Goal: Information Seeking & Learning: Learn about a topic

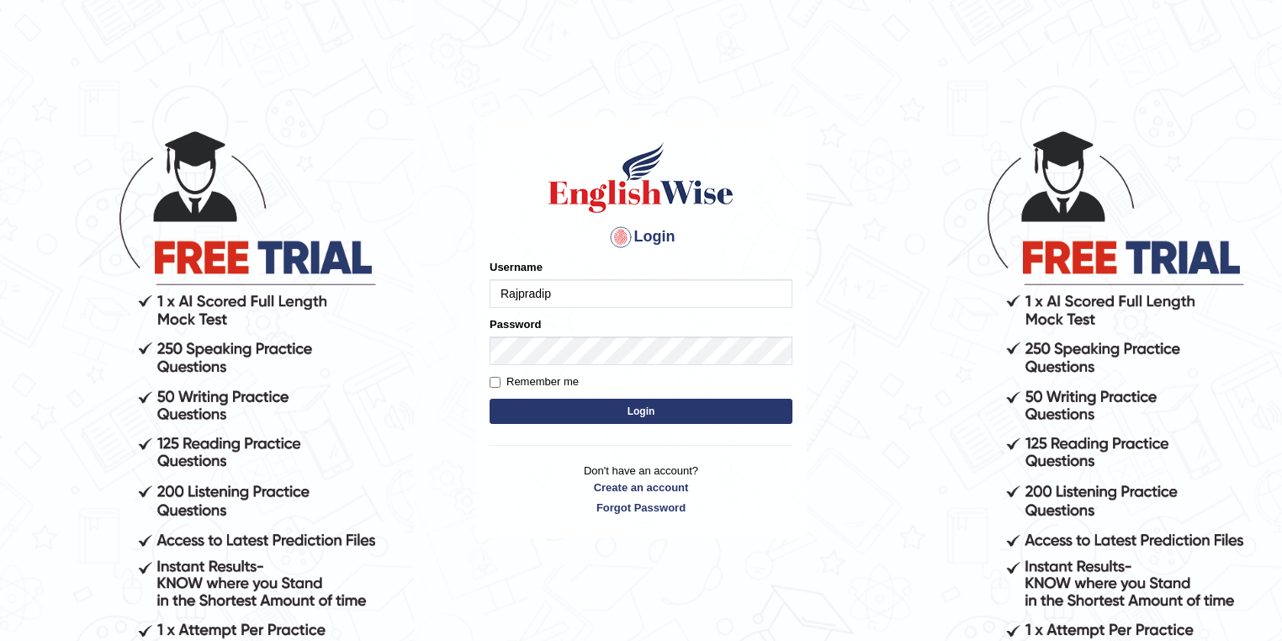
type input "Rajpradip"
click at [668, 407] on button "Login" at bounding box center [641, 411] width 303 height 25
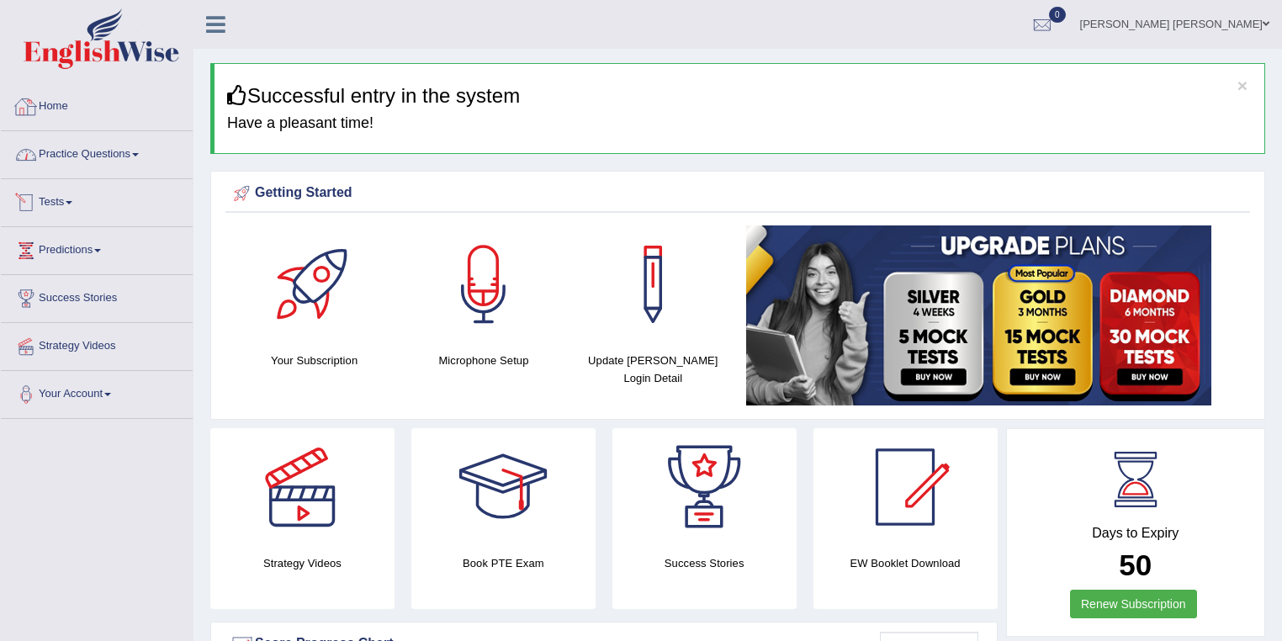
click at [121, 157] on link "Practice Questions" at bounding box center [97, 152] width 192 height 42
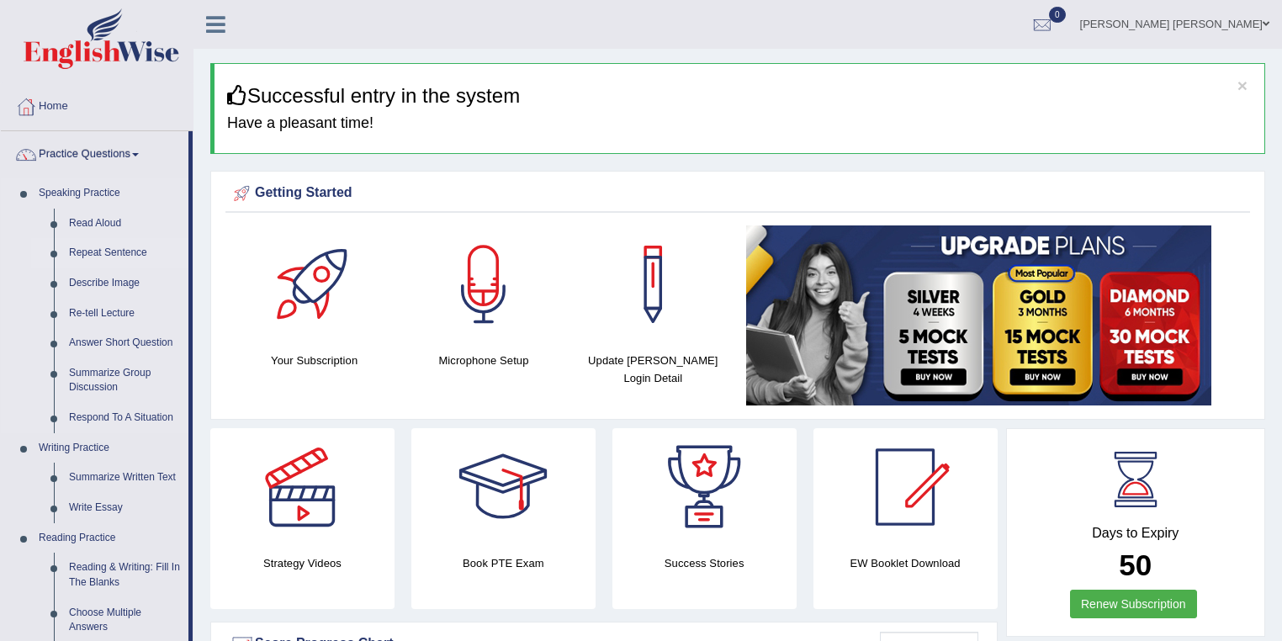
click at [113, 249] on link "Repeat Sentence" at bounding box center [124, 253] width 127 height 30
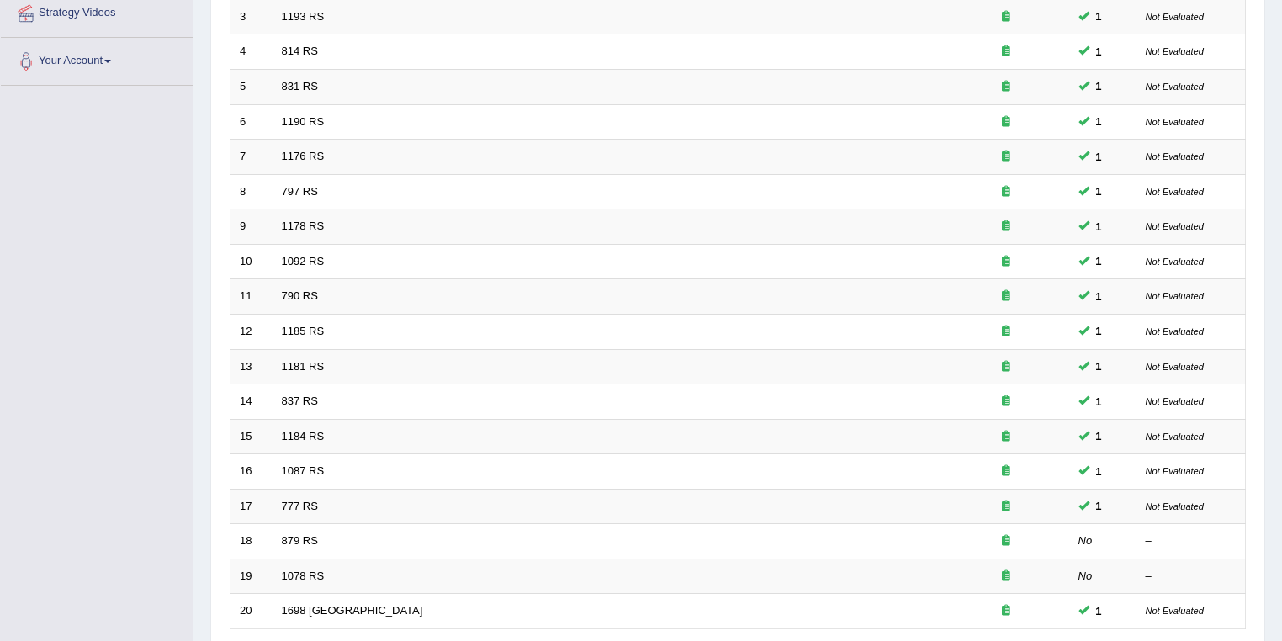
scroll to position [468, 0]
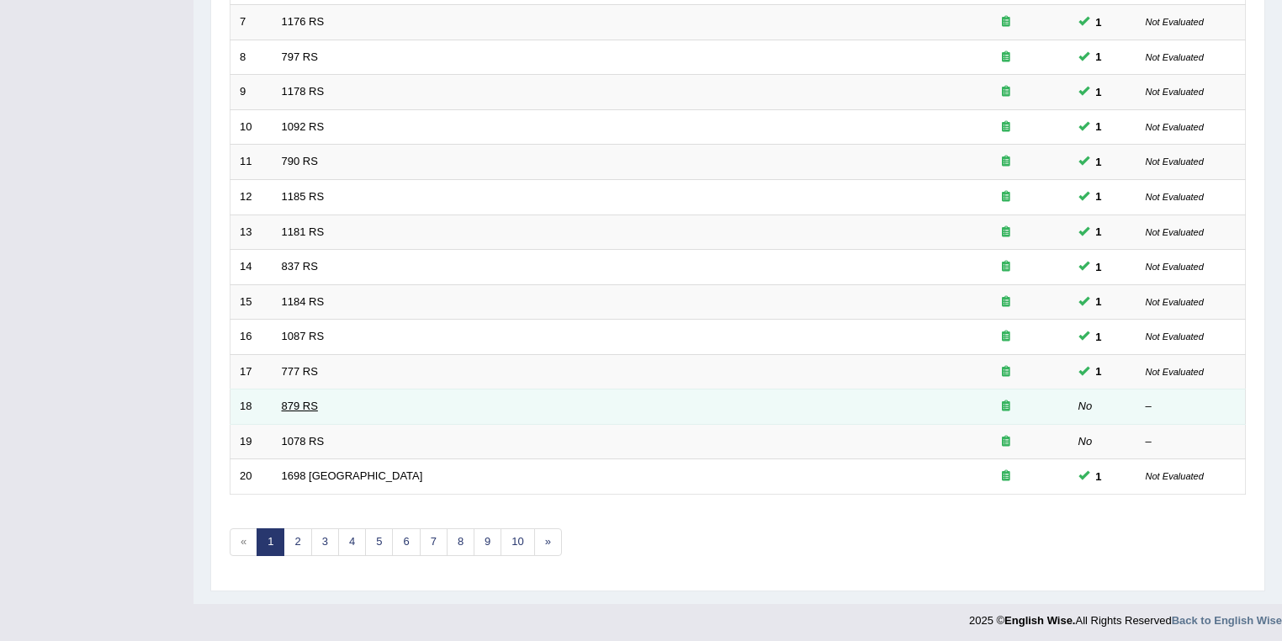
click at [299, 400] on link "879 RS" at bounding box center [300, 406] width 36 height 13
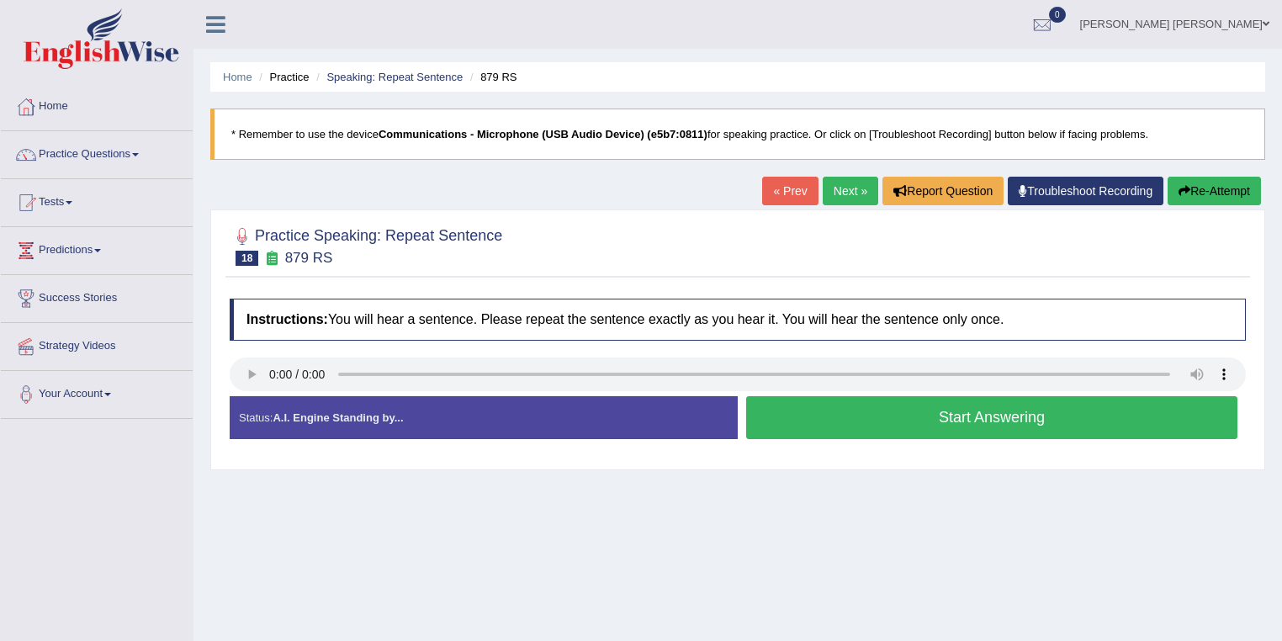
click at [976, 422] on button "Start Answering" at bounding box center [991, 417] width 491 height 43
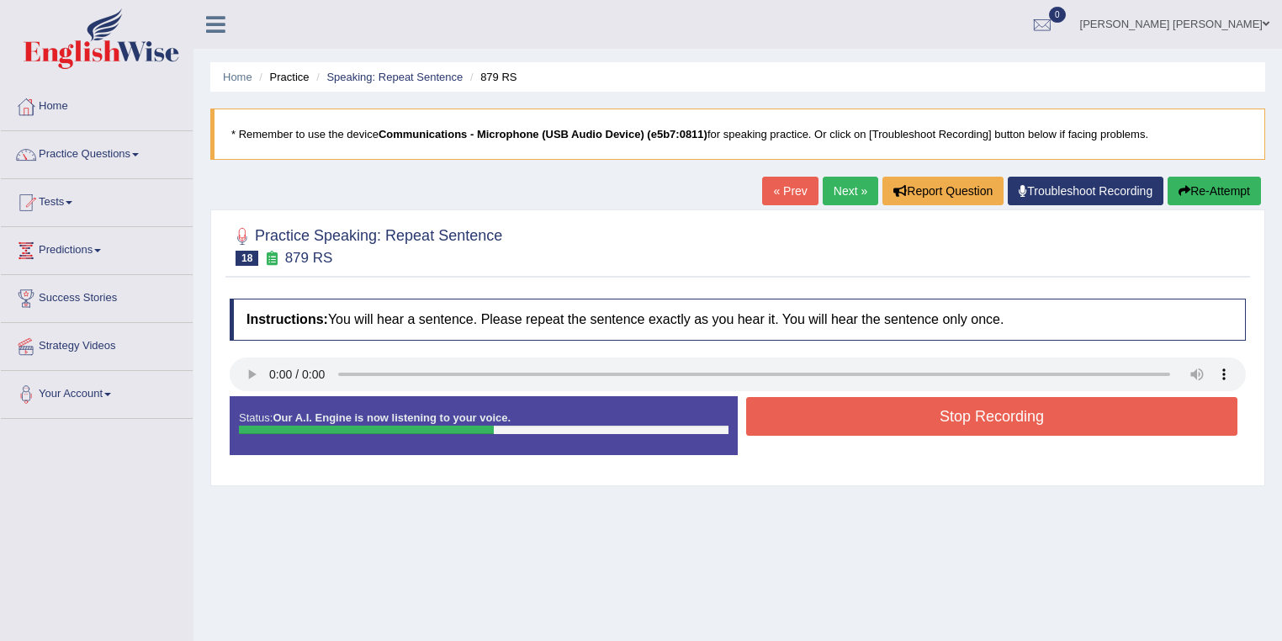
click at [976, 422] on button "Stop Recording" at bounding box center [991, 416] width 491 height 39
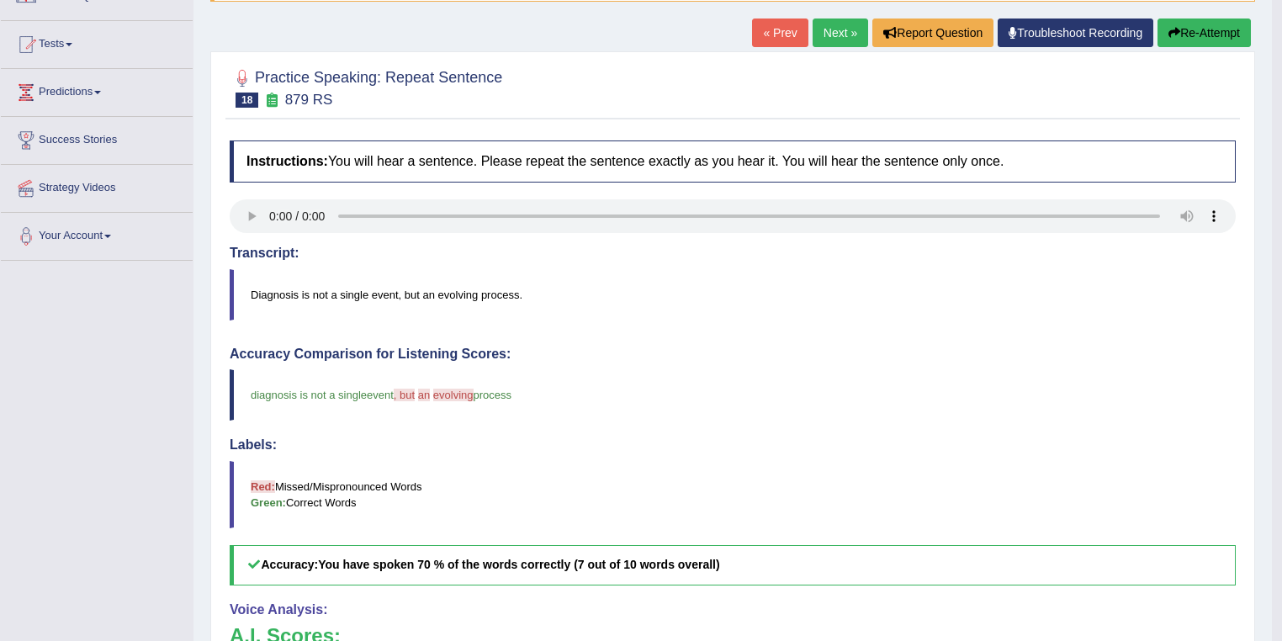
scroll to position [135, 0]
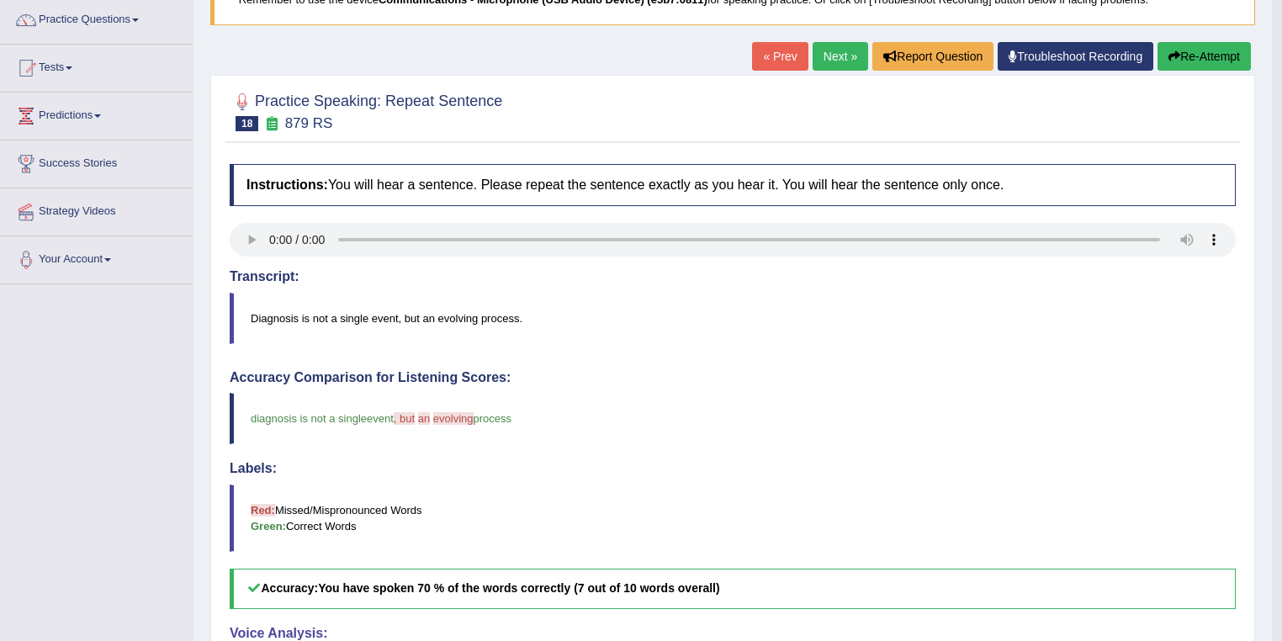
click at [844, 61] on link "Next »" at bounding box center [841, 56] width 56 height 29
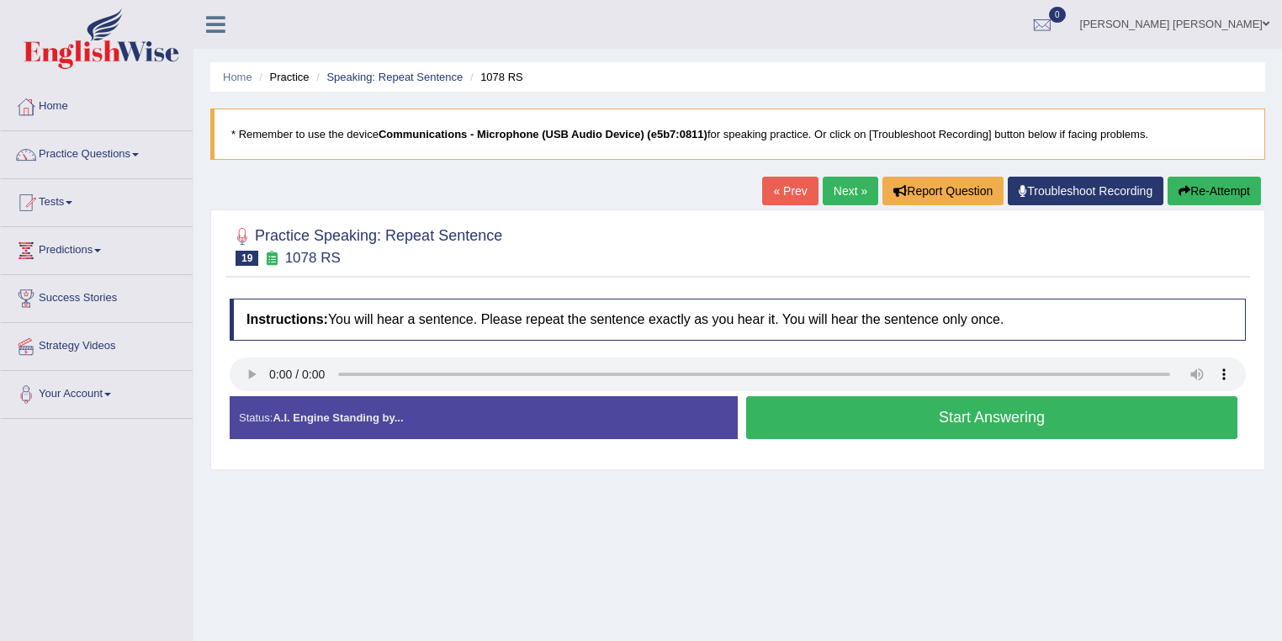
click at [968, 413] on button "Start Answering" at bounding box center [991, 417] width 491 height 43
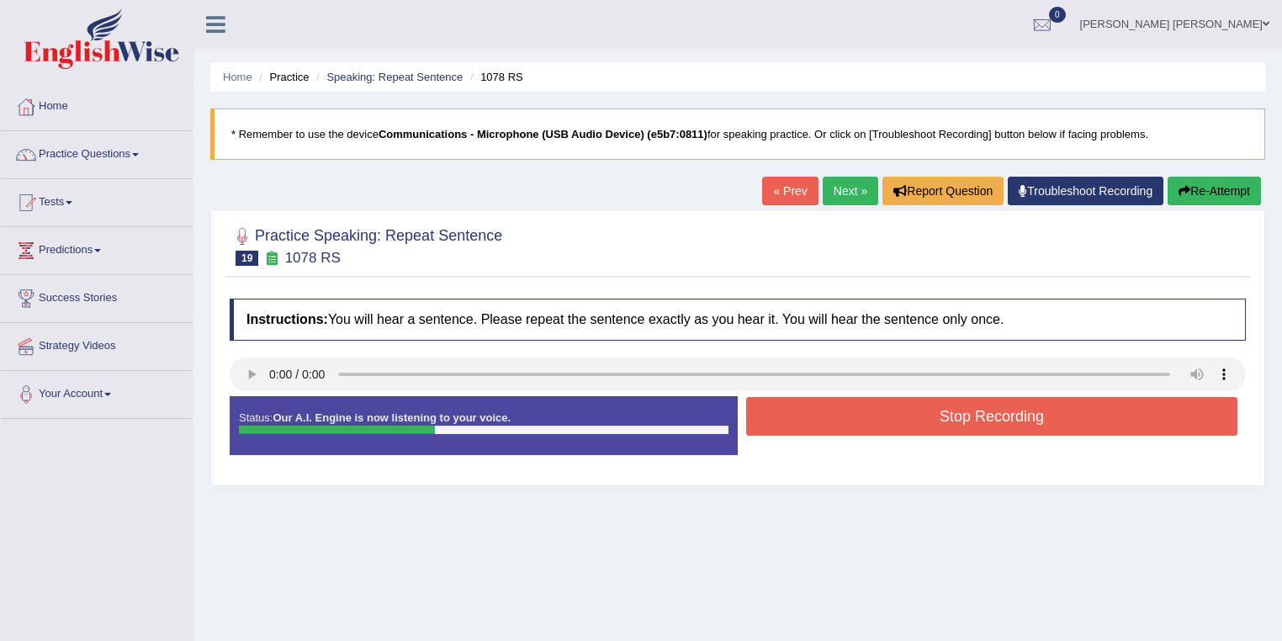
click at [964, 415] on button "Stop Recording" at bounding box center [991, 416] width 491 height 39
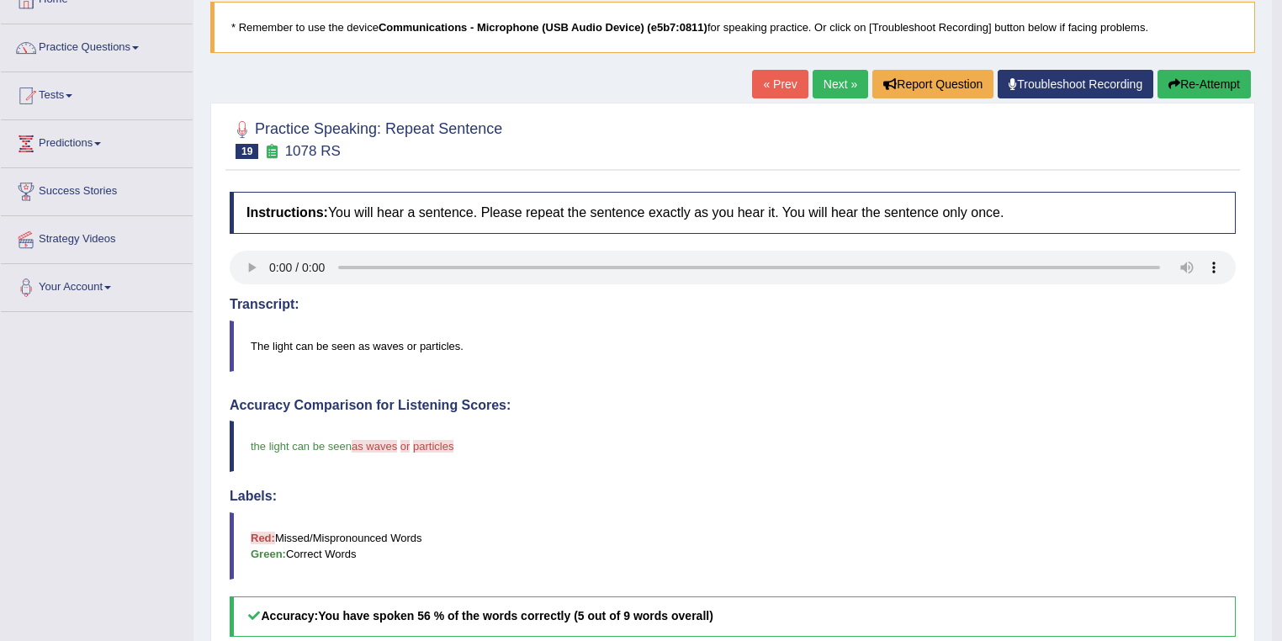
scroll to position [67, 0]
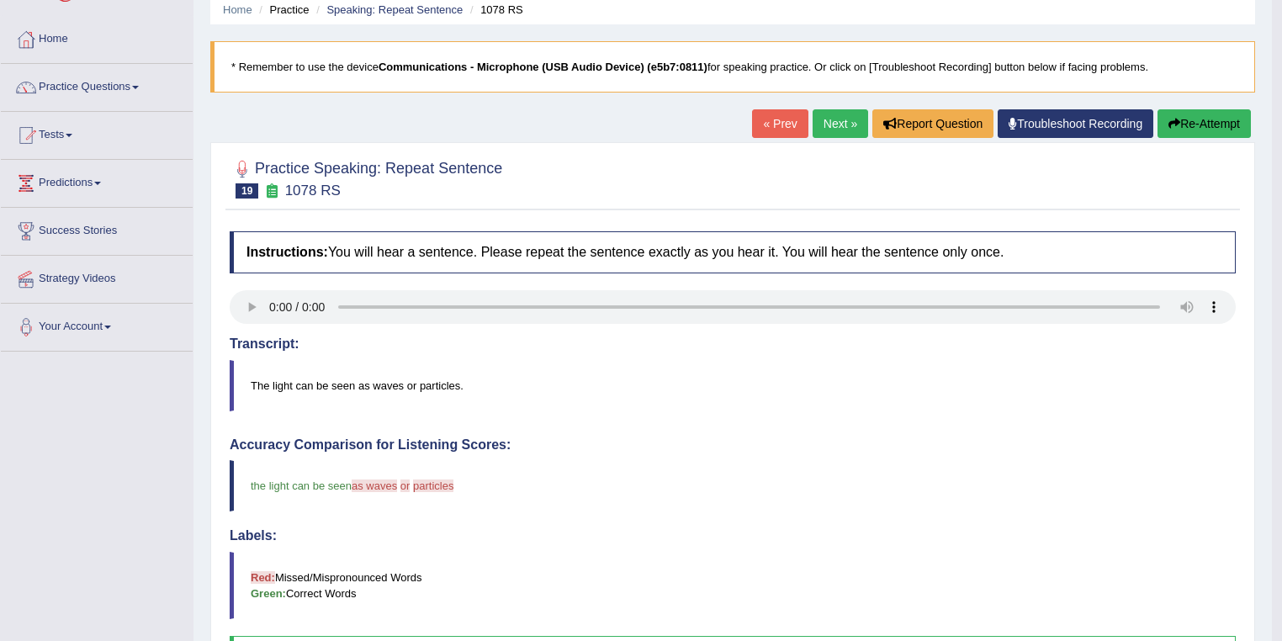
click at [833, 123] on link "Next »" at bounding box center [841, 123] width 56 height 29
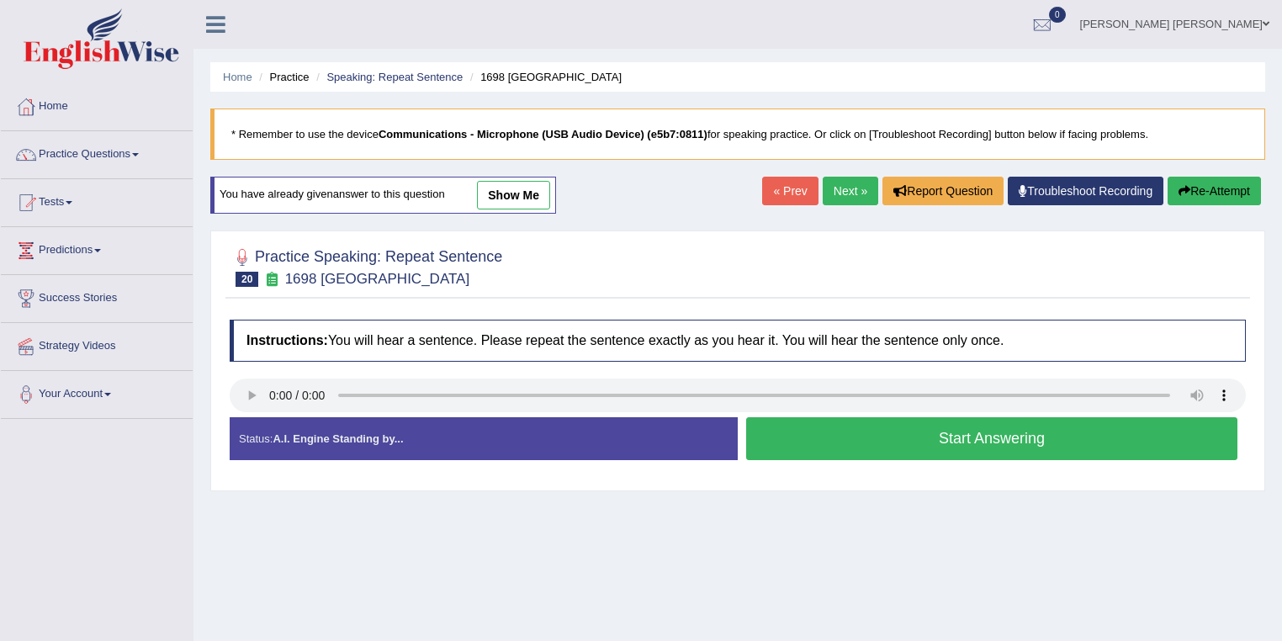
click at [966, 596] on div "Home Practice Speaking: Repeat Sentence 1698 RS * Remember to use the device Co…" at bounding box center [738, 420] width 1089 height 841
click at [1001, 438] on button "Start Answering" at bounding box center [991, 438] width 491 height 43
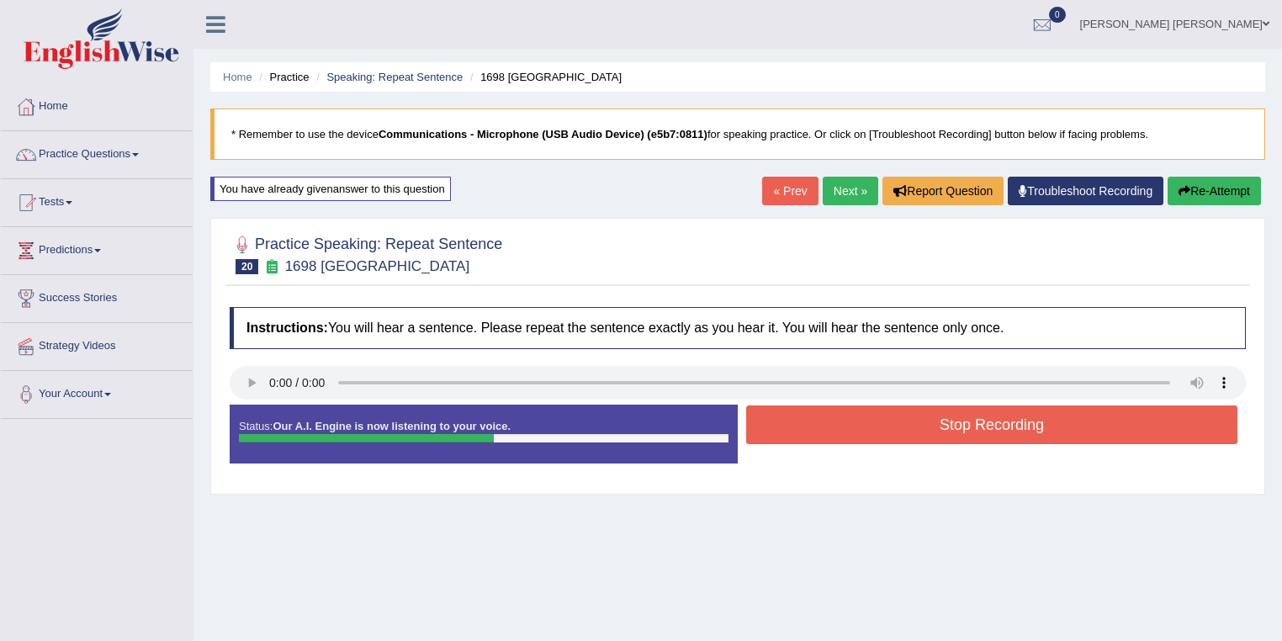
click at [1001, 438] on button "Stop Recording" at bounding box center [991, 425] width 491 height 39
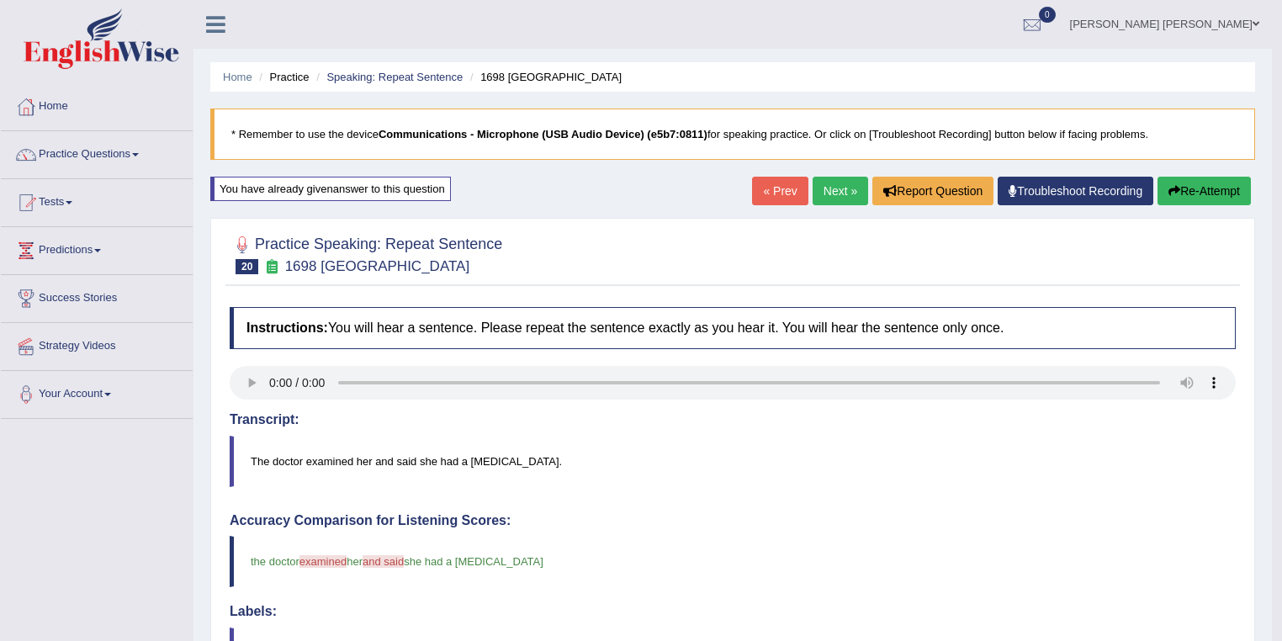
click at [831, 194] on link "Next »" at bounding box center [841, 191] width 56 height 29
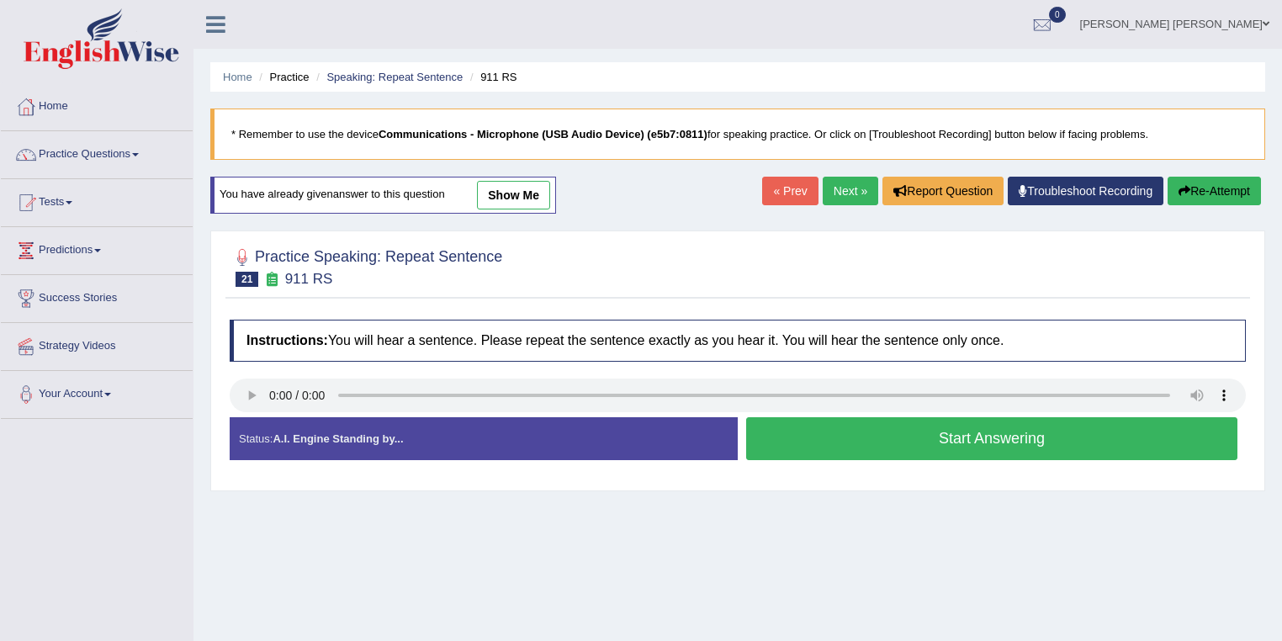
click at [831, 194] on link "Next »" at bounding box center [851, 191] width 56 height 29
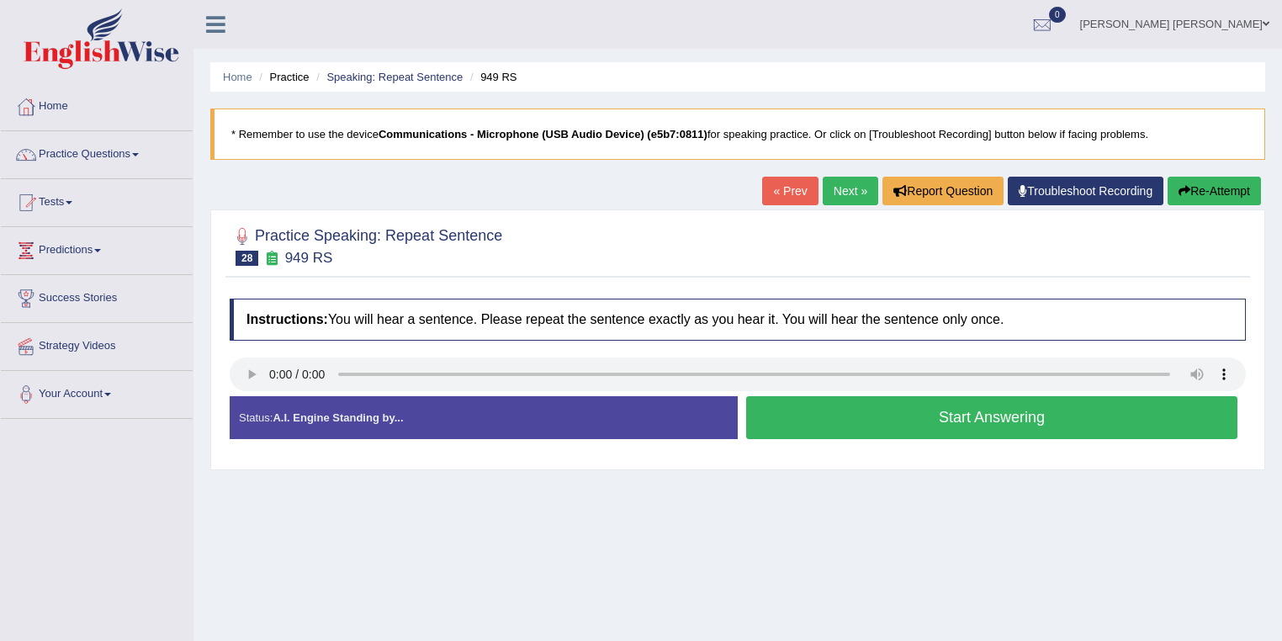
click at [966, 417] on button "Start Answering" at bounding box center [991, 417] width 491 height 43
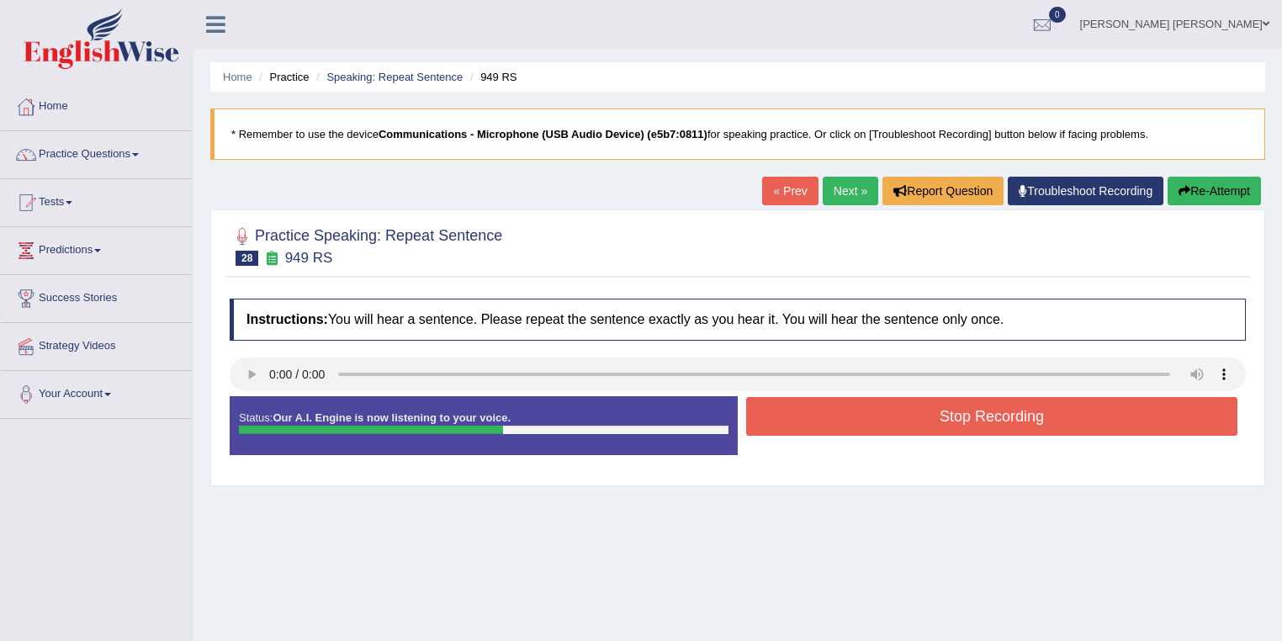
click at [966, 417] on button "Stop Recording" at bounding box center [991, 416] width 491 height 39
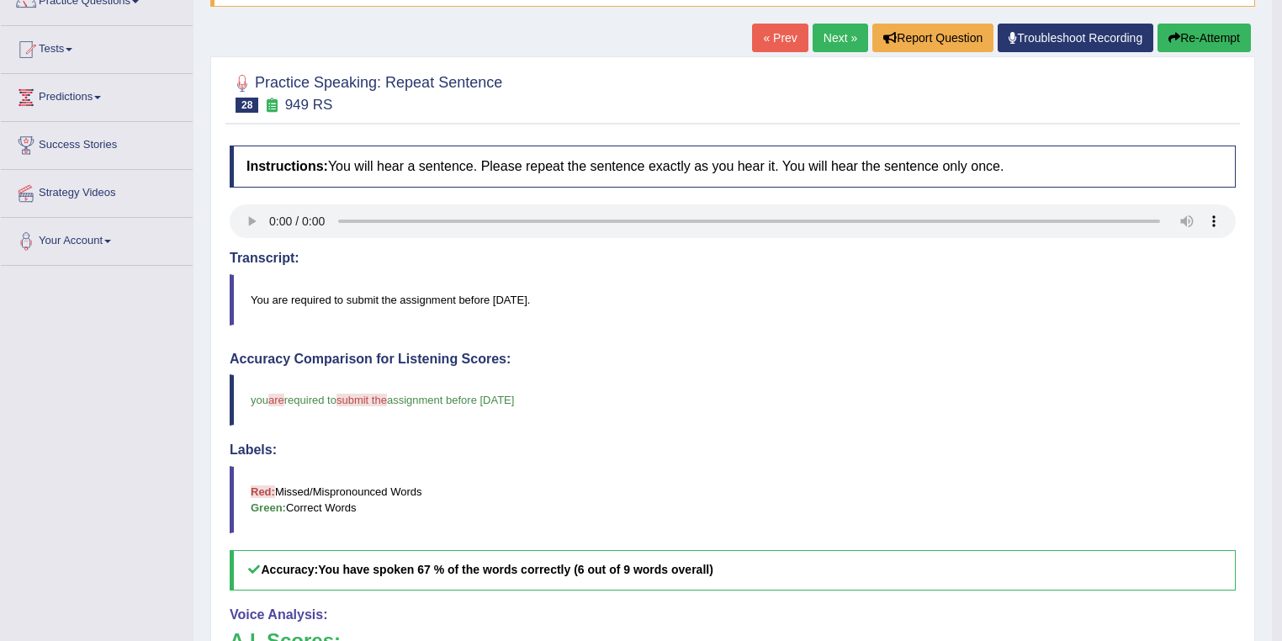
scroll to position [135, 0]
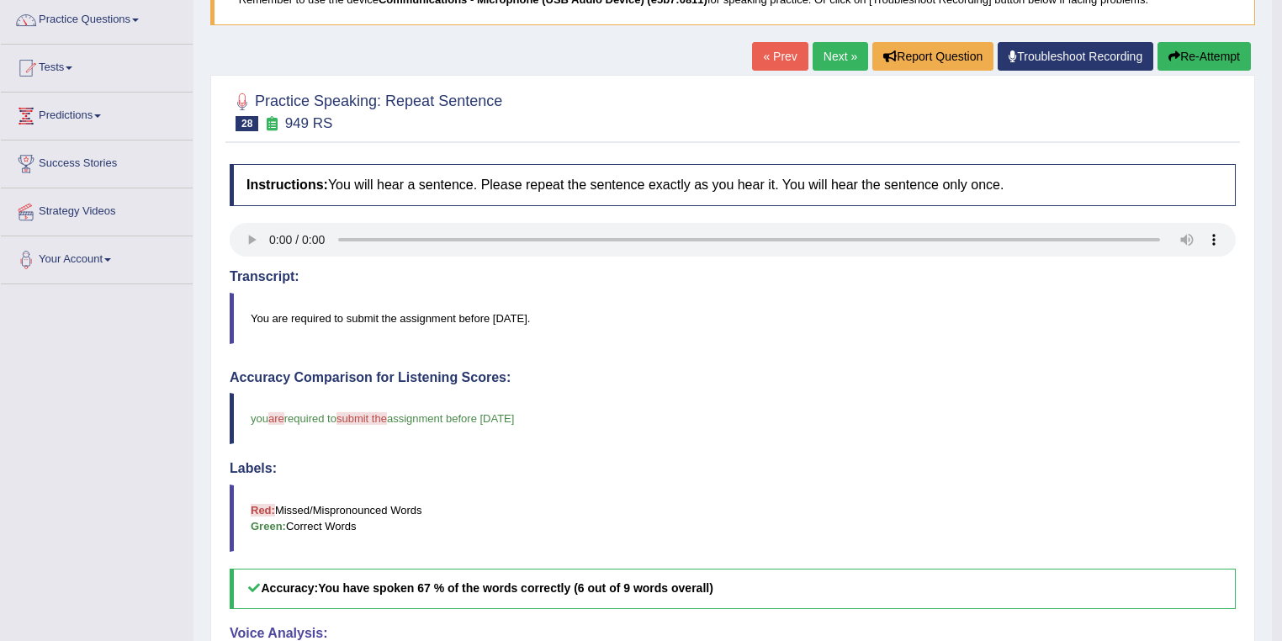
click at [846, 62] on link "Next »" at bounding box center [841, 56] width 56 height 29
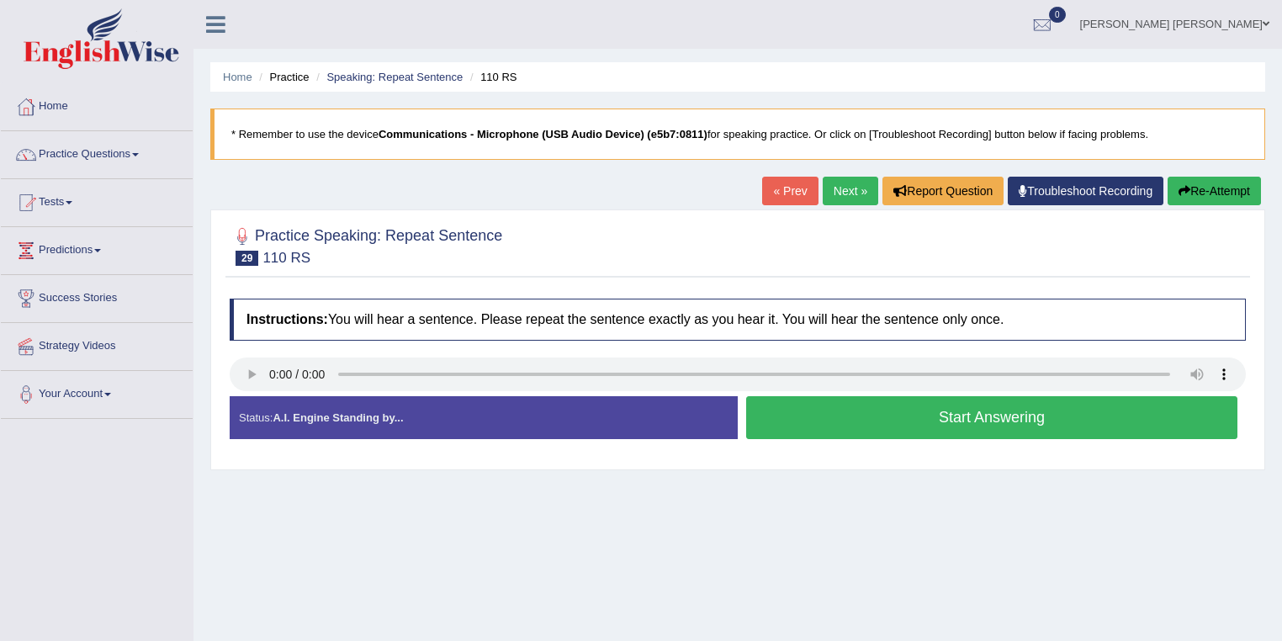
click at [982, 425] on button "Start Answering" at bounding box center [991, 417] width 491 height 43
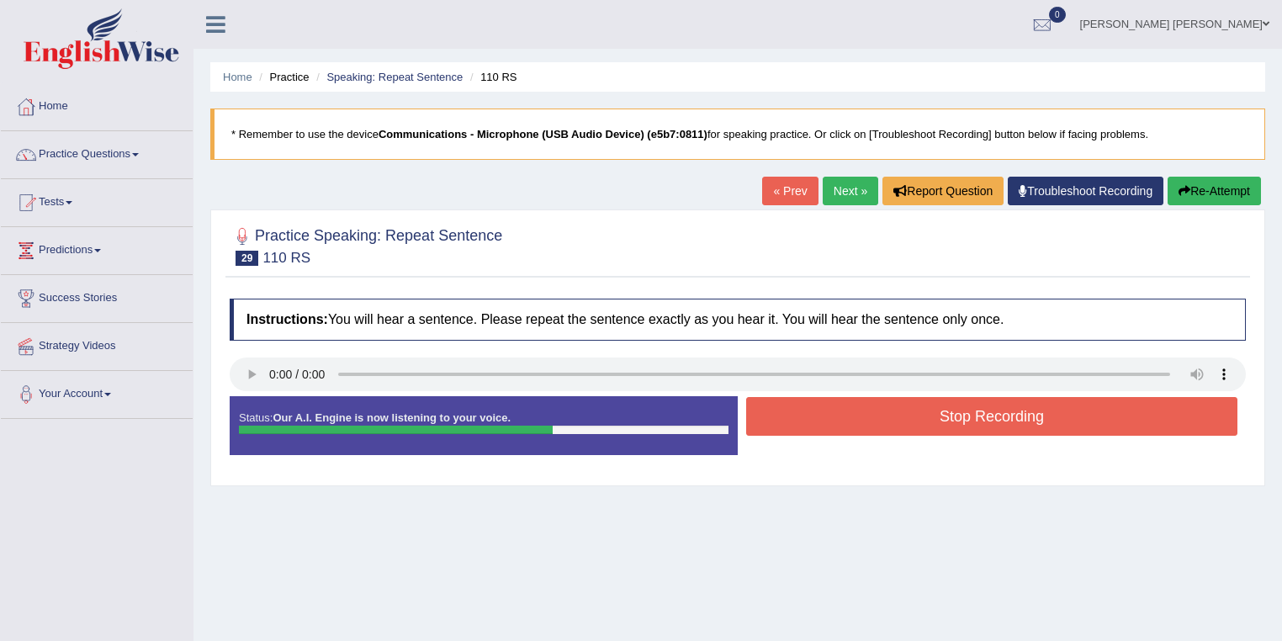
click at [982, 425] on button "Stop Recording" at bounding box center [991, 416] width 491 height 39
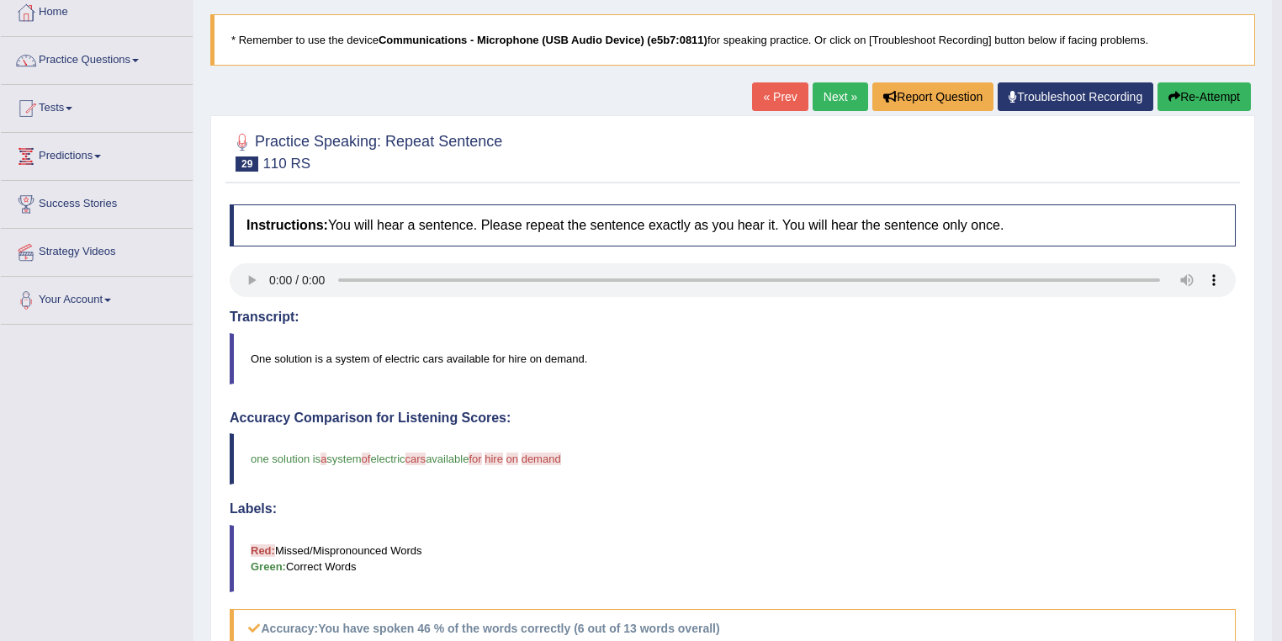
scroll to position [67, 0]
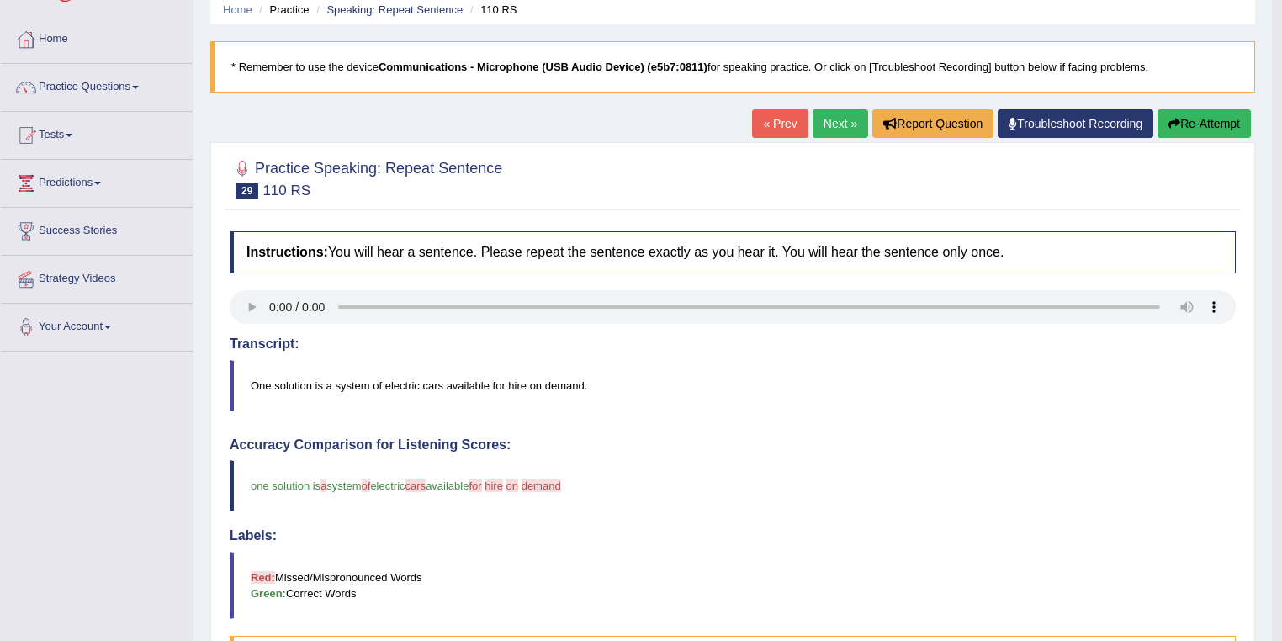
click at [837, 124] on link "Next »" at bounding box center [841, 123] width 56 height 29
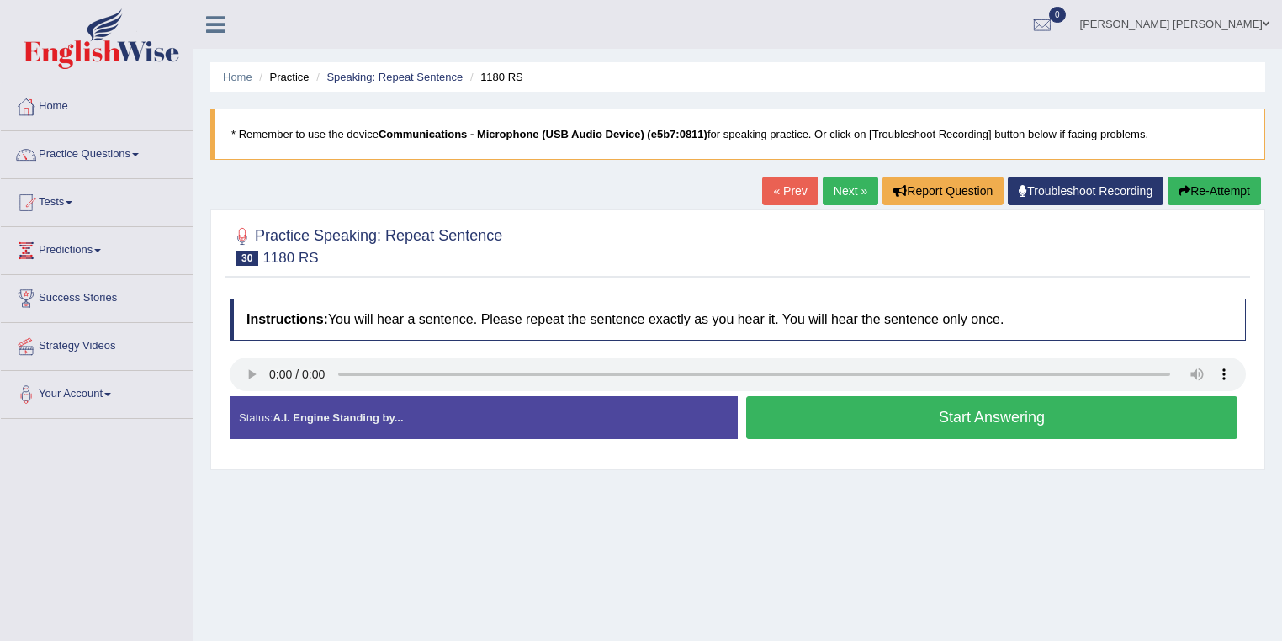
click at [944, 421] on button "Start Answering" at bounding box center [991, 417] width 491 height 43
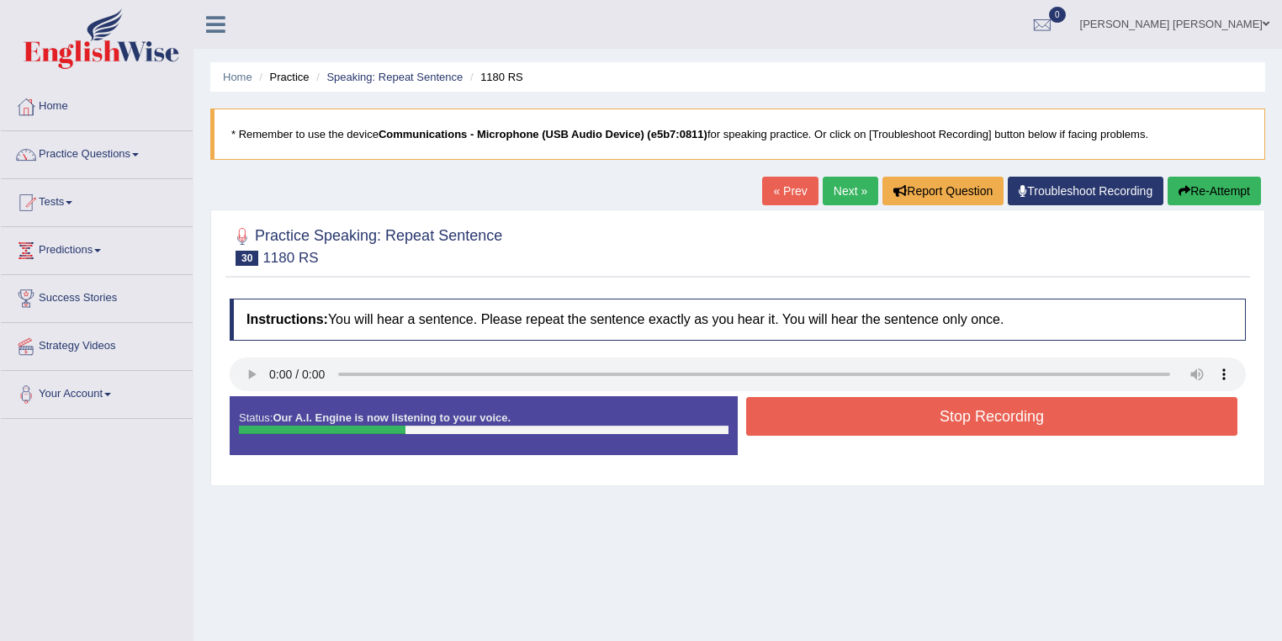
click at [944, 421] on button "Stop Recording" at bounding box center [991, 416] width 491 height 39
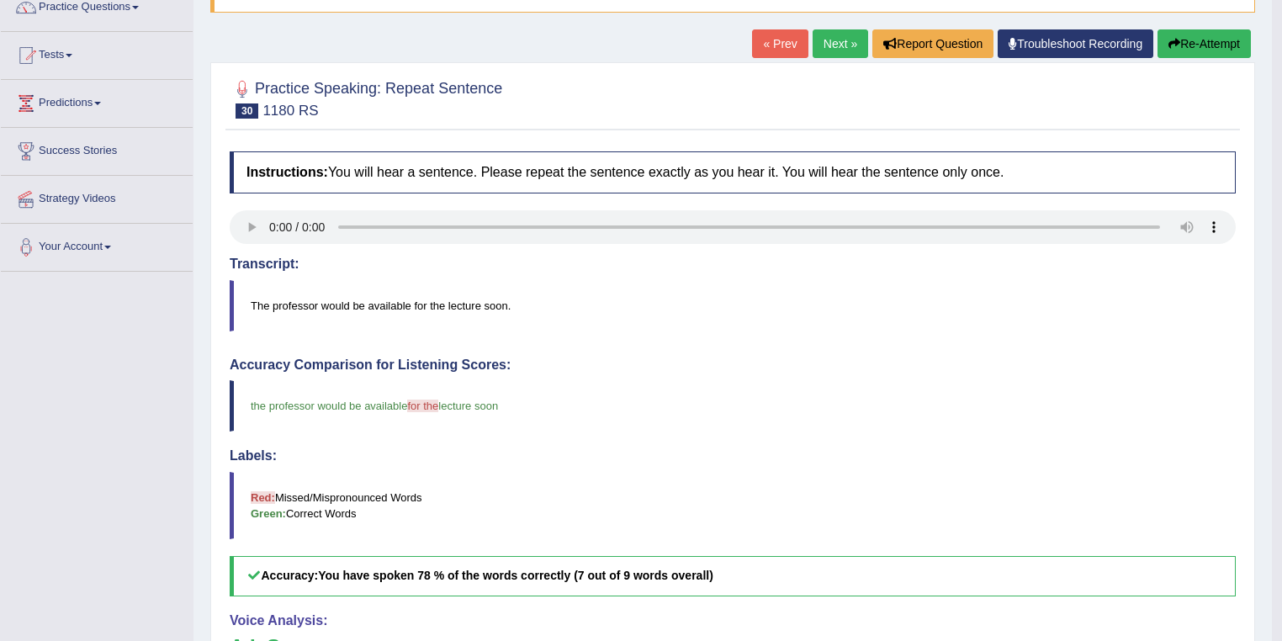
scroll to position [135, 0]
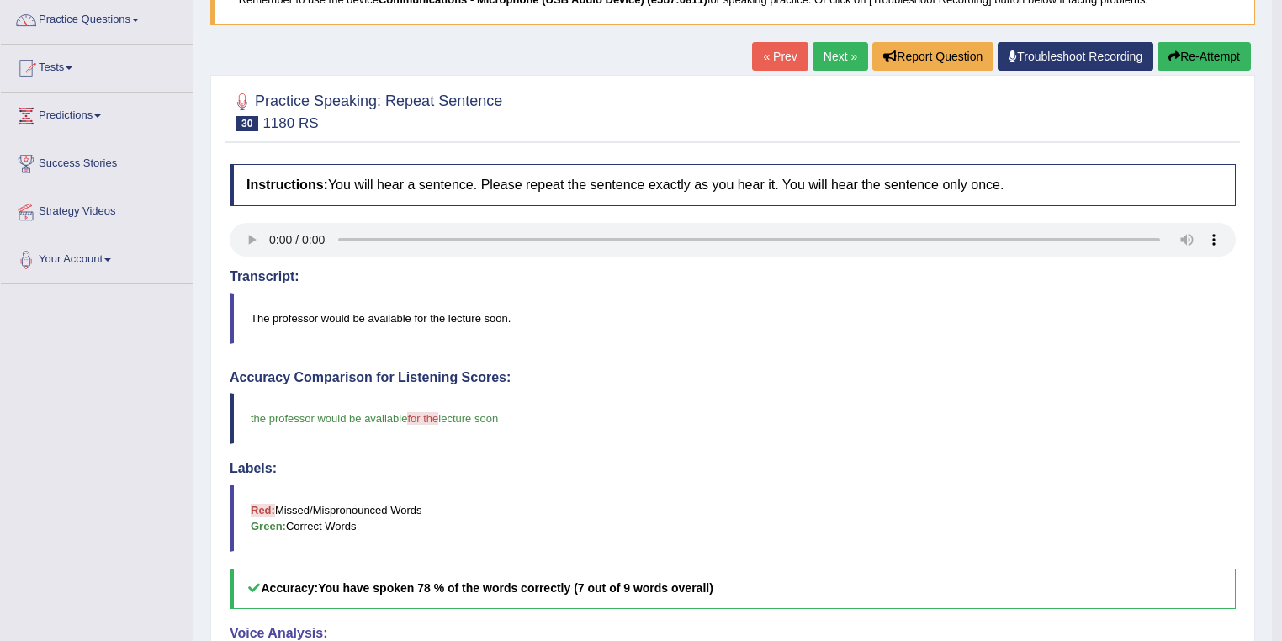
click at [836, 61] on link "Next »" at bounding box center [841, 56] width 56 height 29
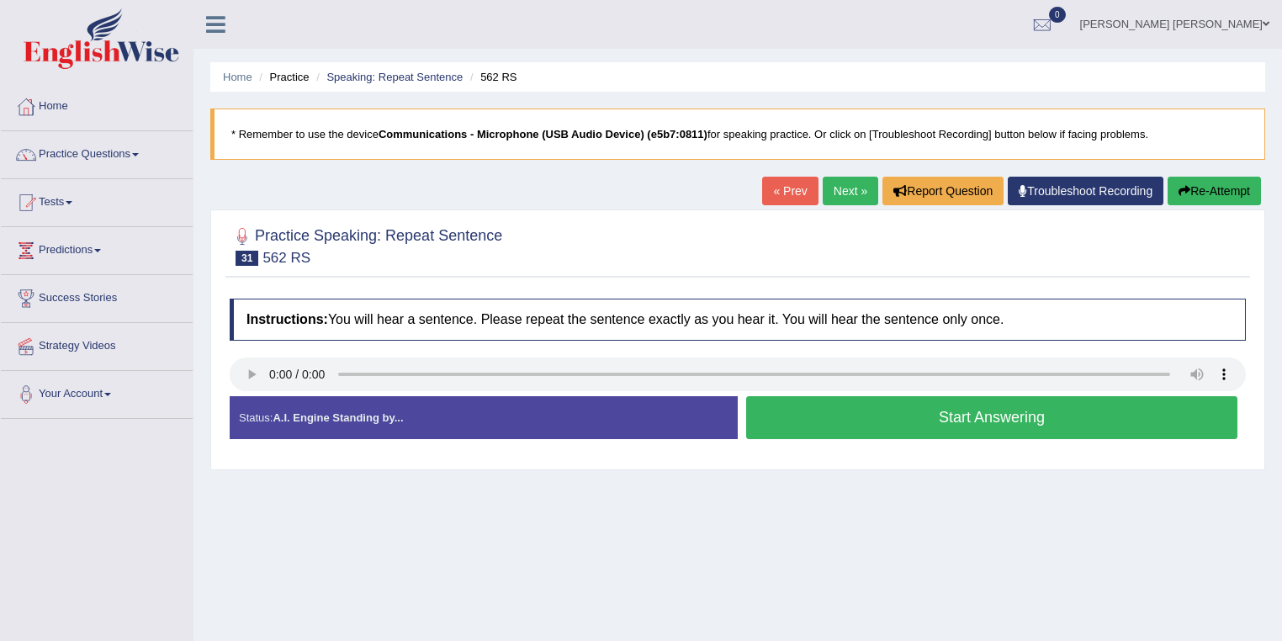
click at [994, 414] on button "Start Answering" at bounding box center [991, 417] width 491 height 43
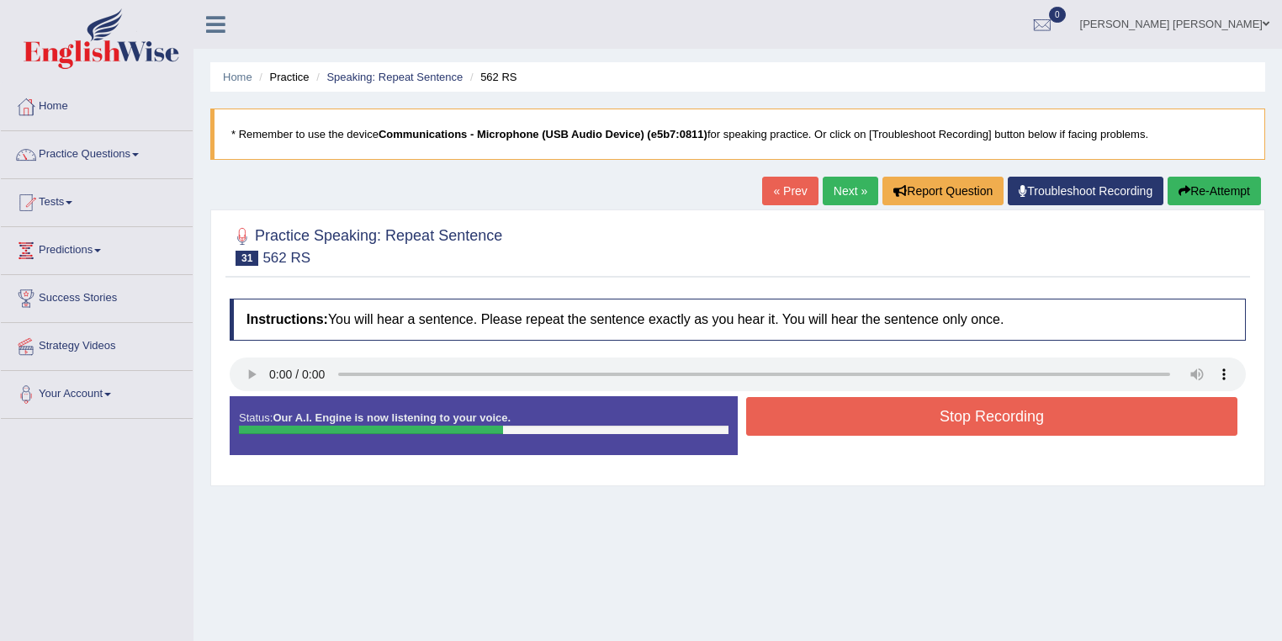
click at [994, 414] on button "Stop Recording" at bounding box center [991, 416] width 491 height 39
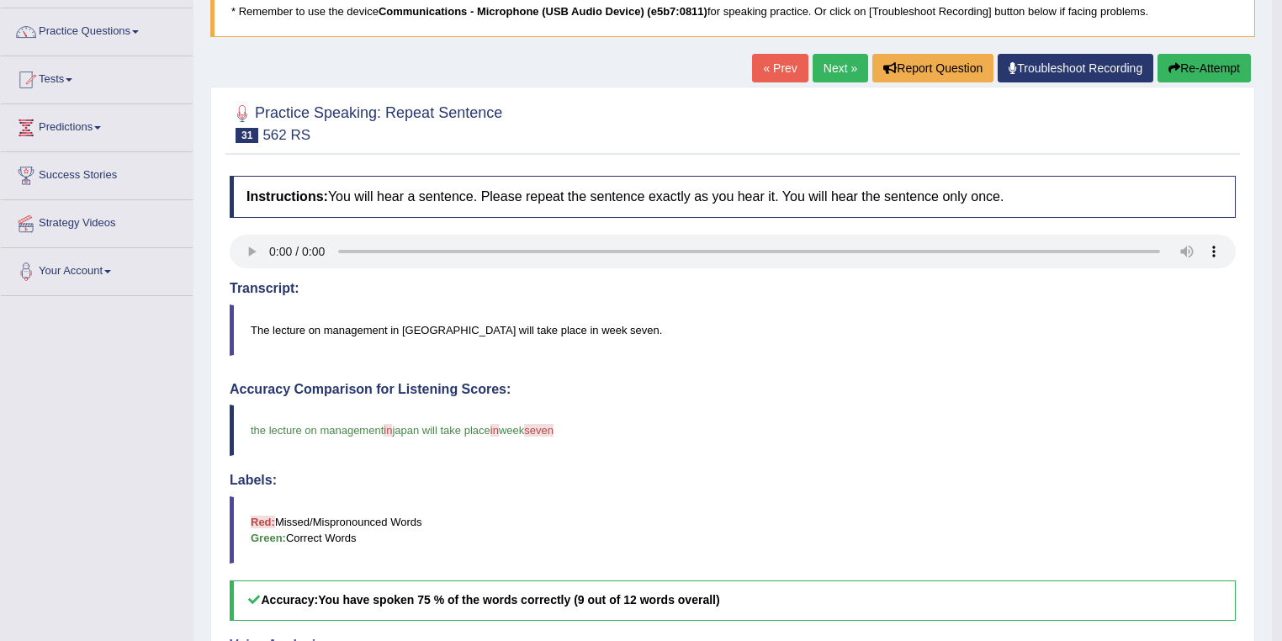
scroll to position [89, 0]
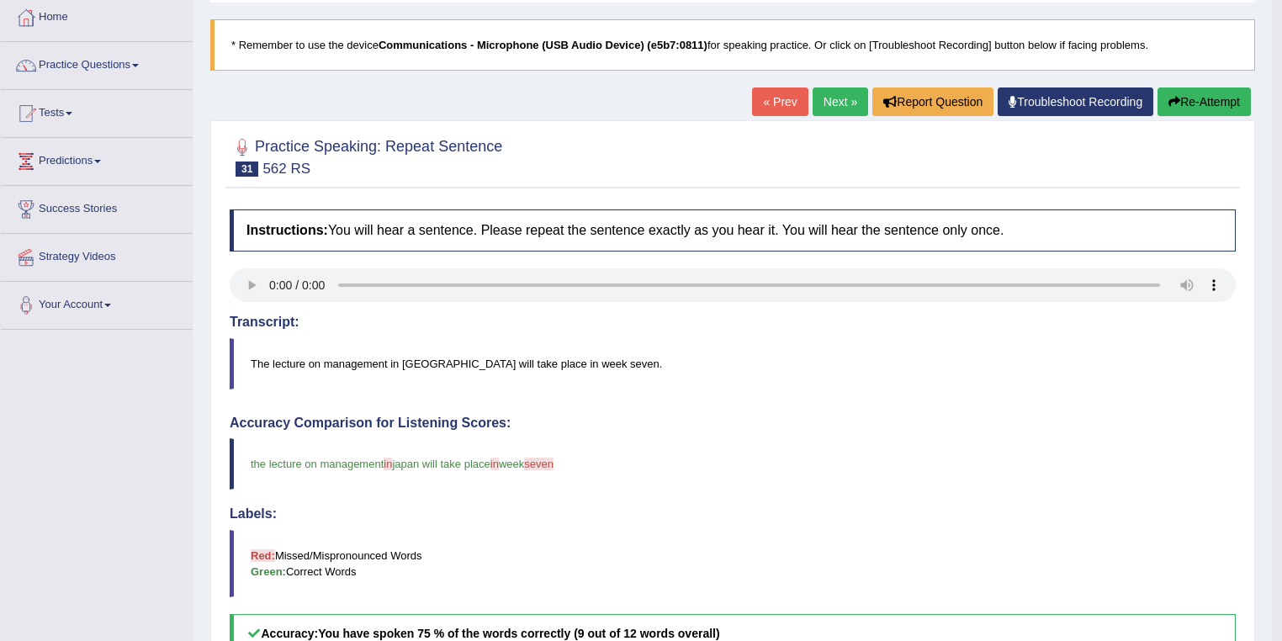
click at [828, 104] on link "Next »" at bounding box center [841, 102] width 56 height 29
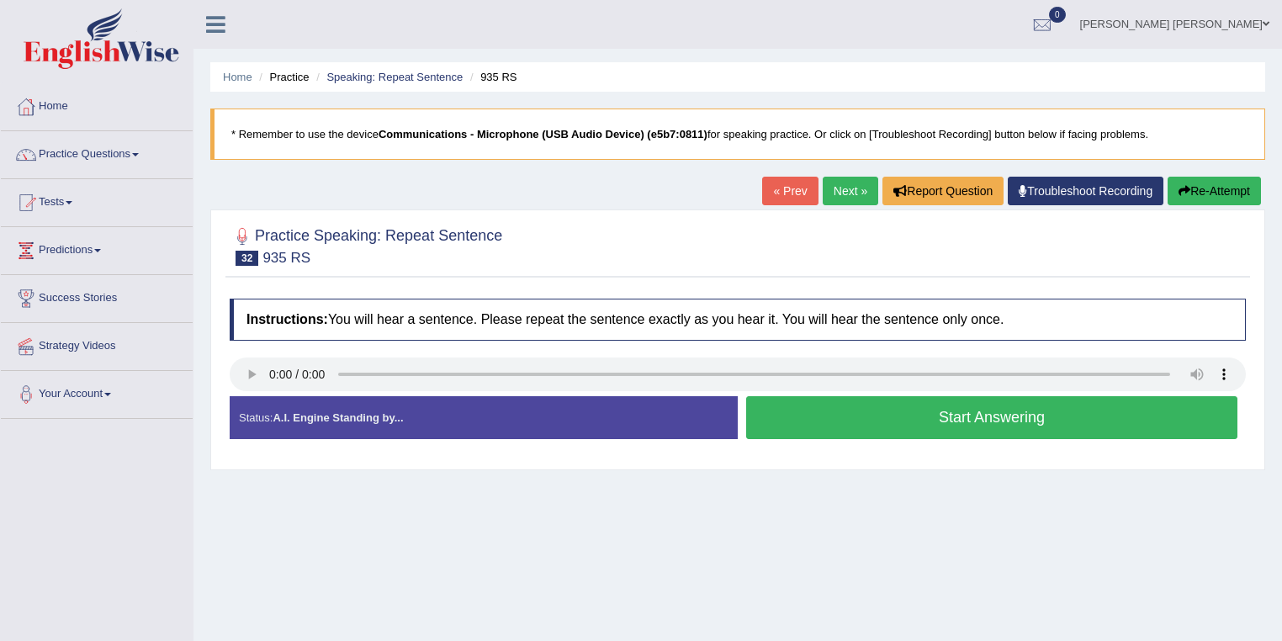
click at [922, 416] on button "Start Answering" at bounding box center [991, 417] width 491 height 43
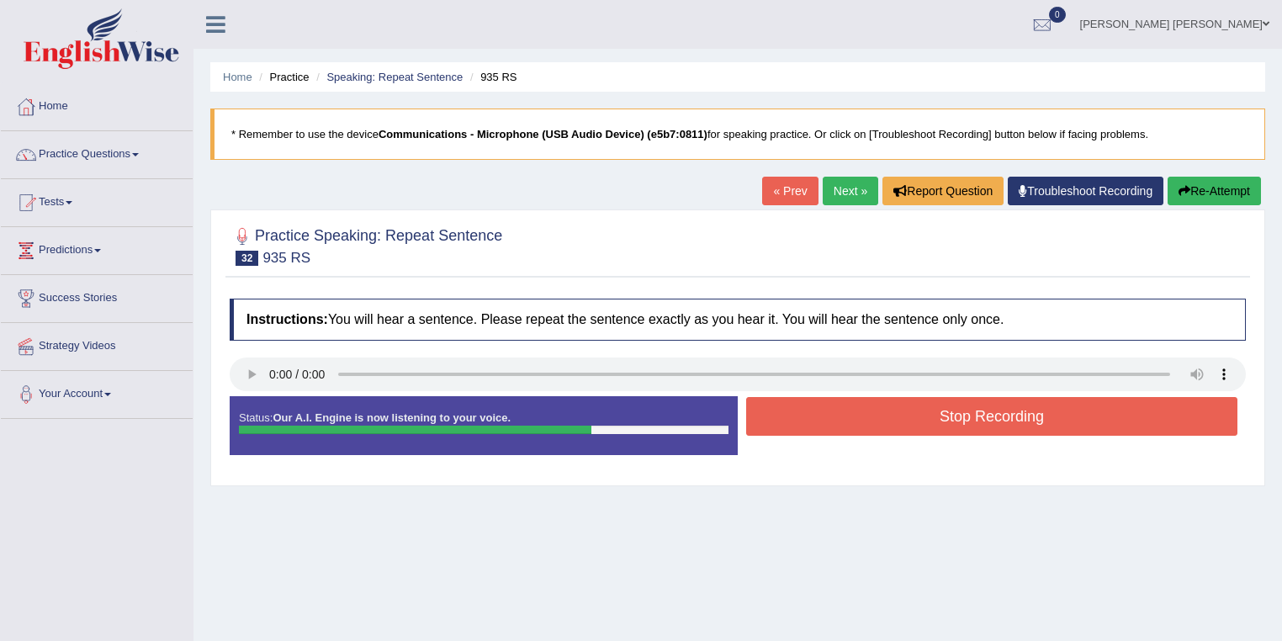
click at [981, 405] on button "Stop Recording" at bounding box center [991, 416] width 491 height 39
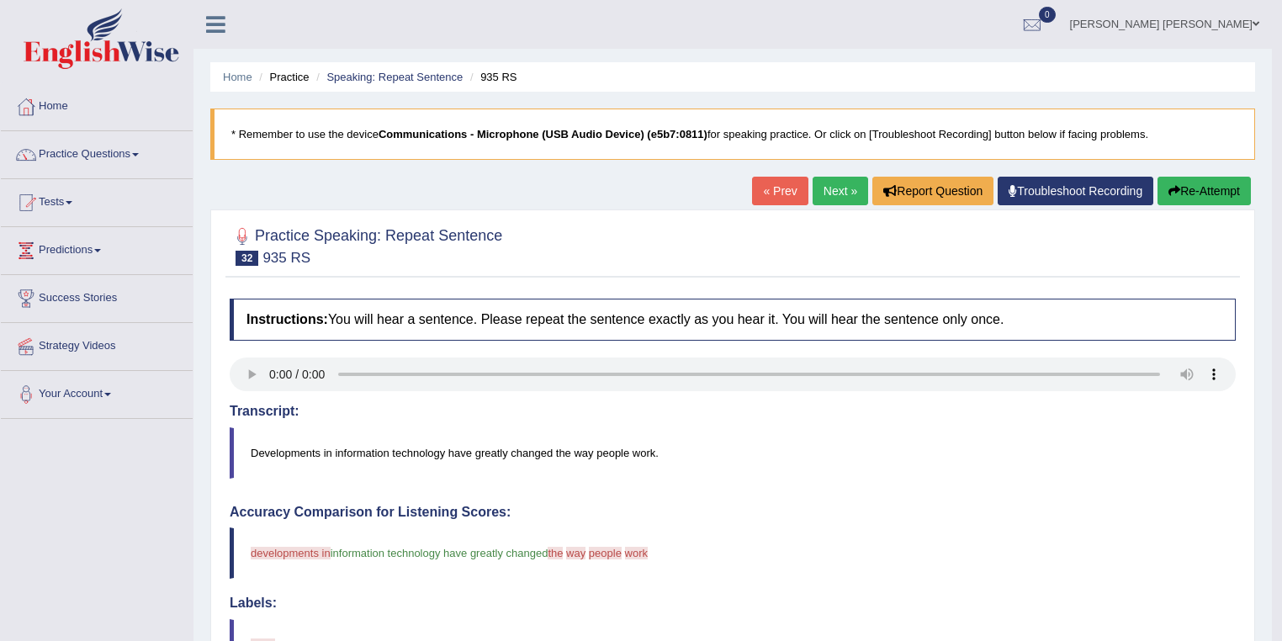
click at [814, 195] on link "Next »" at bounding box center [841, 191] width 56 height 29
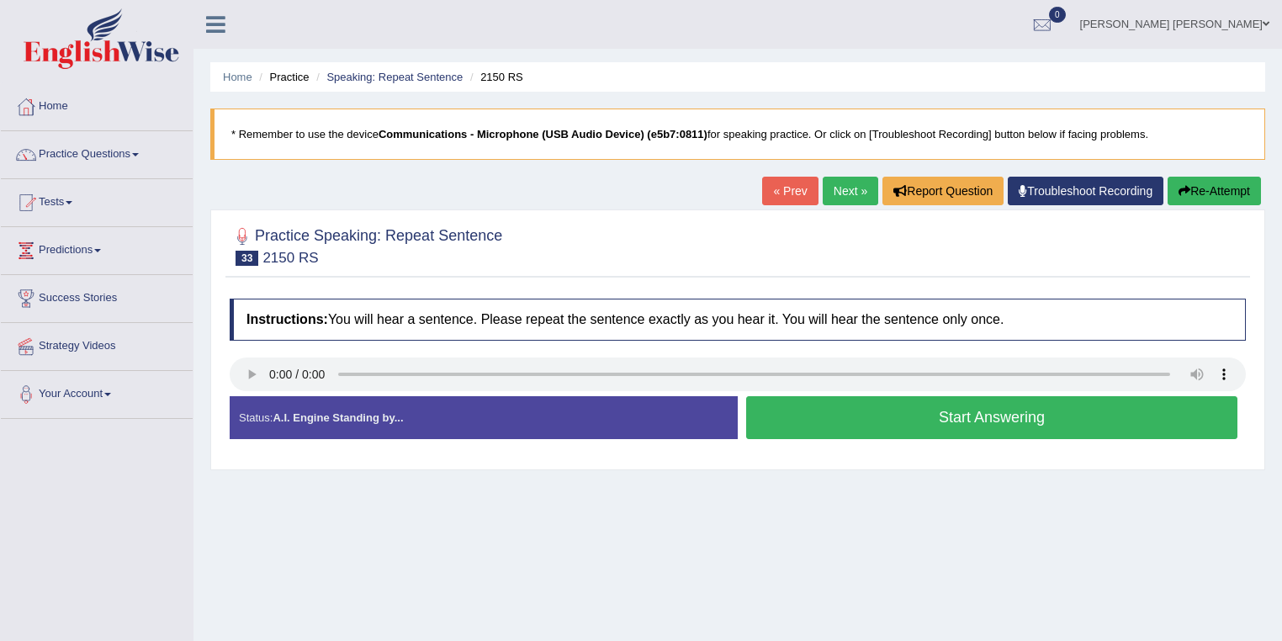
click at [943, 418] on button "Start Answering" at bounding box center [991, 417] width 491 height 43
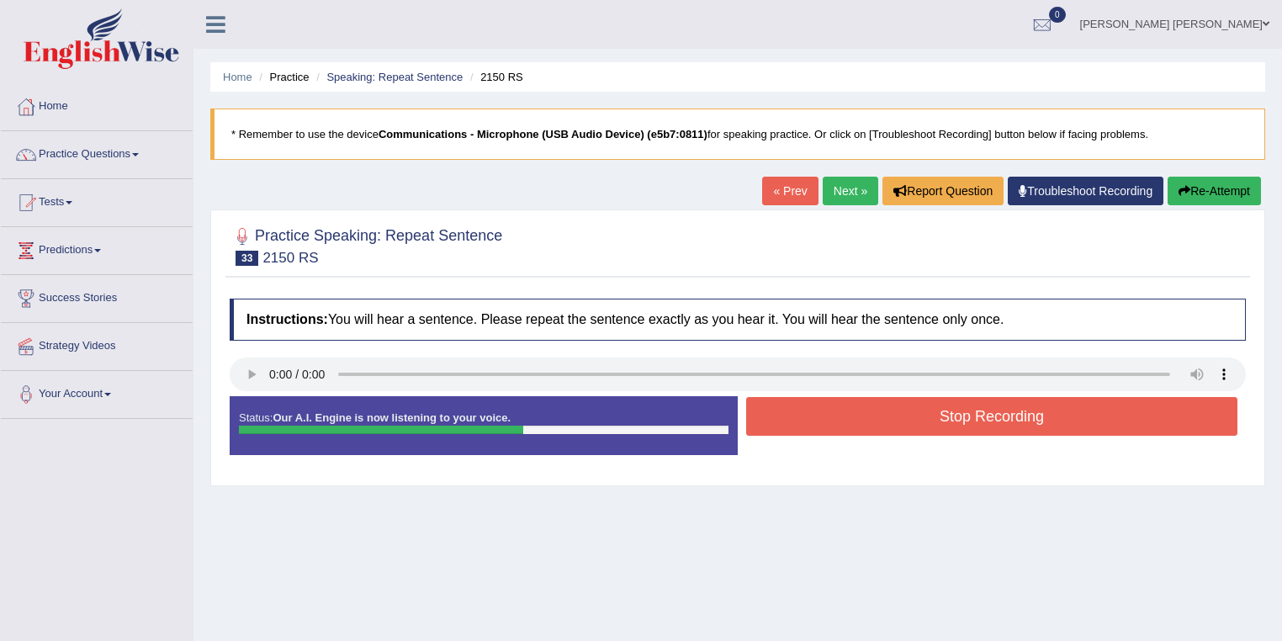
click at [943, 418] on button "Stop Recording" at bounding box center [991, 416] width 491 height 39
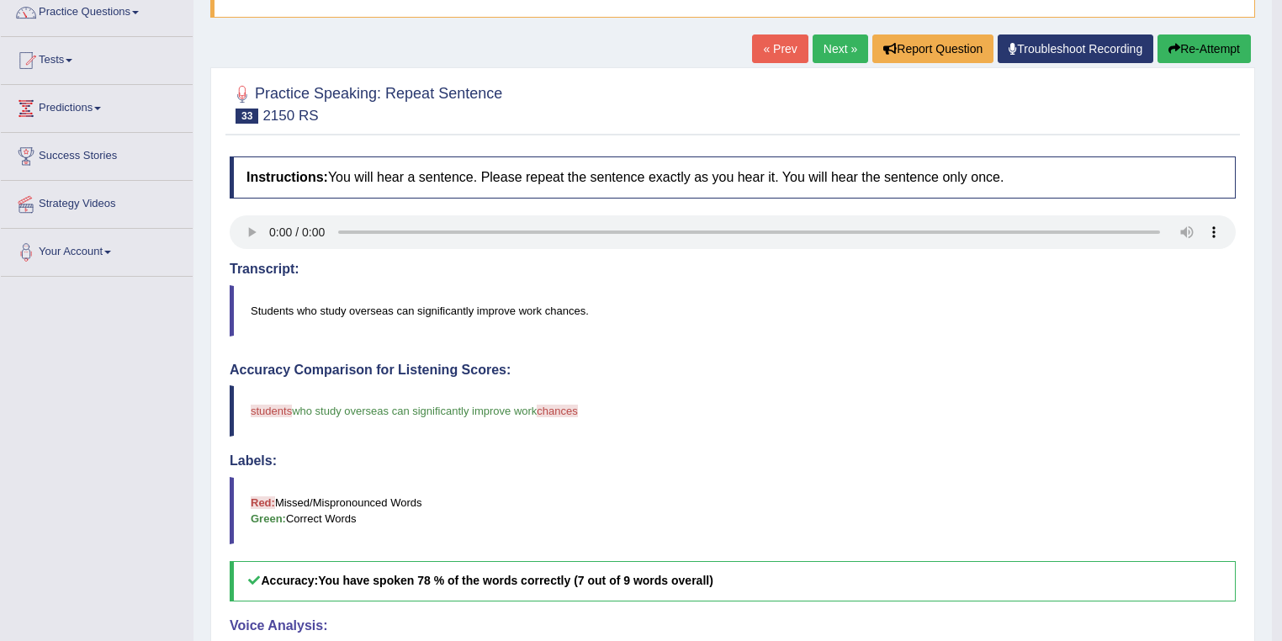
scroll to position [67, 0]
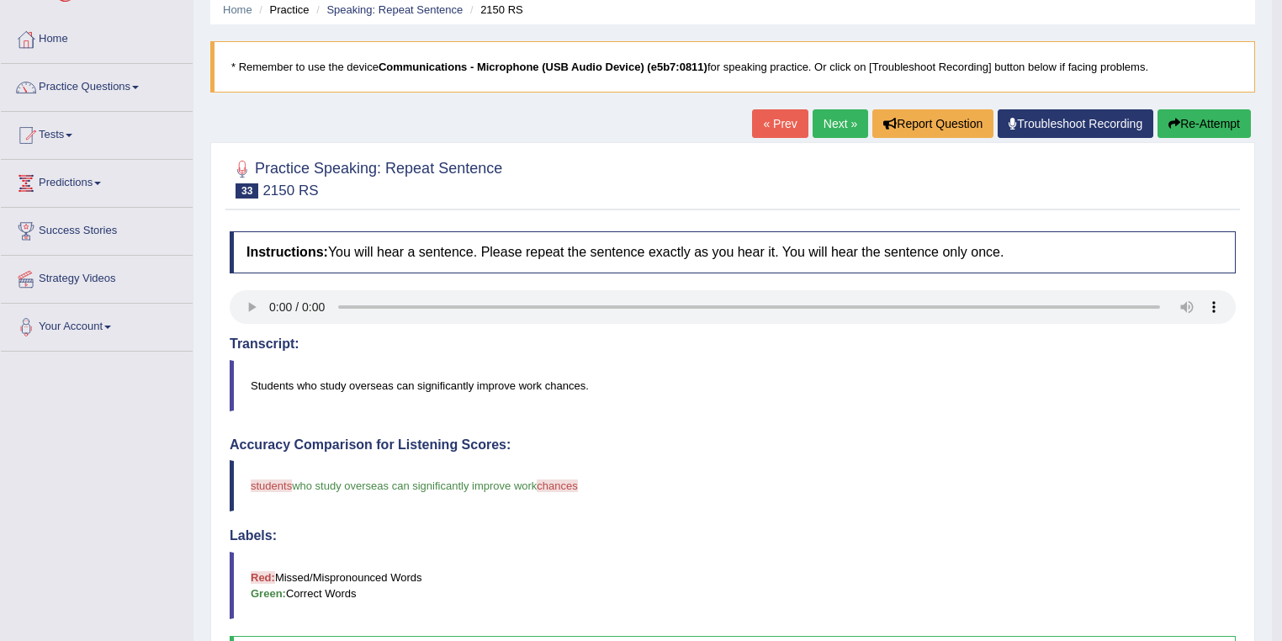
click at [830, 118] on link "Next »" at bounding box center [841, 123] width 56 height 29
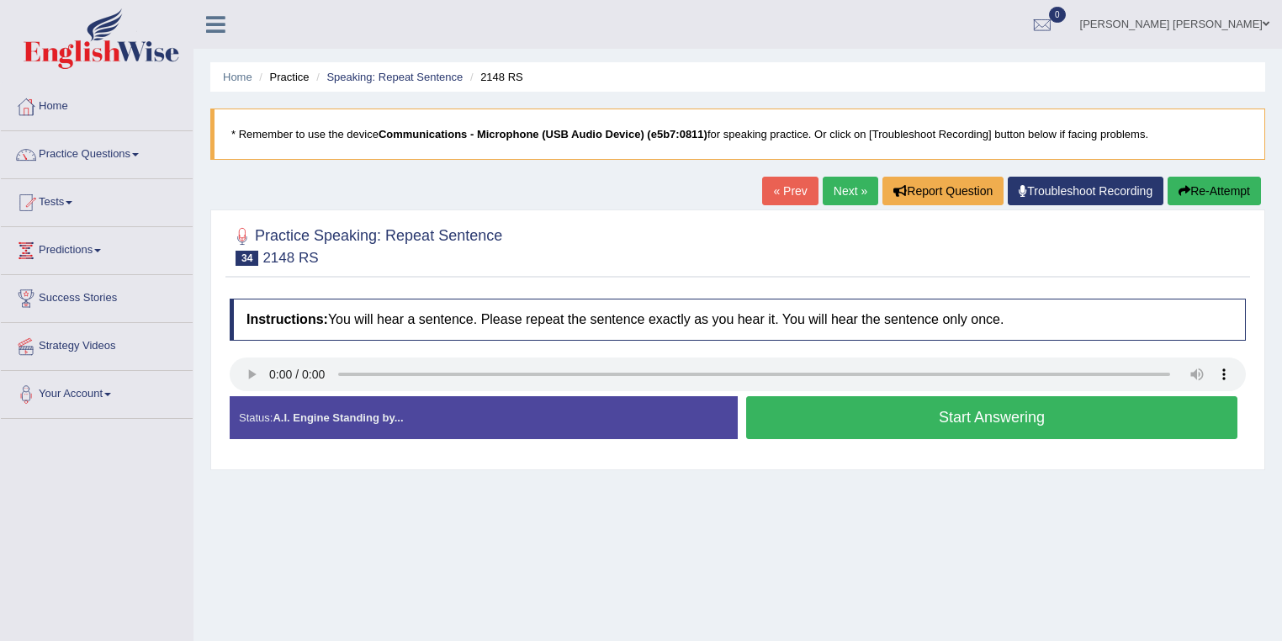
click at [919, 410] on button "Start Answering" at bounding box center [991, 417] width 491 height 43
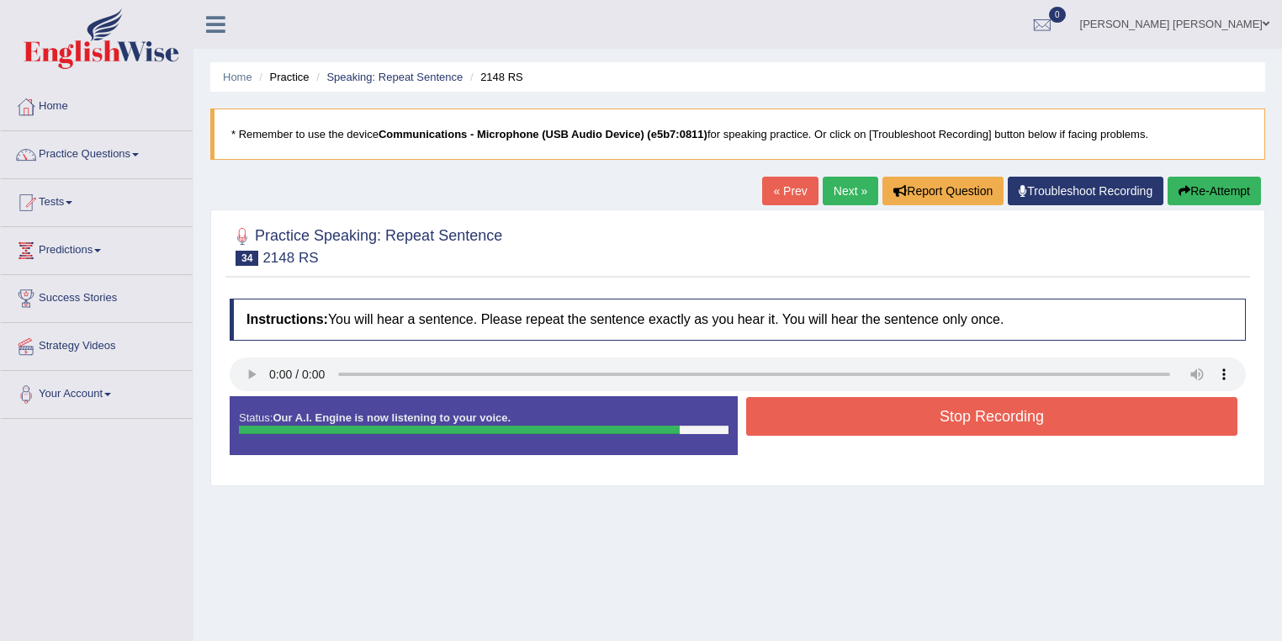
click at [781, 408] on button "Stop Recording" at bounding box center [991, 416] width 491 height 39
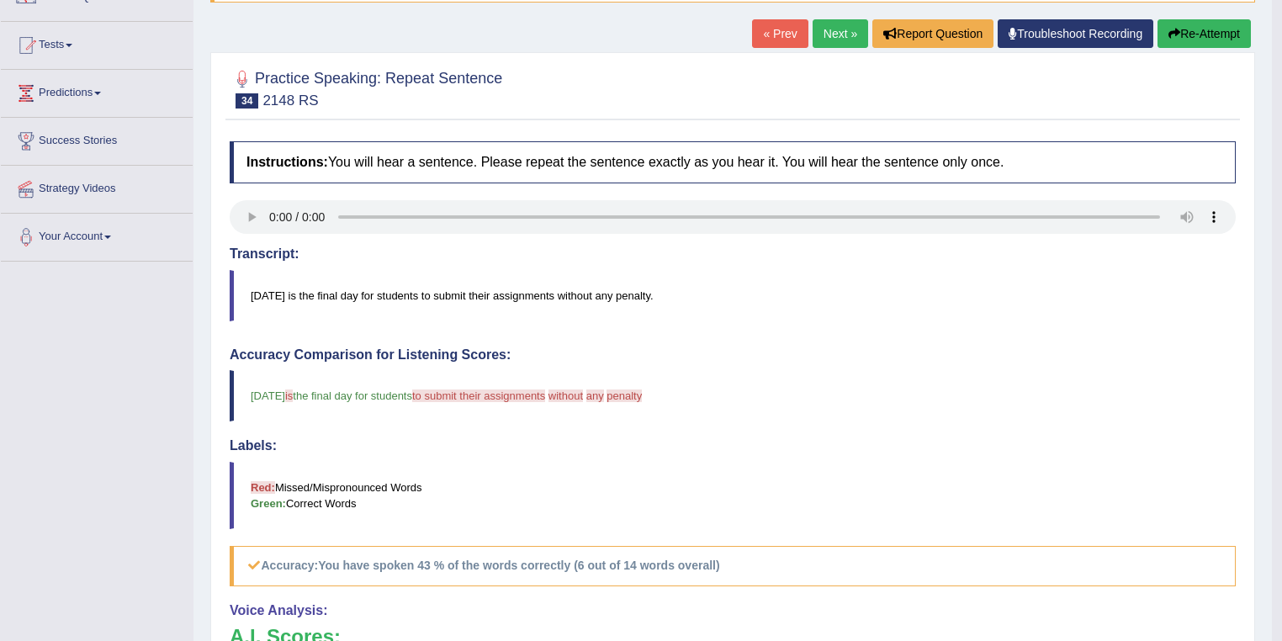
scroll to position [89, 0]
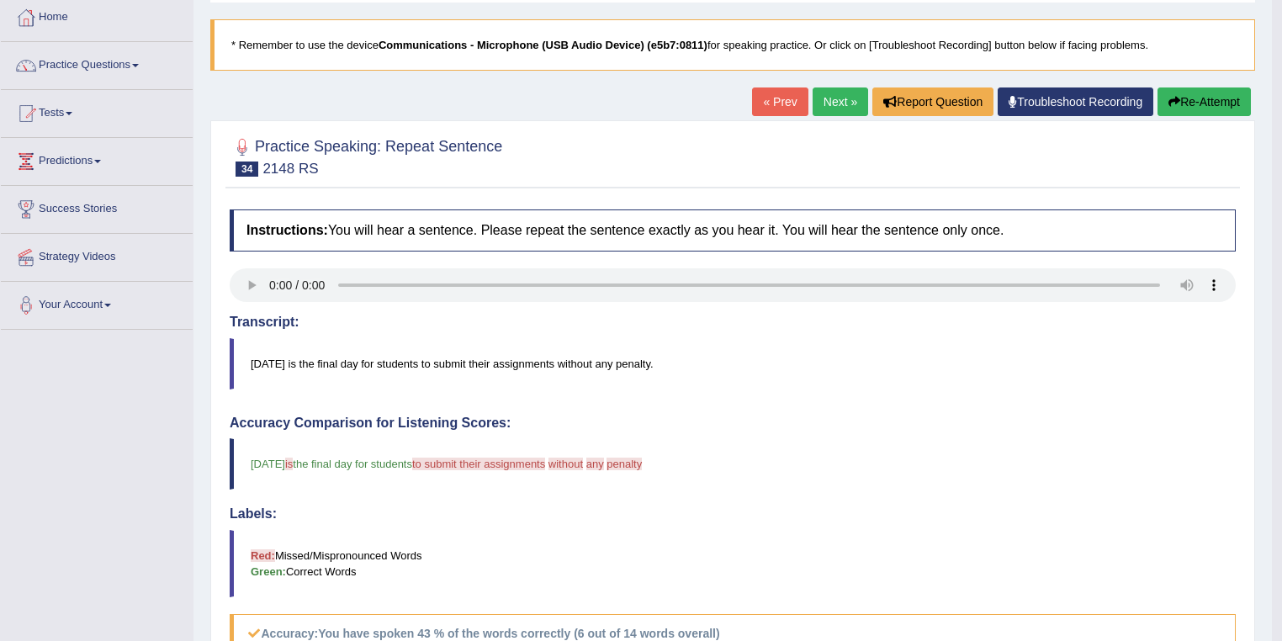
click at [835, 94] on link "Next »" at bounding box center [841, 102] width 56 height 29
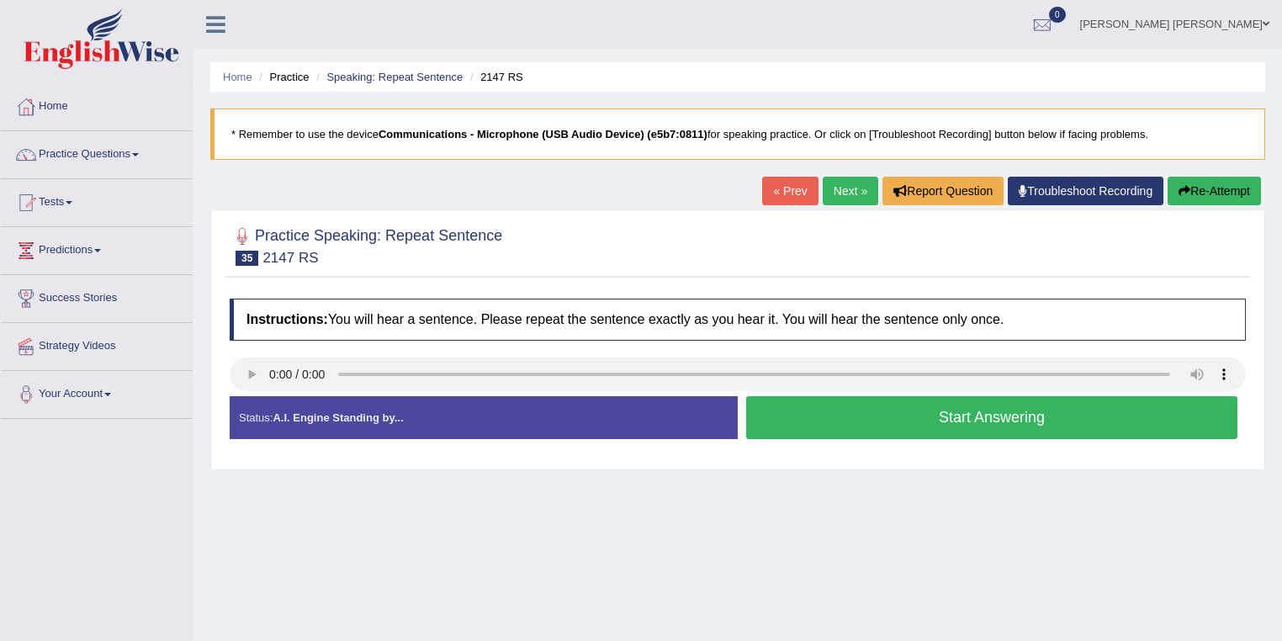
click at [310, 454] on div "Instructions: You will hear a sentence. Please repeat the sentence exactly as y…" at bounding box center [738, 375] width 1025 height 171
click at [984, 421] on button "Start Answering" at bounding box center [991, 417] width 491 height 43
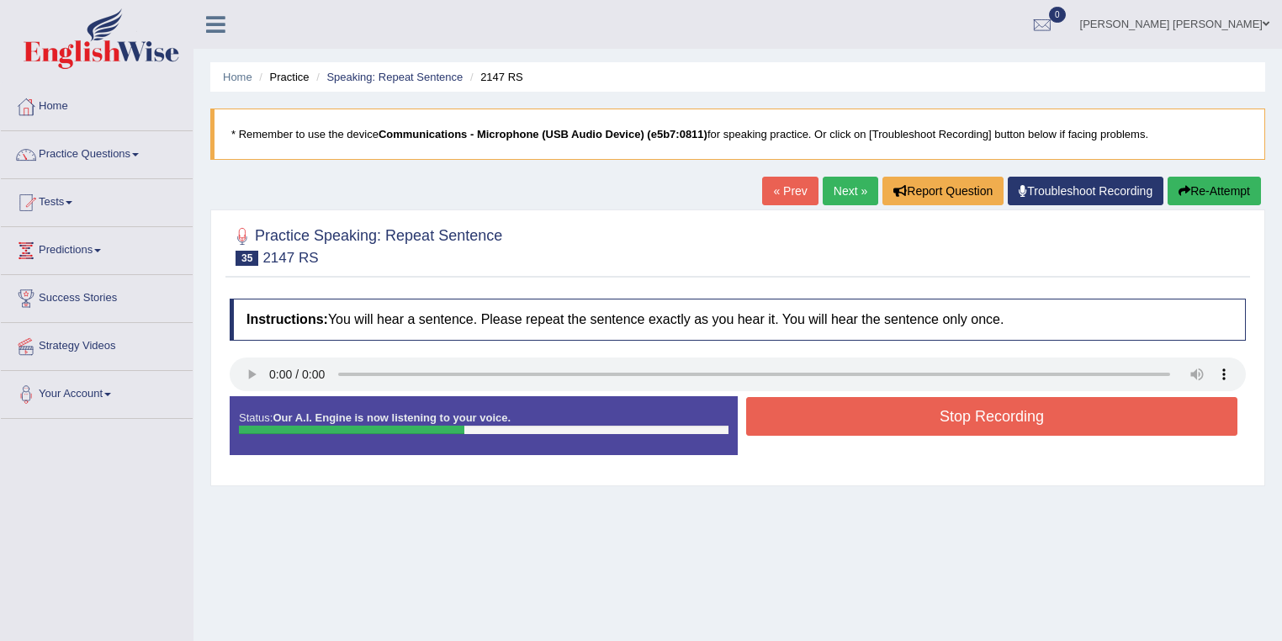
click at [984, 421] on button "Stop Recording" at bounding box center [991, 416] width 491 height 39
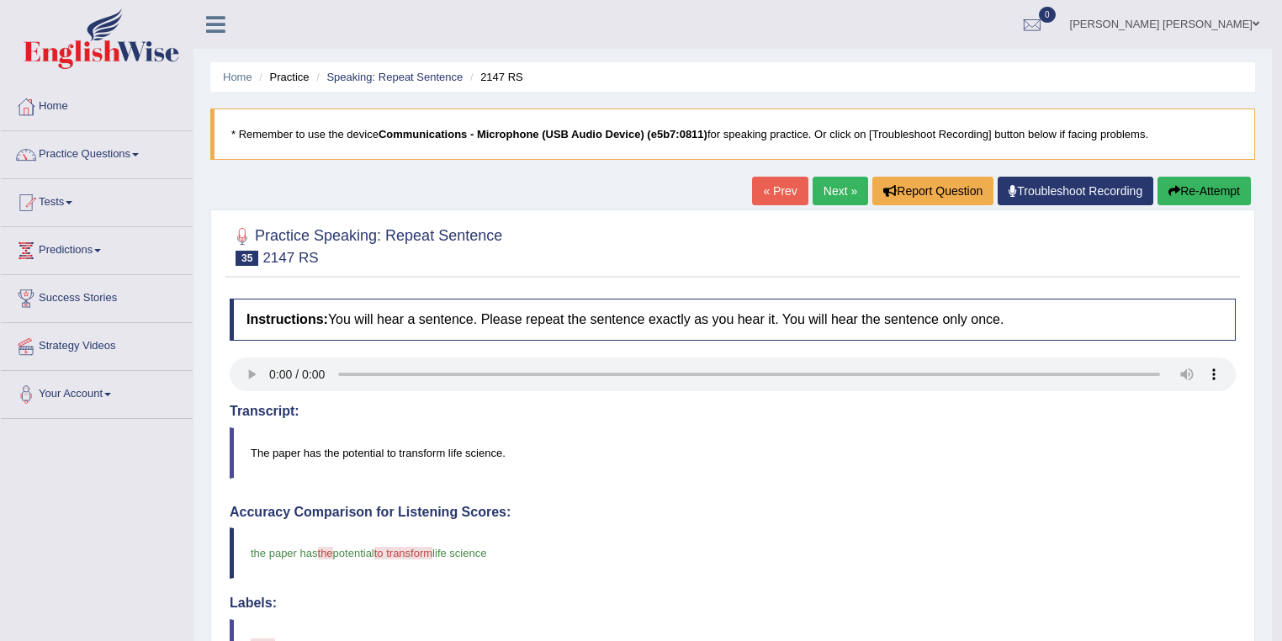
click at [97, 157] on link "Practice Questions" at bounding box center [97, 152] width 192 height 42
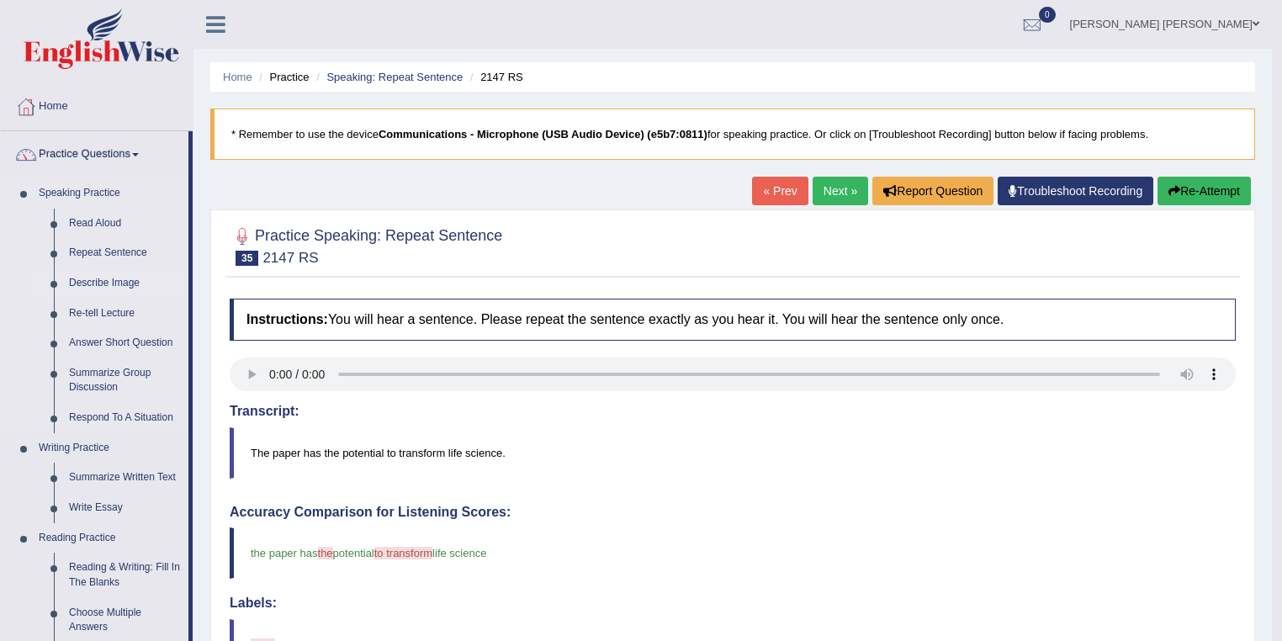
click at [98, 286] on link "Describe Image" at bounding box center [124, 283] width 127 height 30
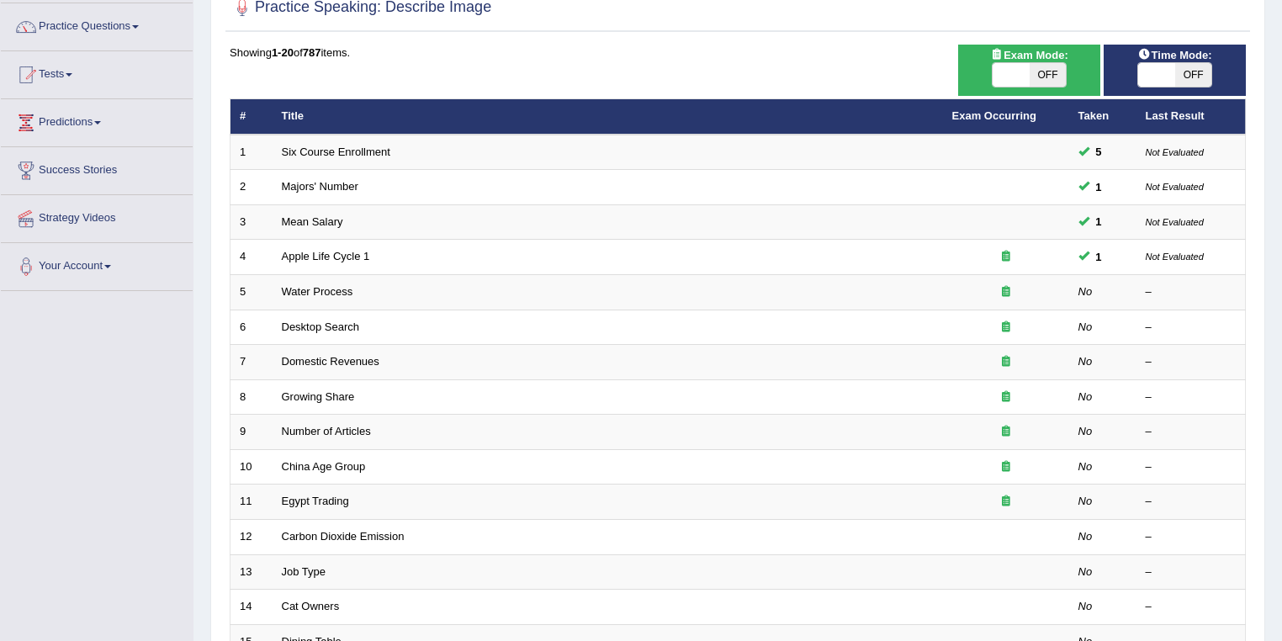
scroll to position [135, 0]
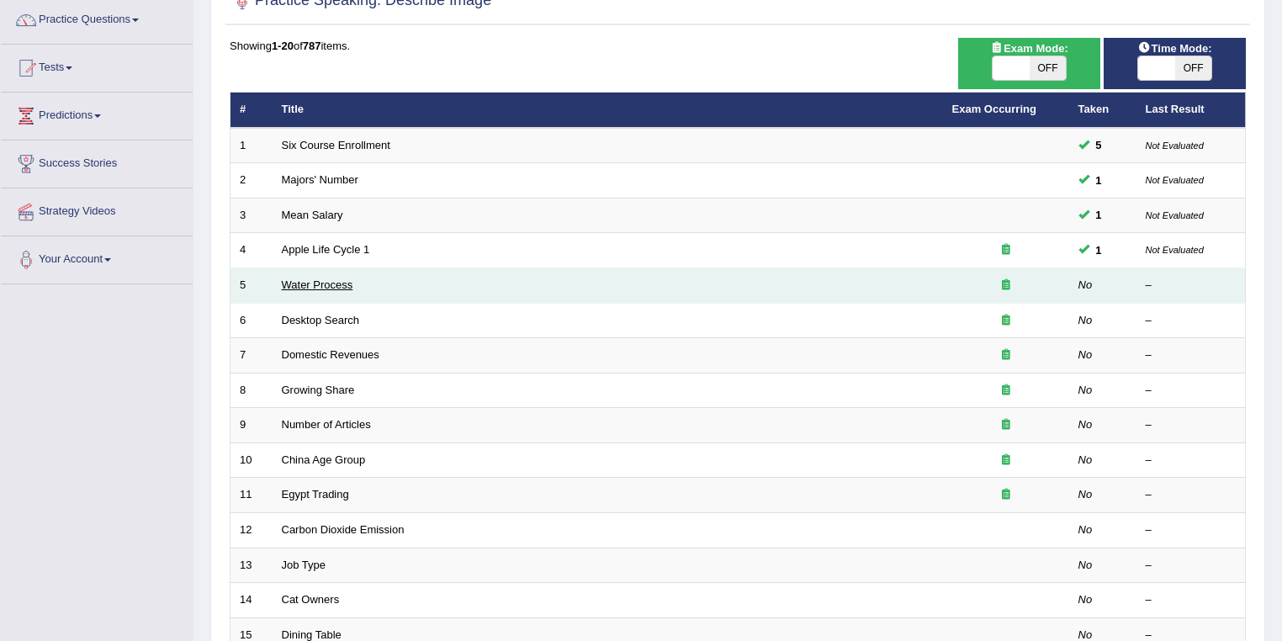
click at [305, 282] on link "Water Process" at bounding box center [318, 285] width 72 height 13
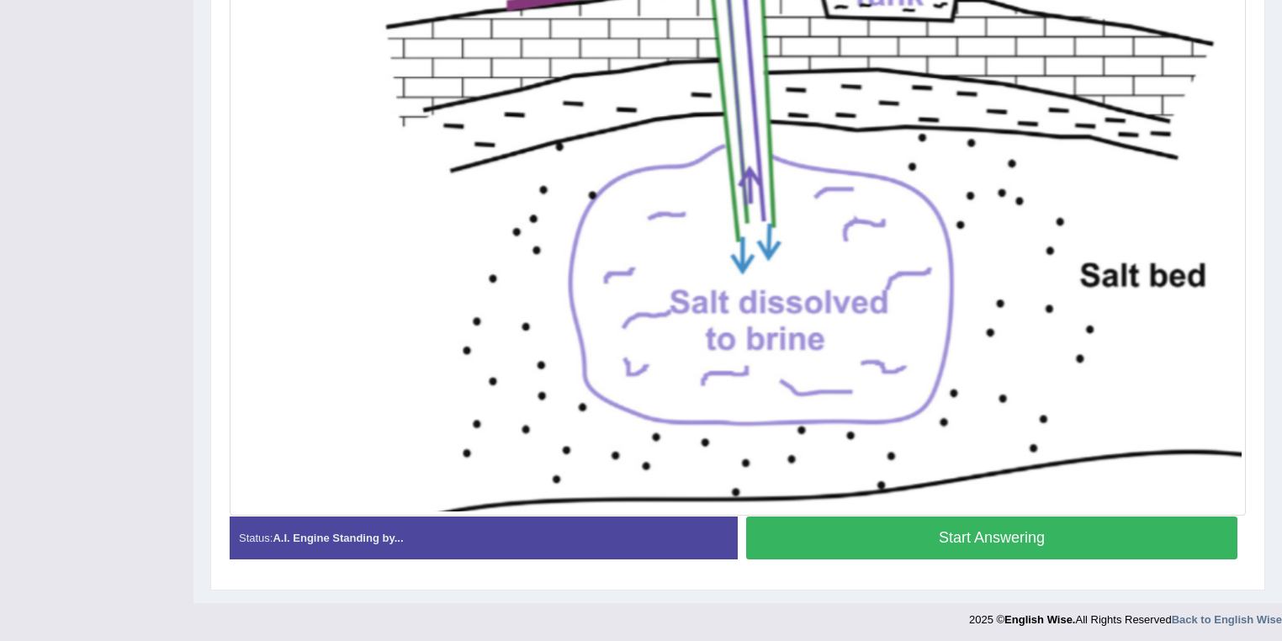
scroll to position [547, 0]
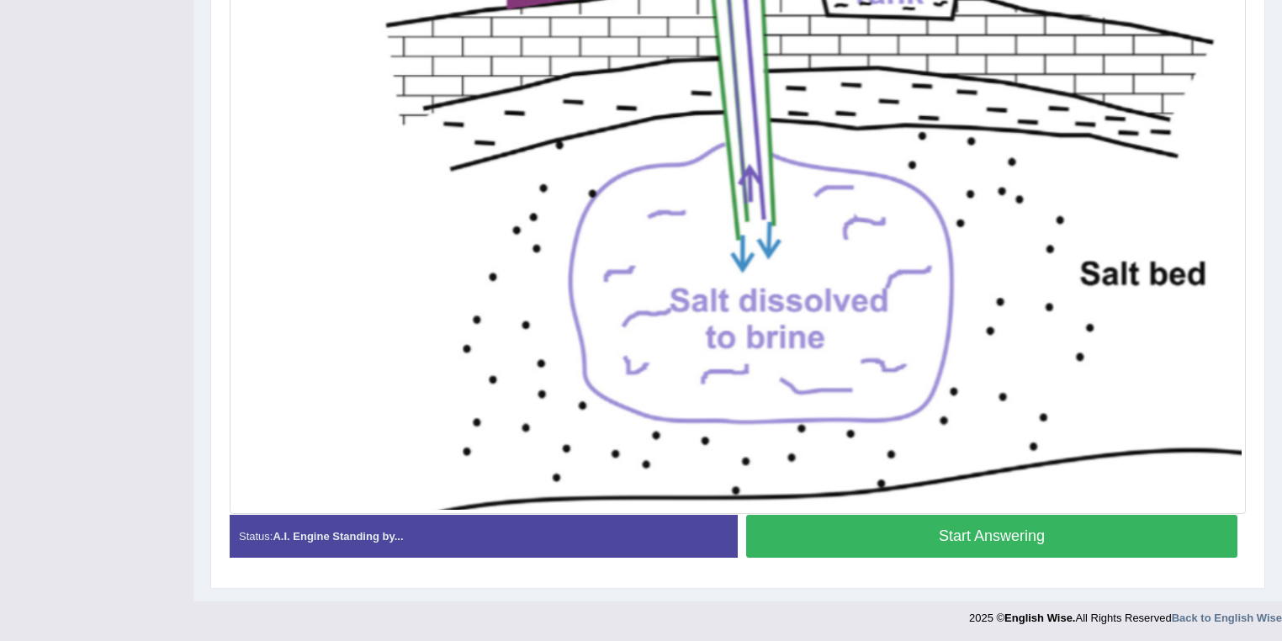
click at [1038, 529] on button "Start Answering" at bounding box center [991, 536] width 491 height 43
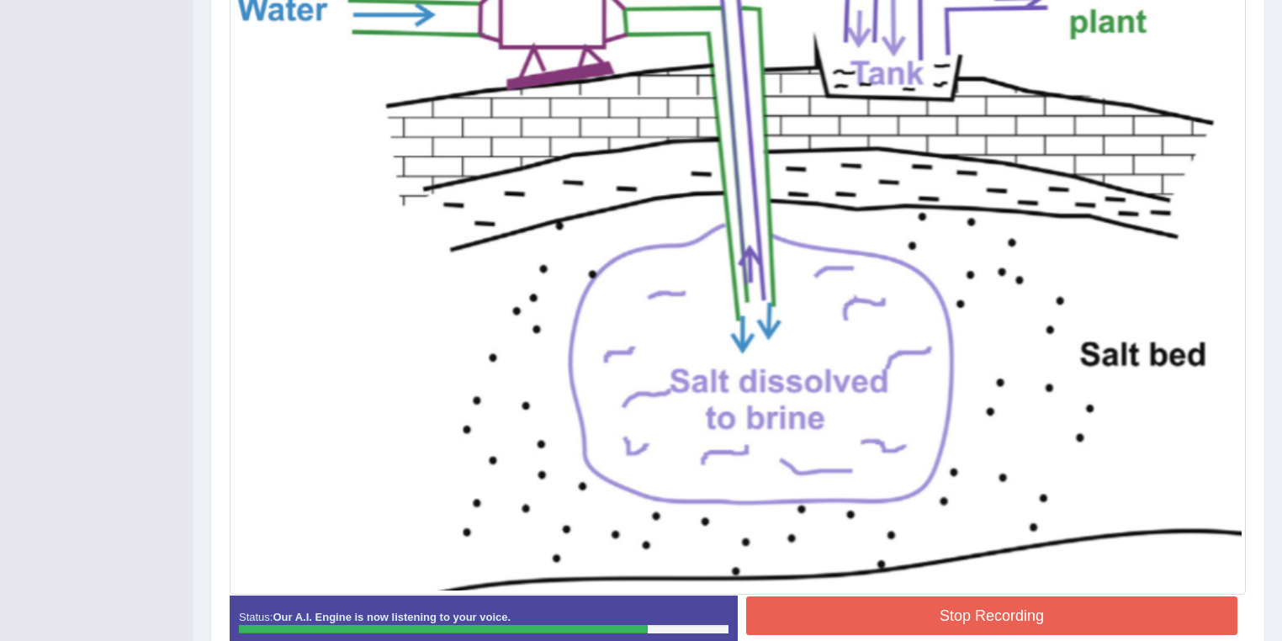
scroll to position [563, 0]
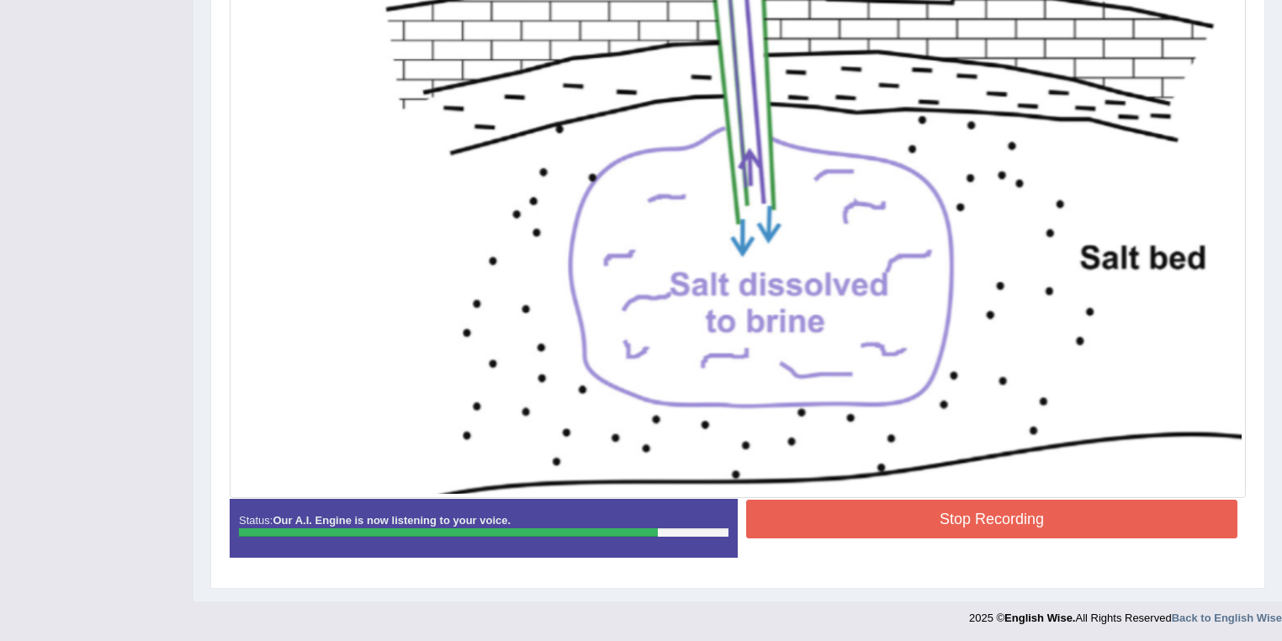
click at [1038, 529] on button "Stop Recording" at bounding box center [991, 519] width 491 height 39
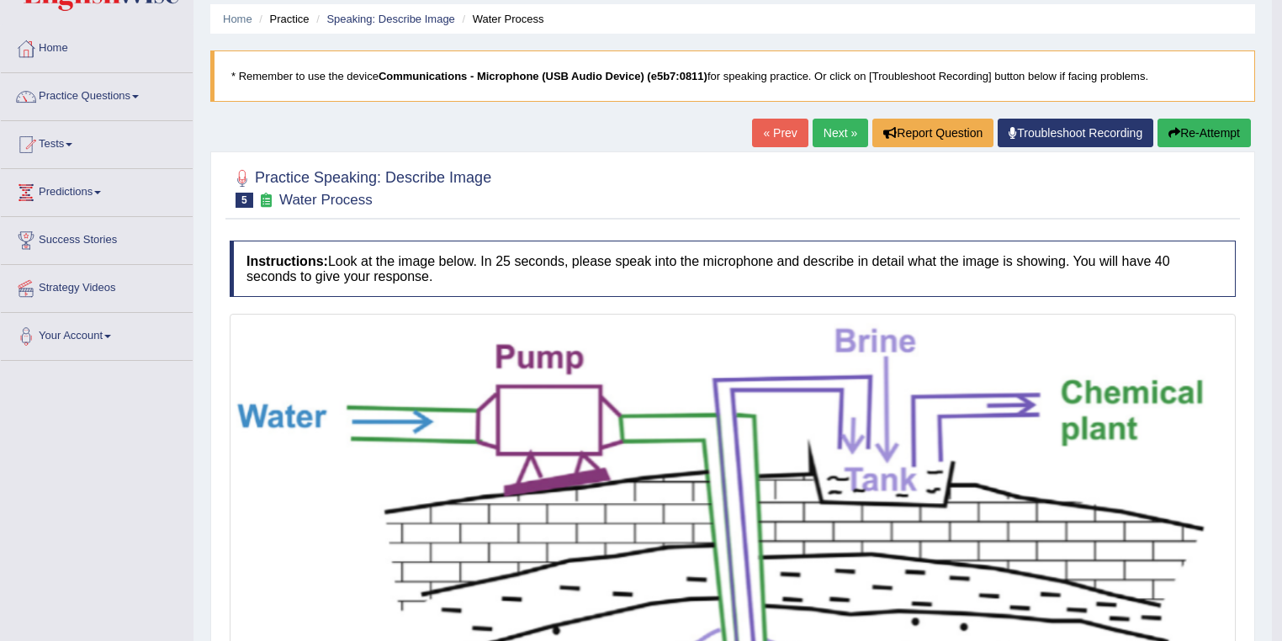
scroll to position [24, 0]
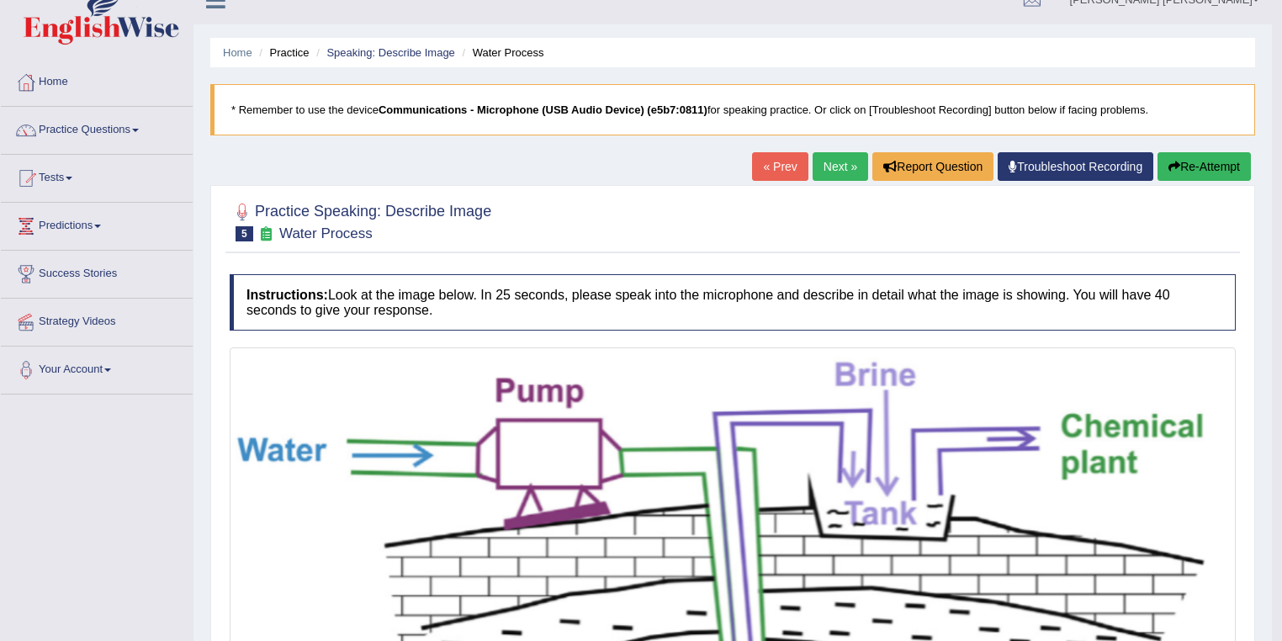
click at [835, 163] on link "Next »" at bounding box center [841, 166] width 56 height 29
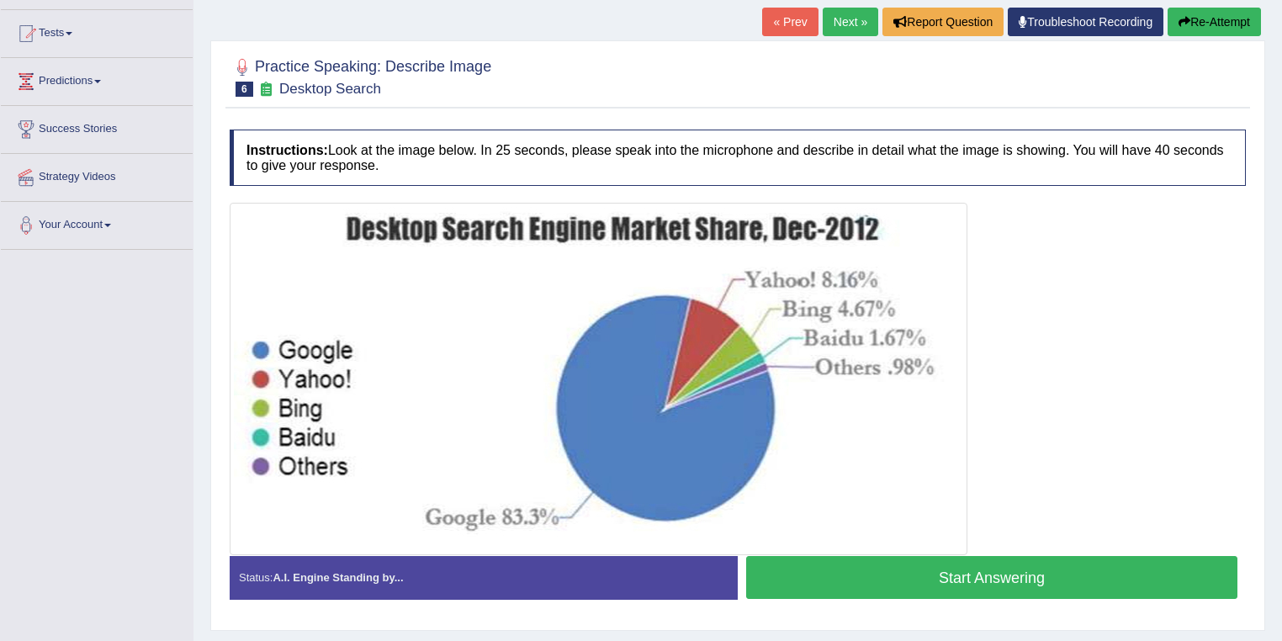
scroll to position [202, 0]
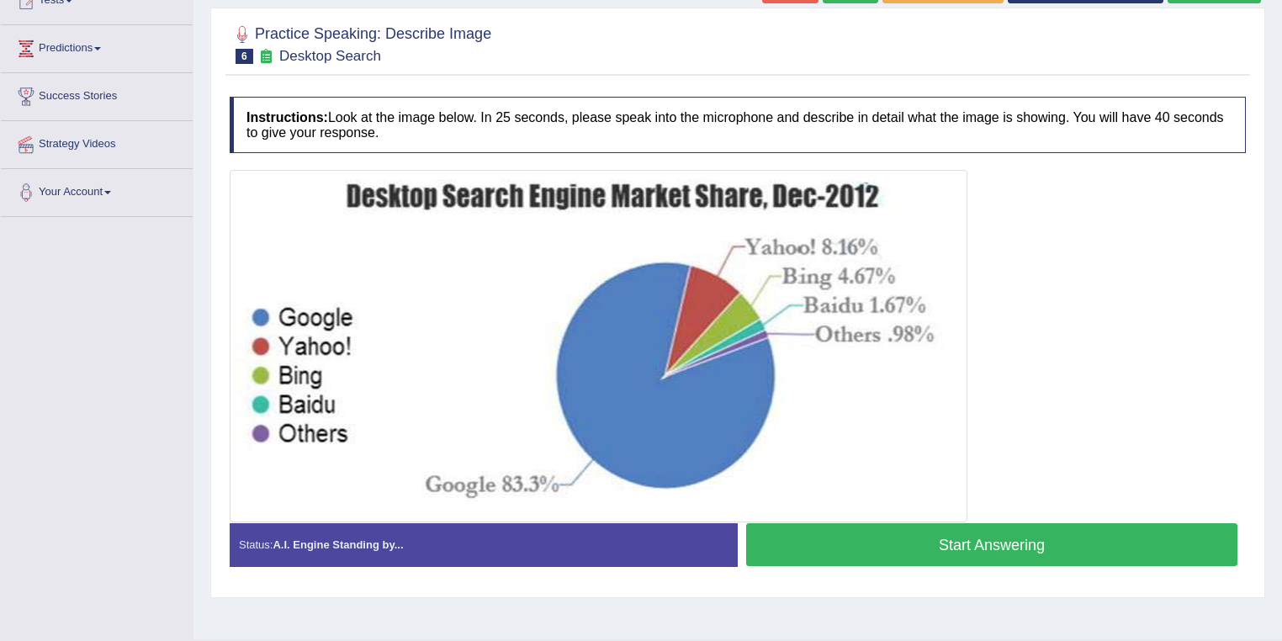
click at [932, 549] on button "Start Answering" at bounding box center [991, 544] width 491 height 43
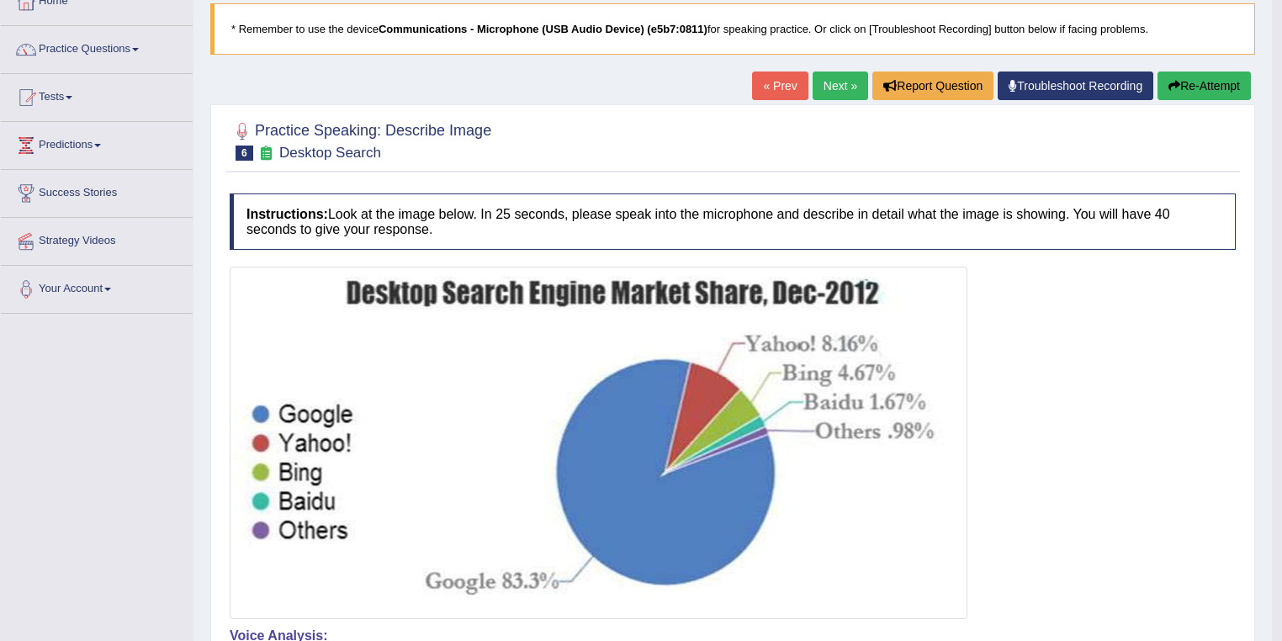
scroll to position [0, 0]
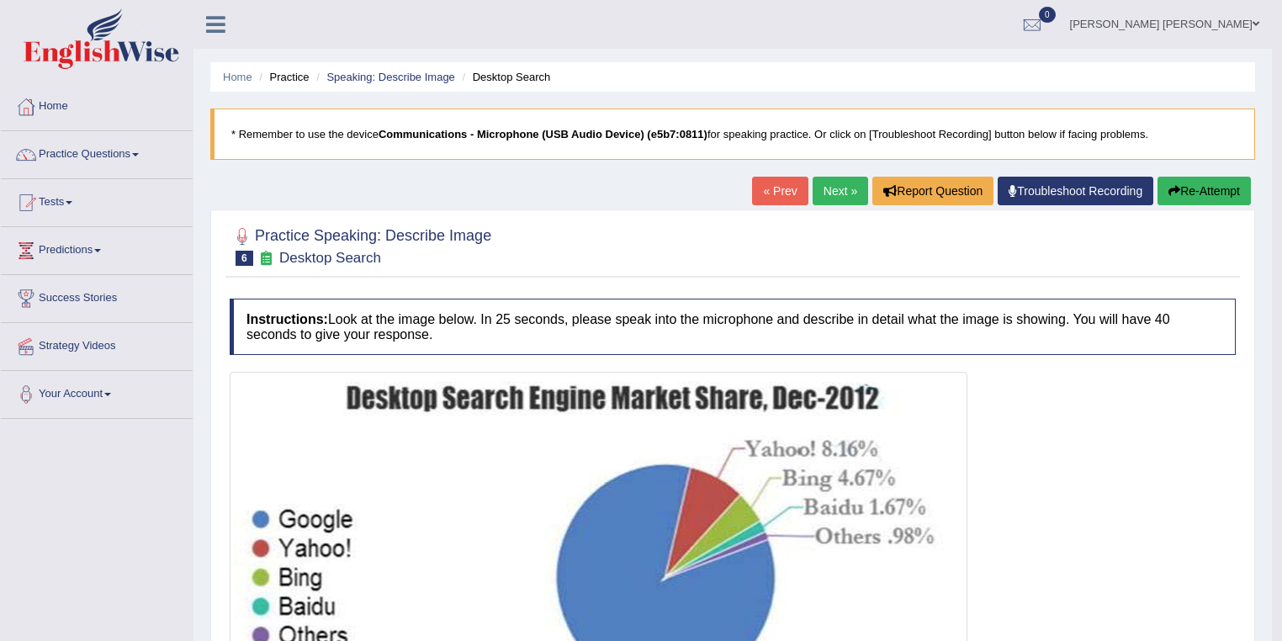
click at [822, 195] on link "Next »" at bounding box center [841, 191] width 56 height 29
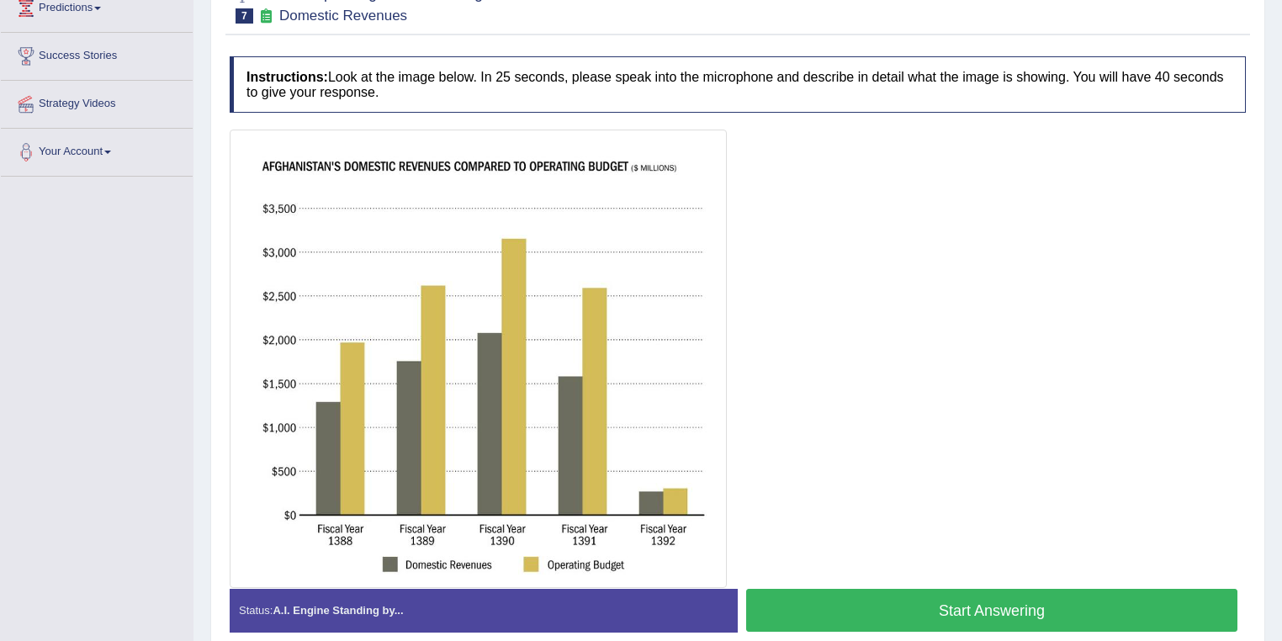
scroll to position [269, 0]
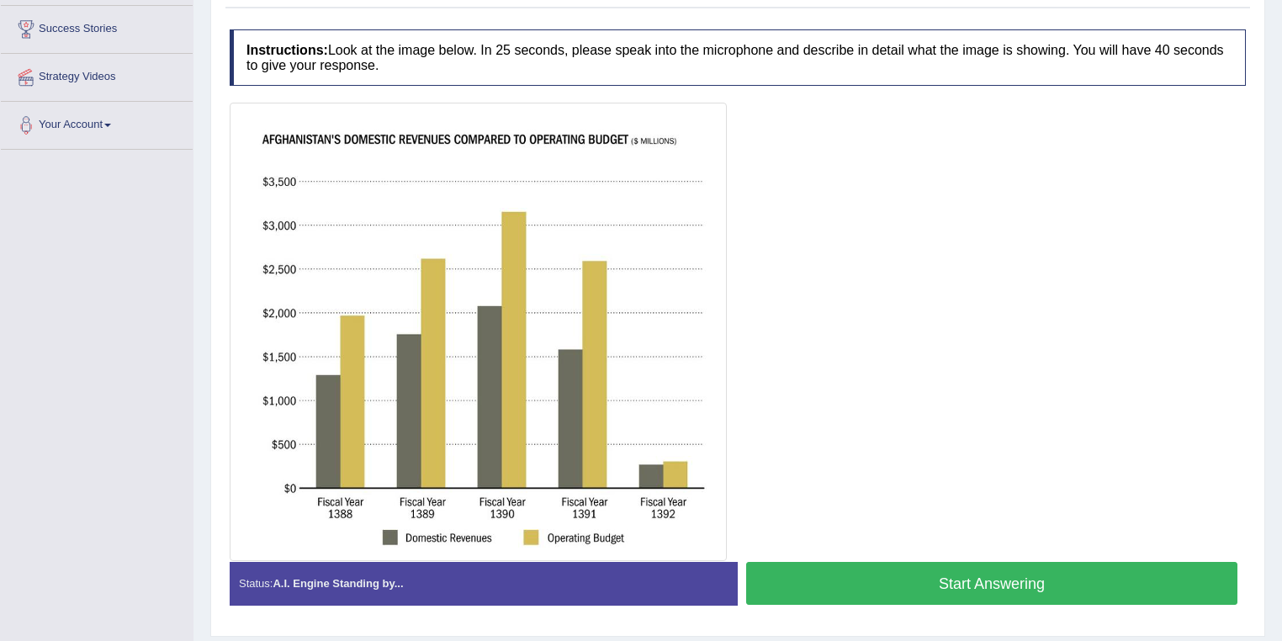
click at [969, 593] on button "Start Answering" at bounding box center [991, 583] width 491 height 43
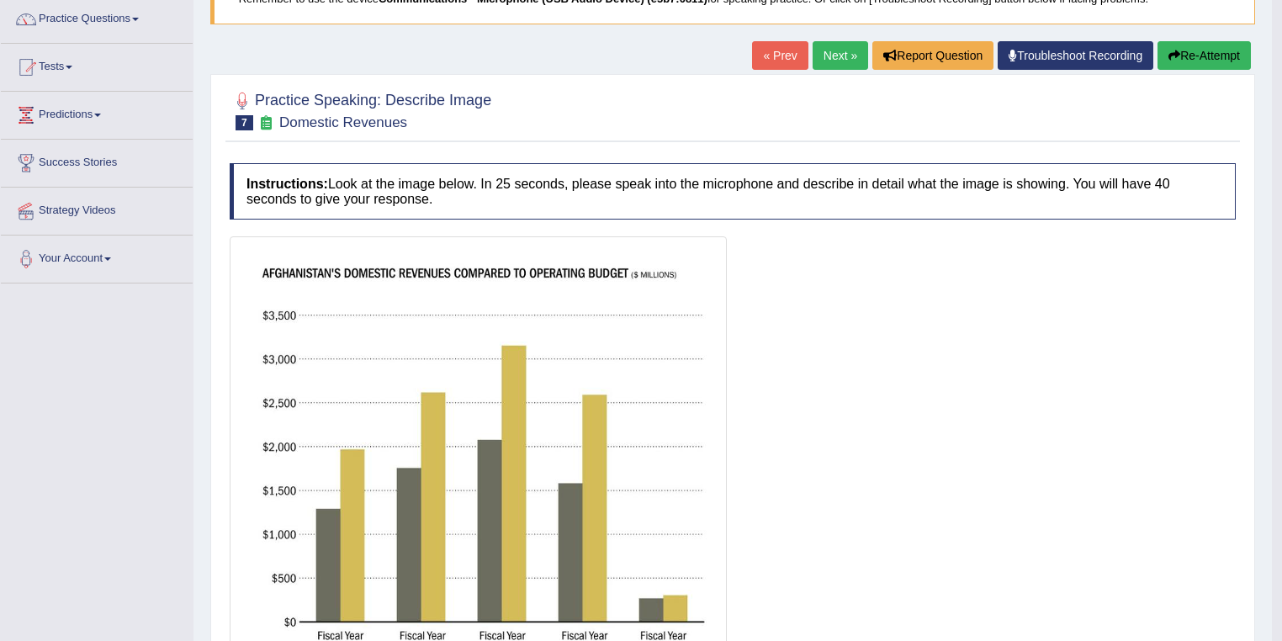
scroll to position [135, 0]
click at [838, 59] on link "Next »" at bounding box center [841, 56] width 56 height 29
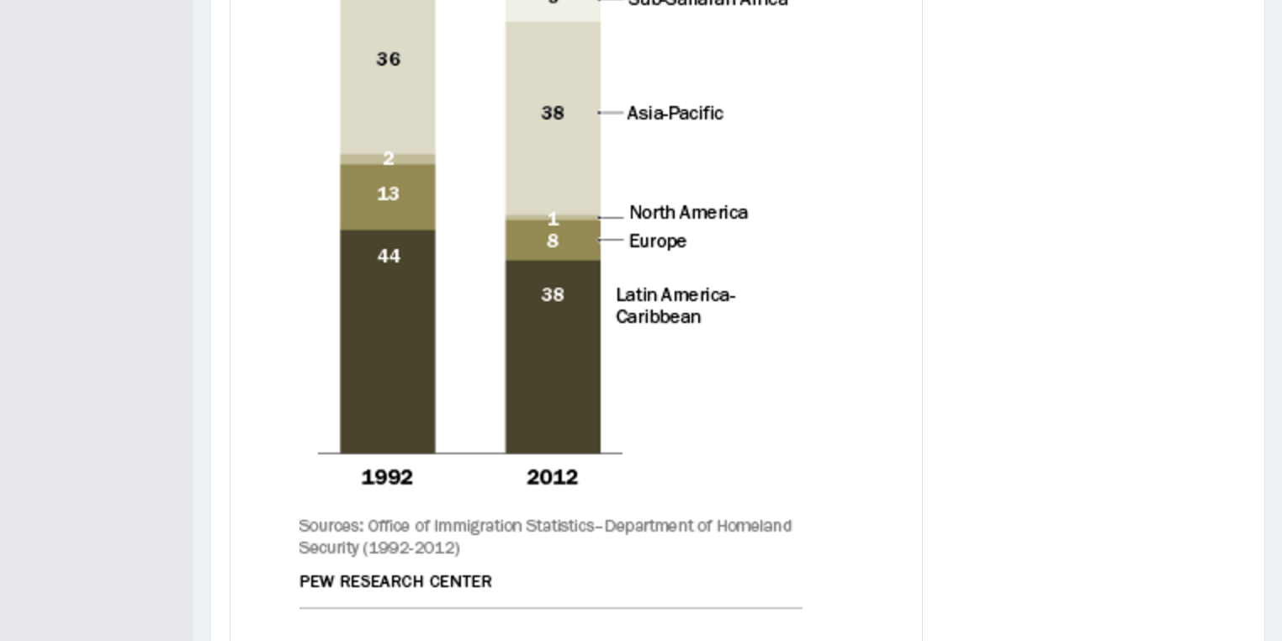
scroll to position [755, 0]
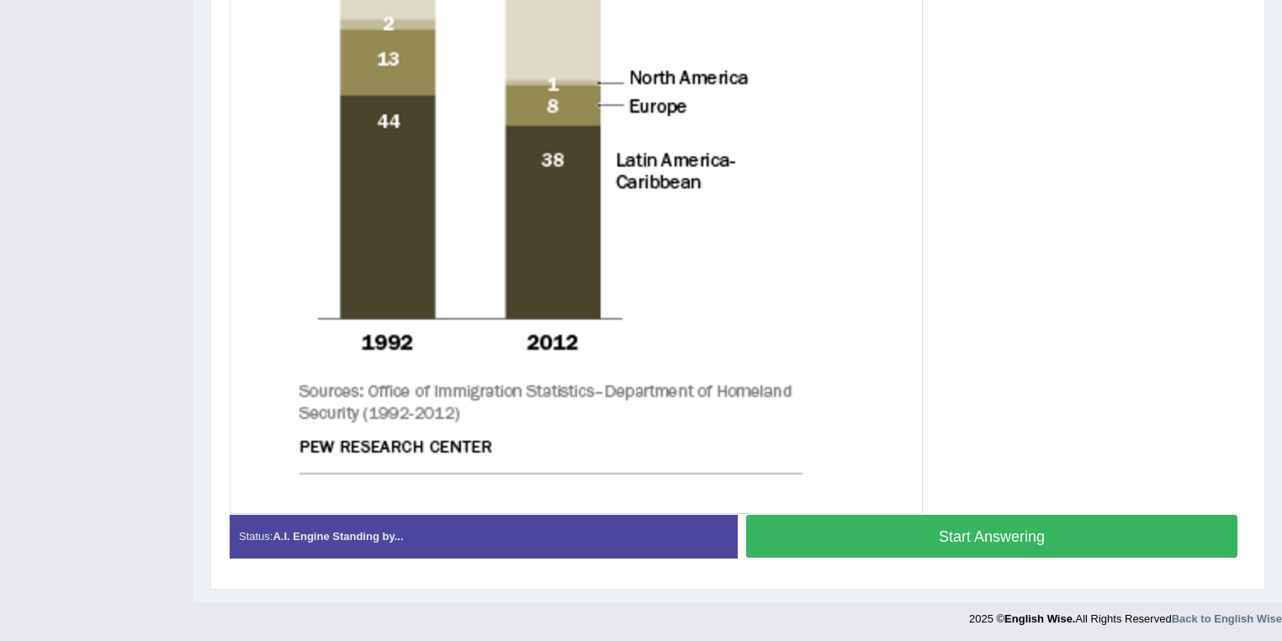
click at [1097, 540] on button "Start Answering" at bounding box center [991, 536] width 491 height 43
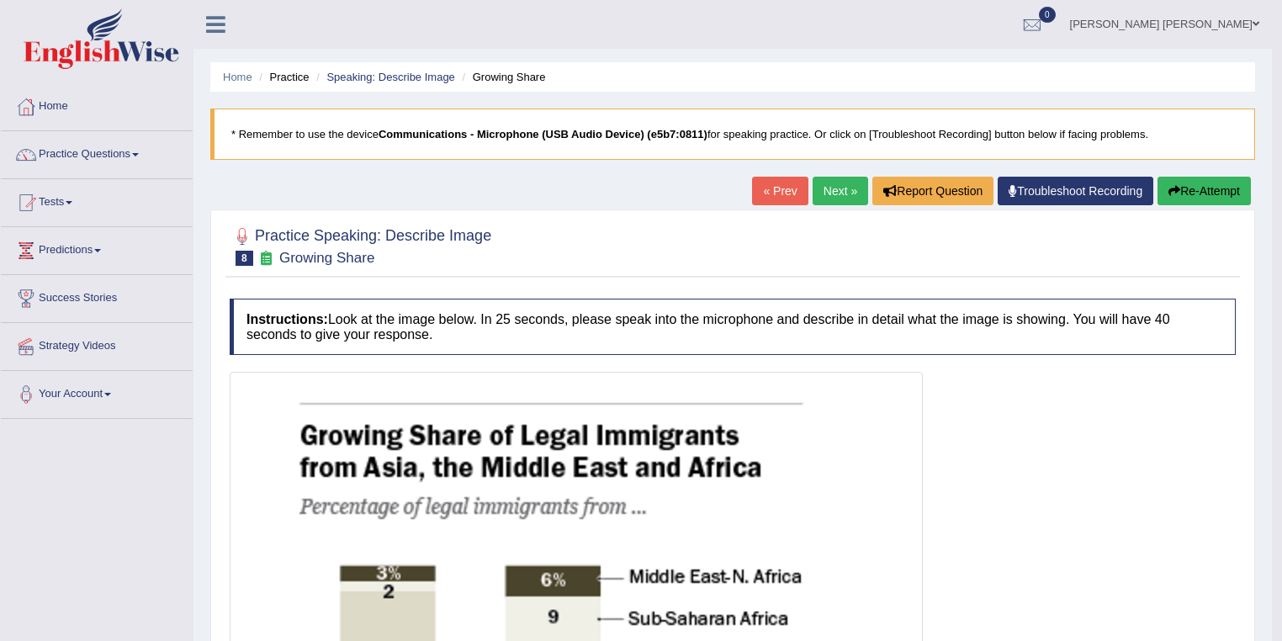
scroll to position [0, 0]
click at [830, 192] on link "Next »" at bounding box center [841, 191] width 56 height 29
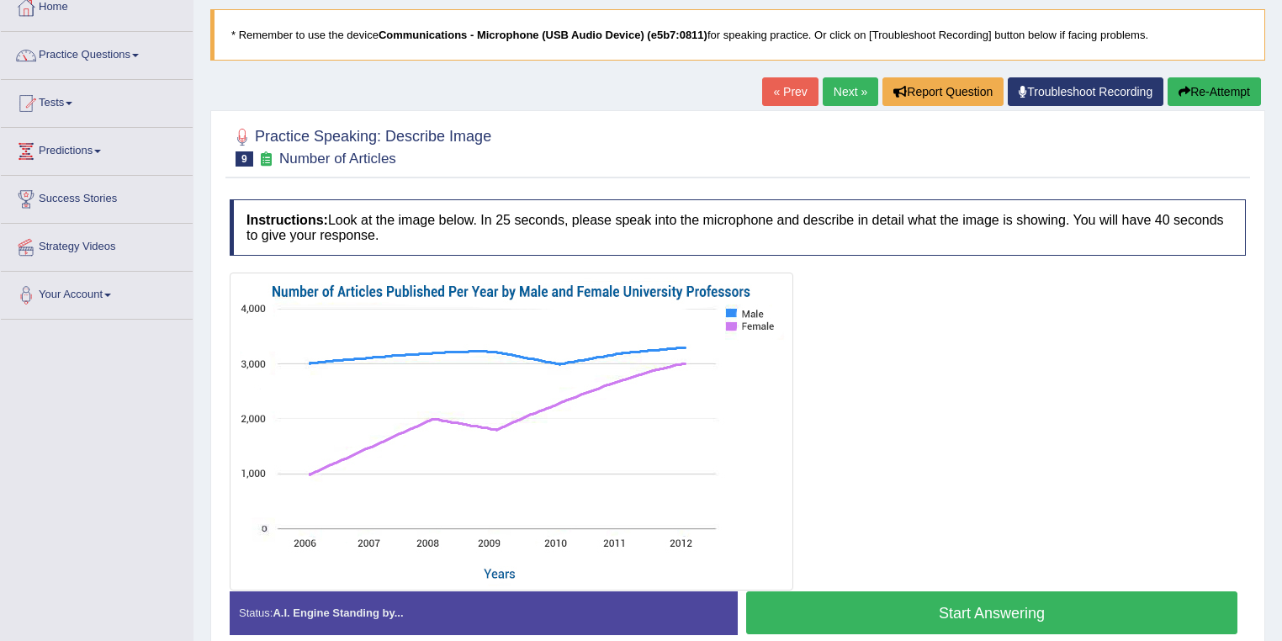
scroll to position [135, 0]
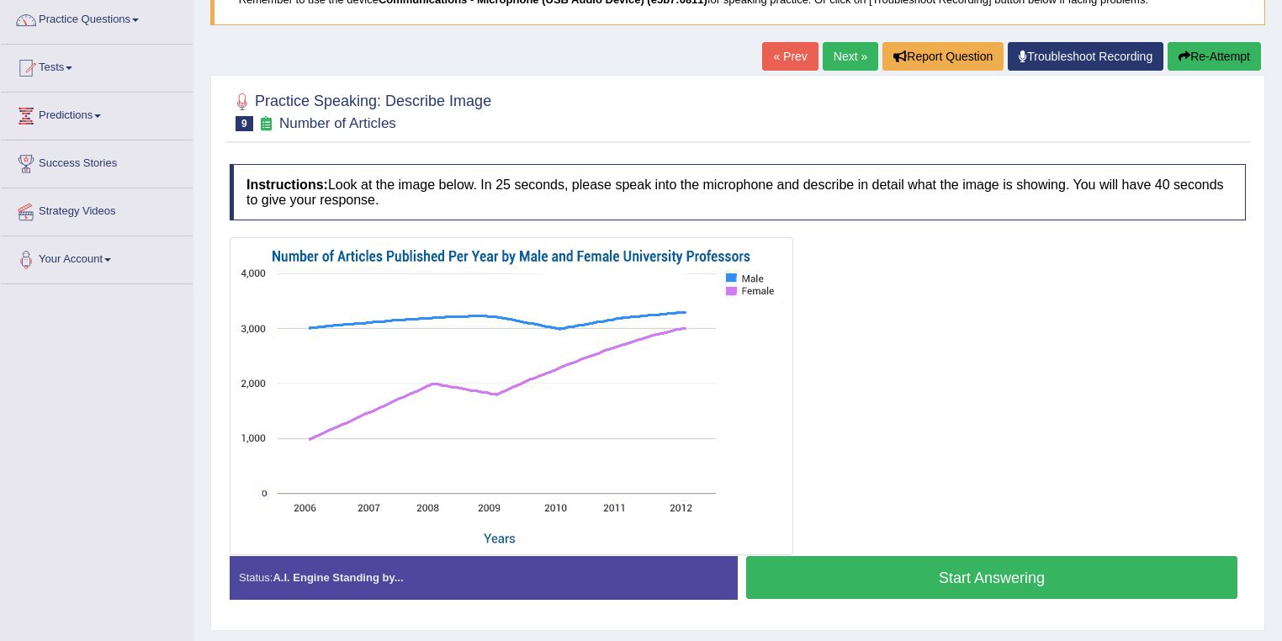
click at [956, 580] on button "Start Answering" at bounding box center [991, 577] width 491 height 43
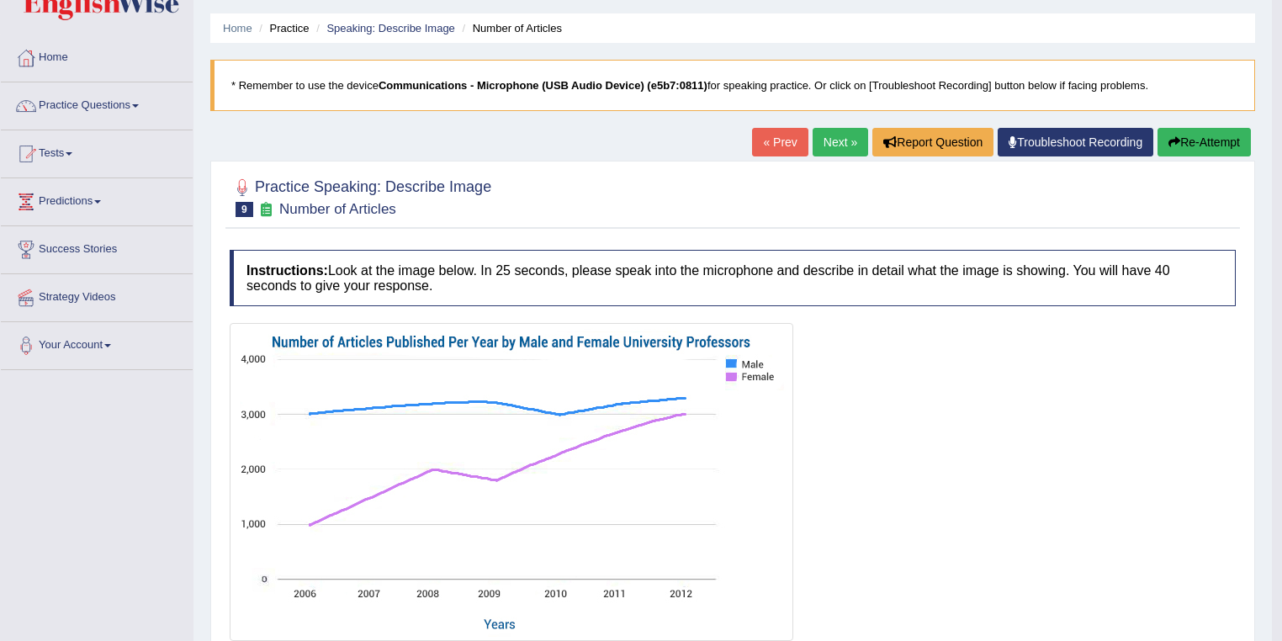
scroll to position [0, 0]
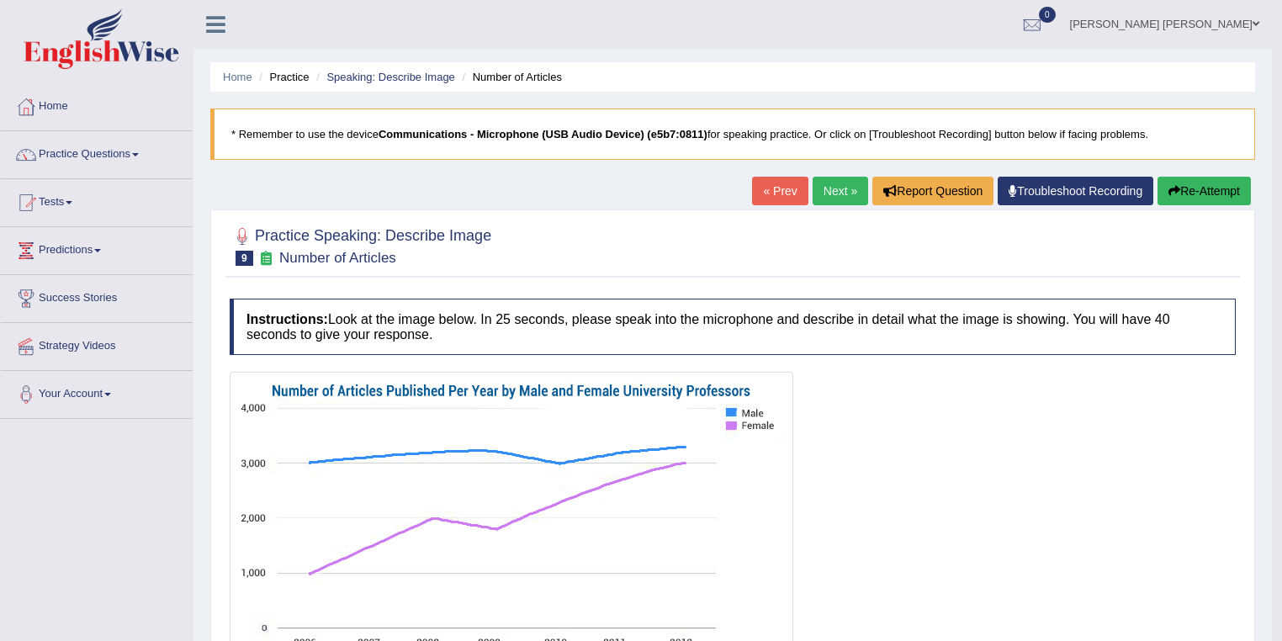
click at [841, 196] on link "Next »" at bounding box center [841, 191] width 56 height 29
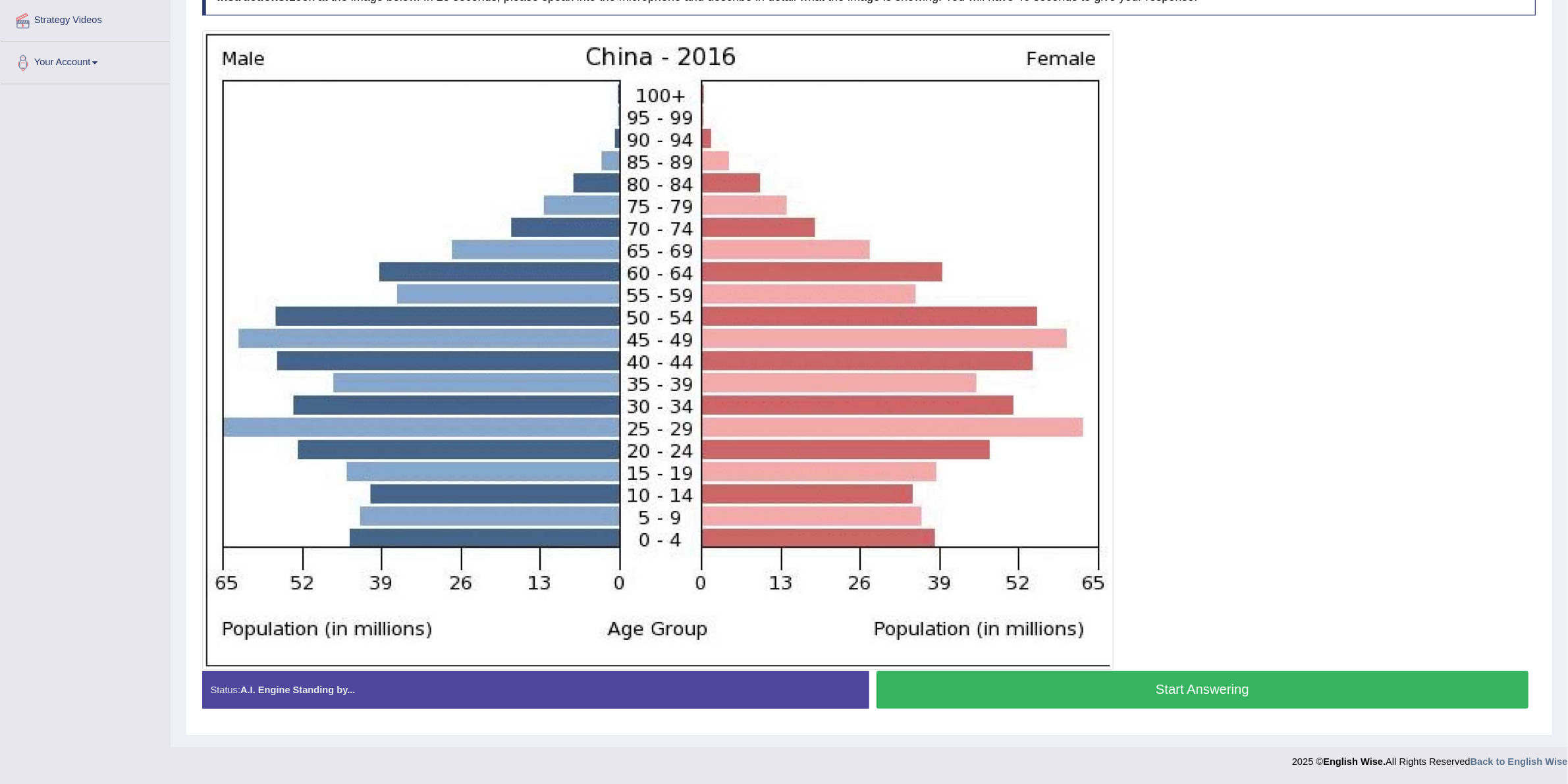
scroll to position [167, 0]
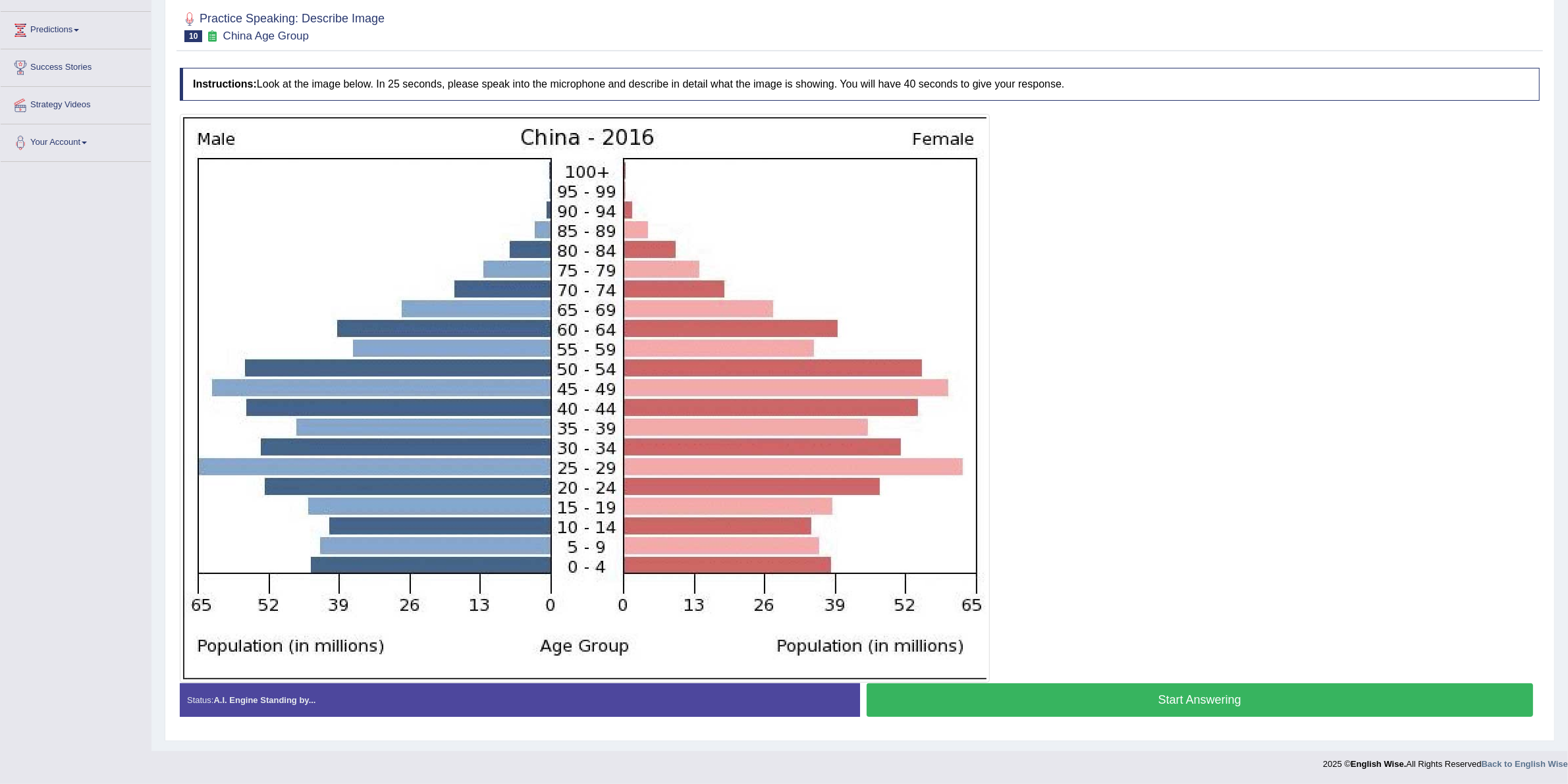
click at [1003, 501] on button "Start Answering" at bounding box center [1199, 699] width 667 height 34
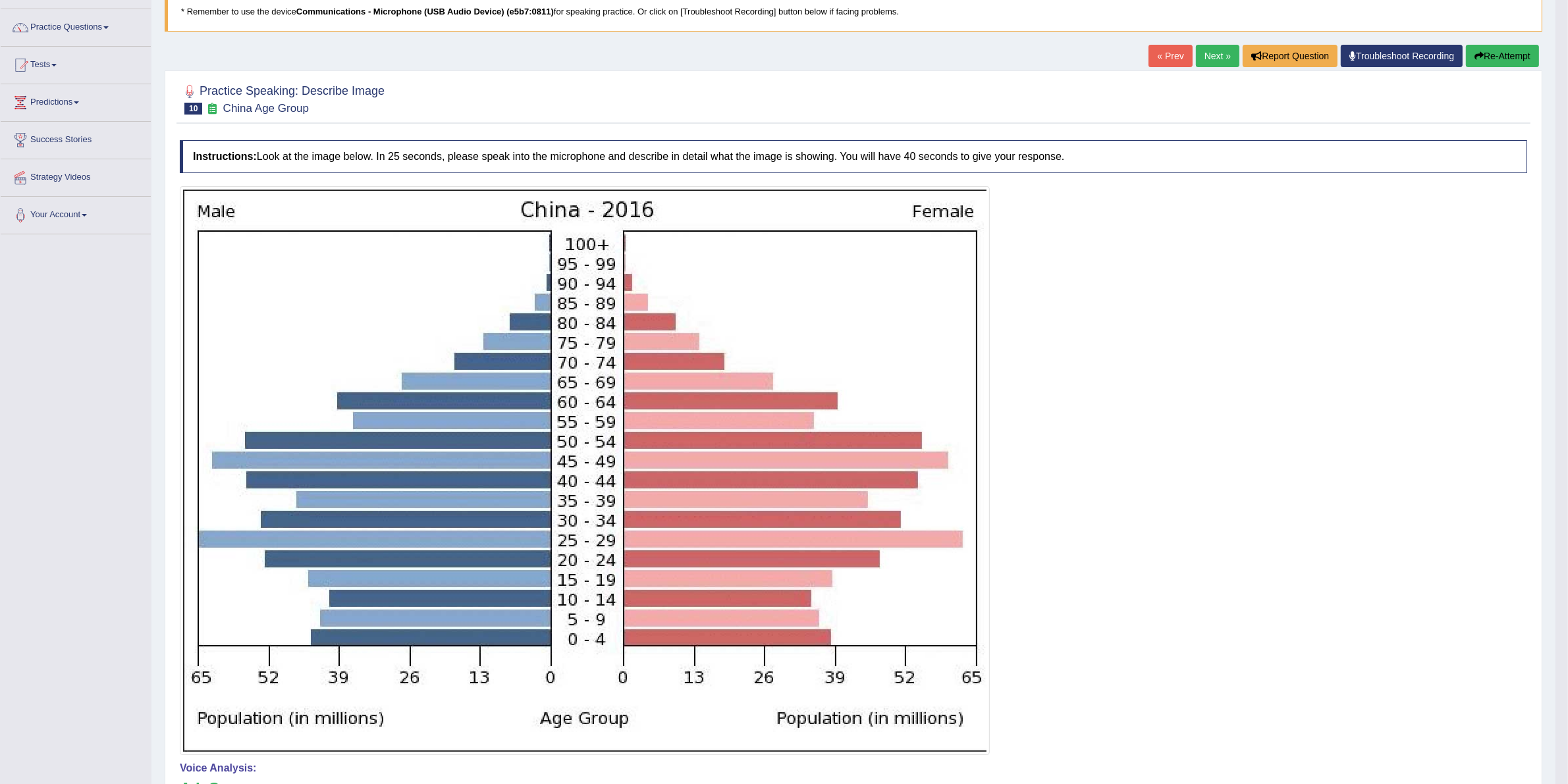
scroll to position [0, 0]
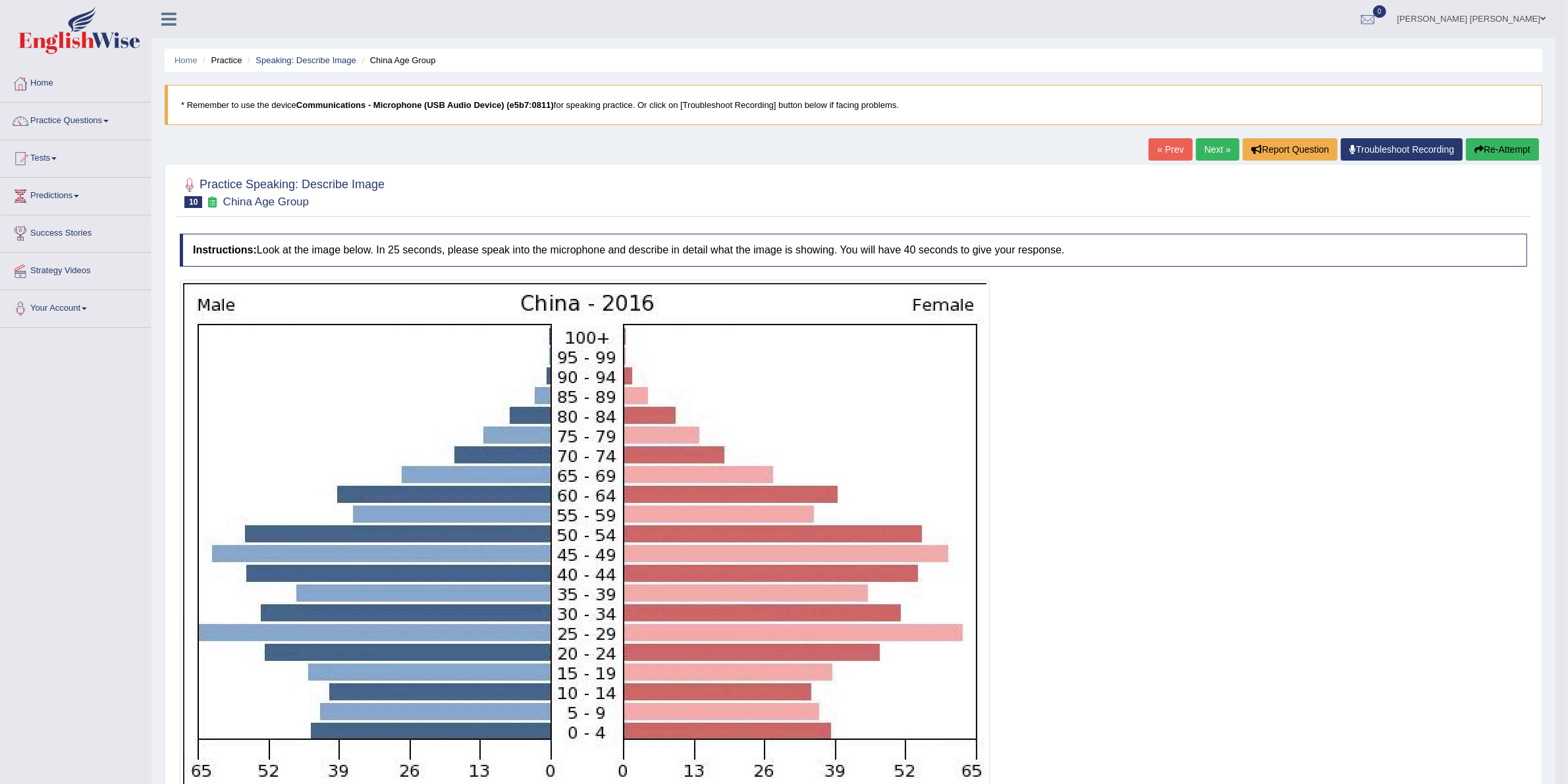
click at [1003, 146] on link "Next »" at bounding box center [1217, 149] width 44 height 23
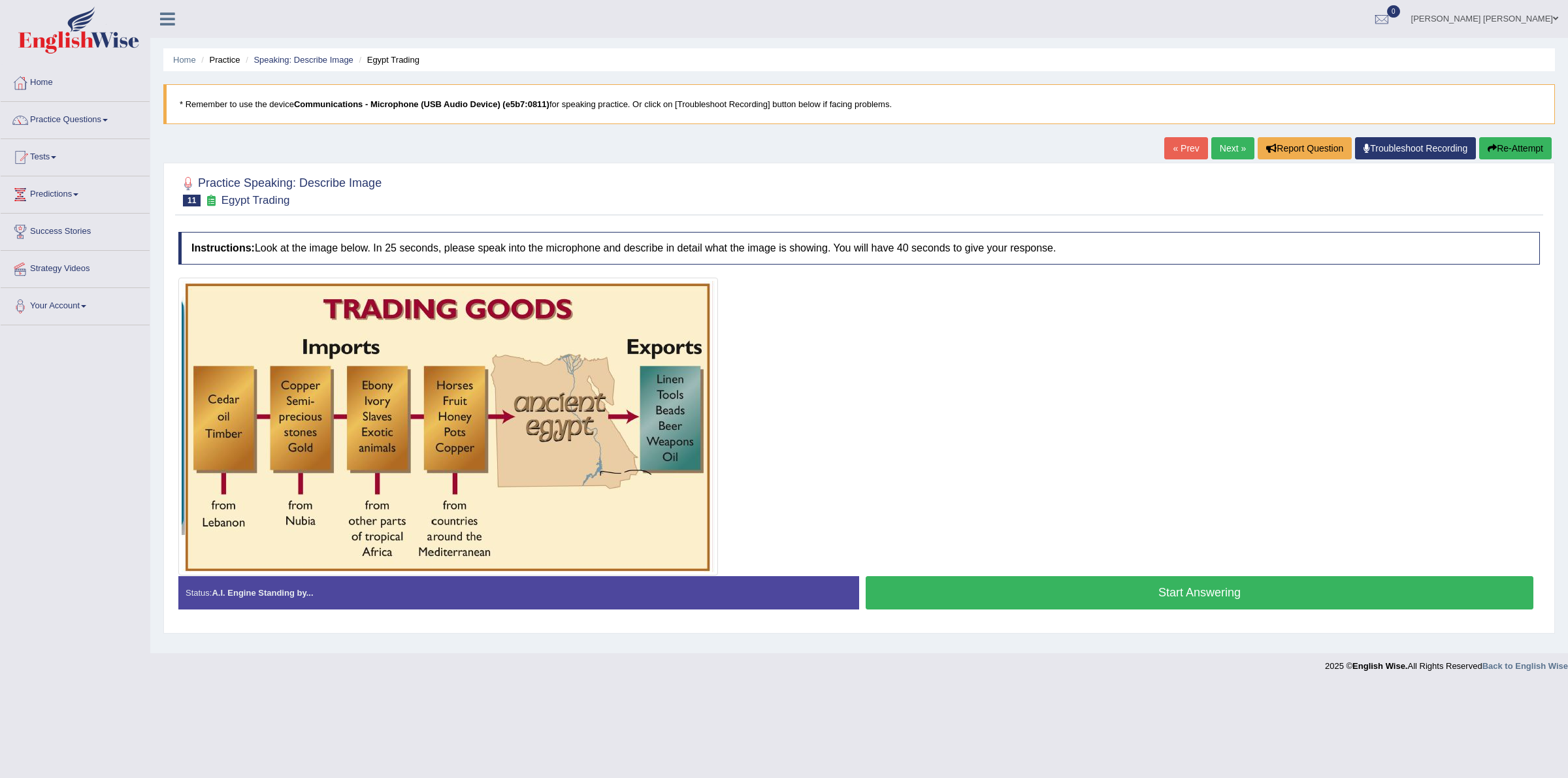
click at [1174, 601] on button "Start Answering" at bounding box center [1199, 592] width 668 height 33
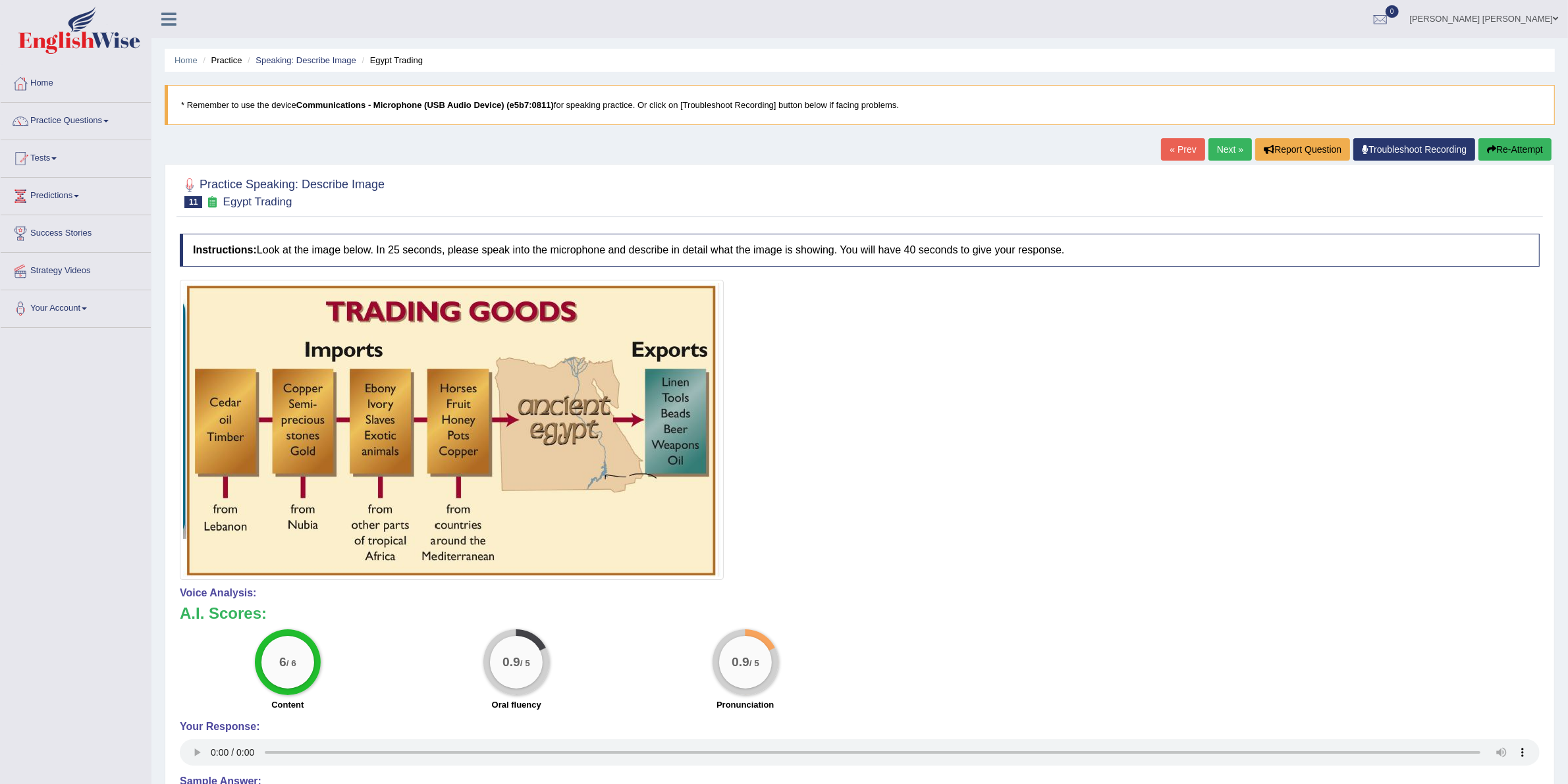
click at [1221, 149] on link "Next »" at bounding box center [1230, 149] width 44 height 23
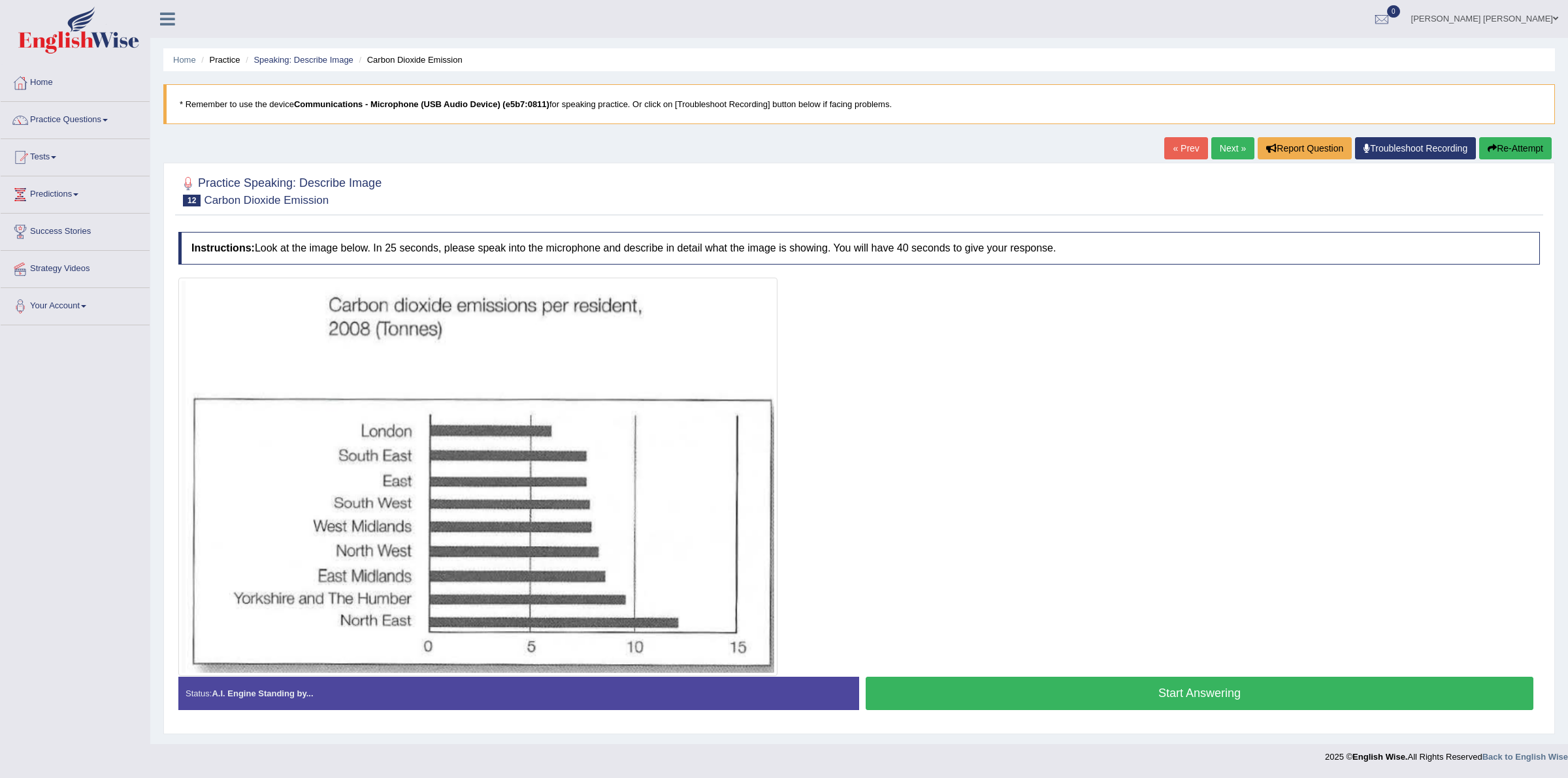
click at [1172, 698] on button "Start Answering" at bounding box center [1199, 693] width 668 height 33
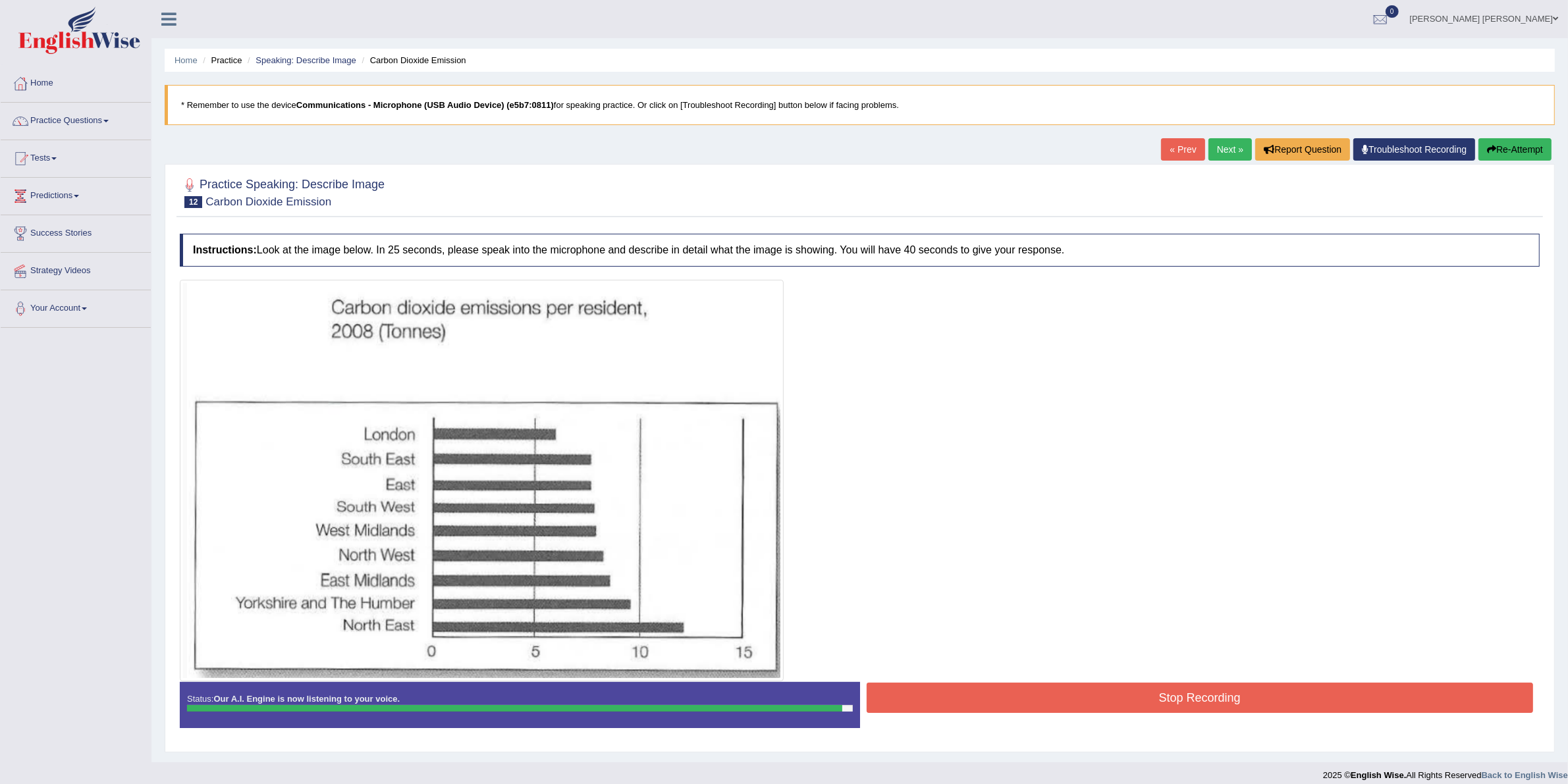
click at [1185, 703] on button "Stop Recording" at bounding box center [1199, 698] width 667 height 31
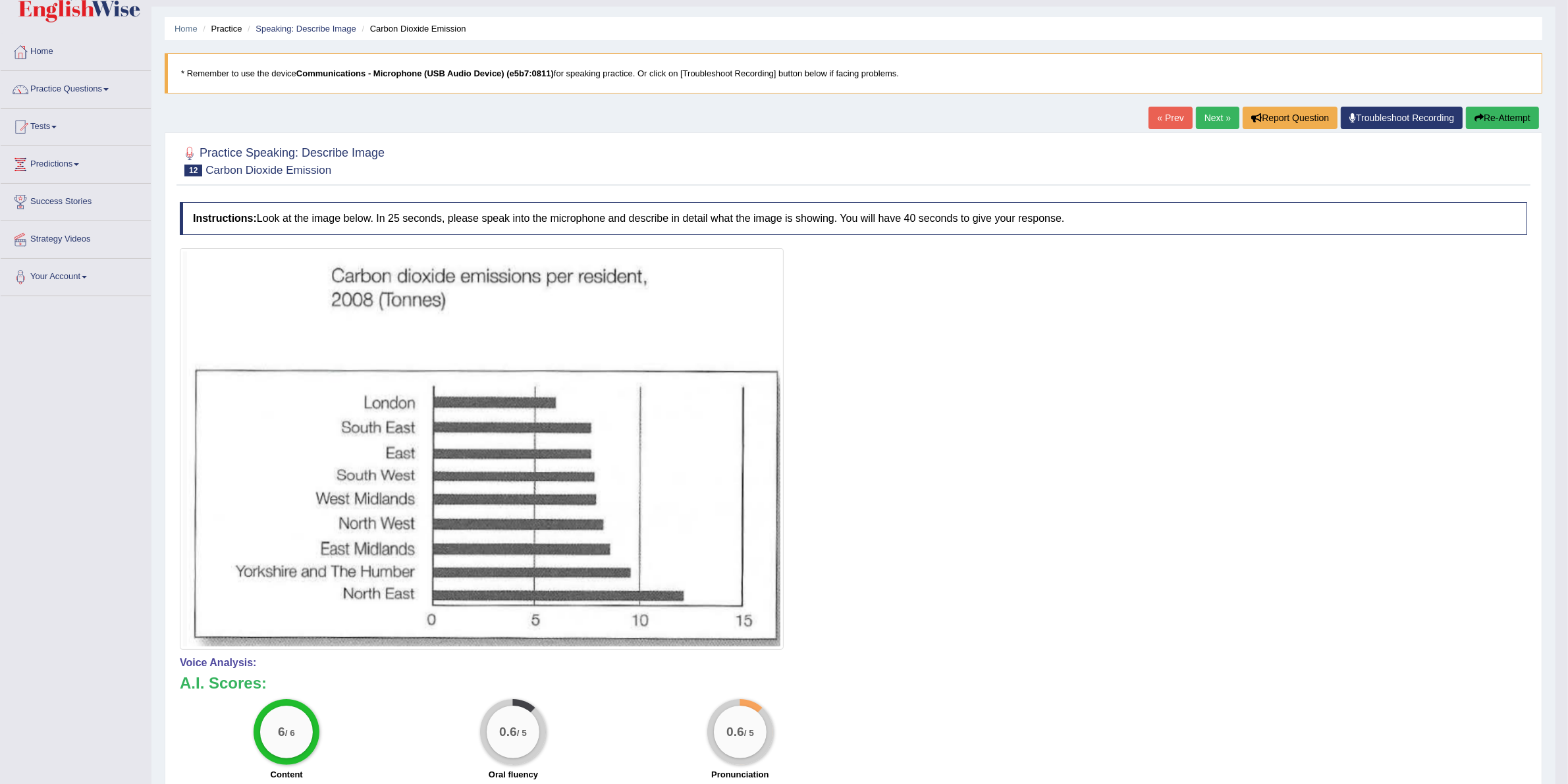
scroll to position [82, 0]
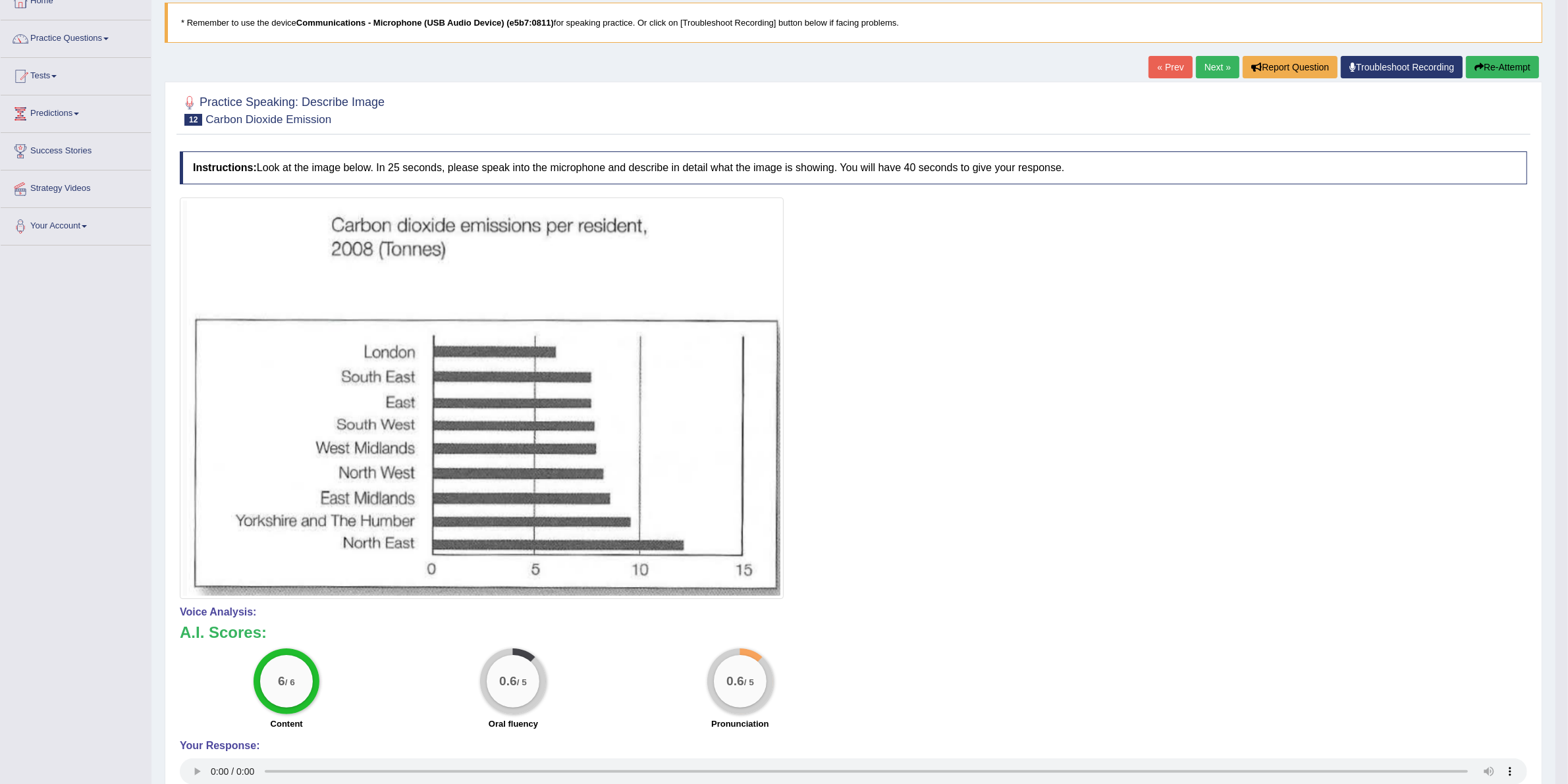
click at [1200, 77] on link "Next »" at bounding box center [1217, 67] width 44 height 23
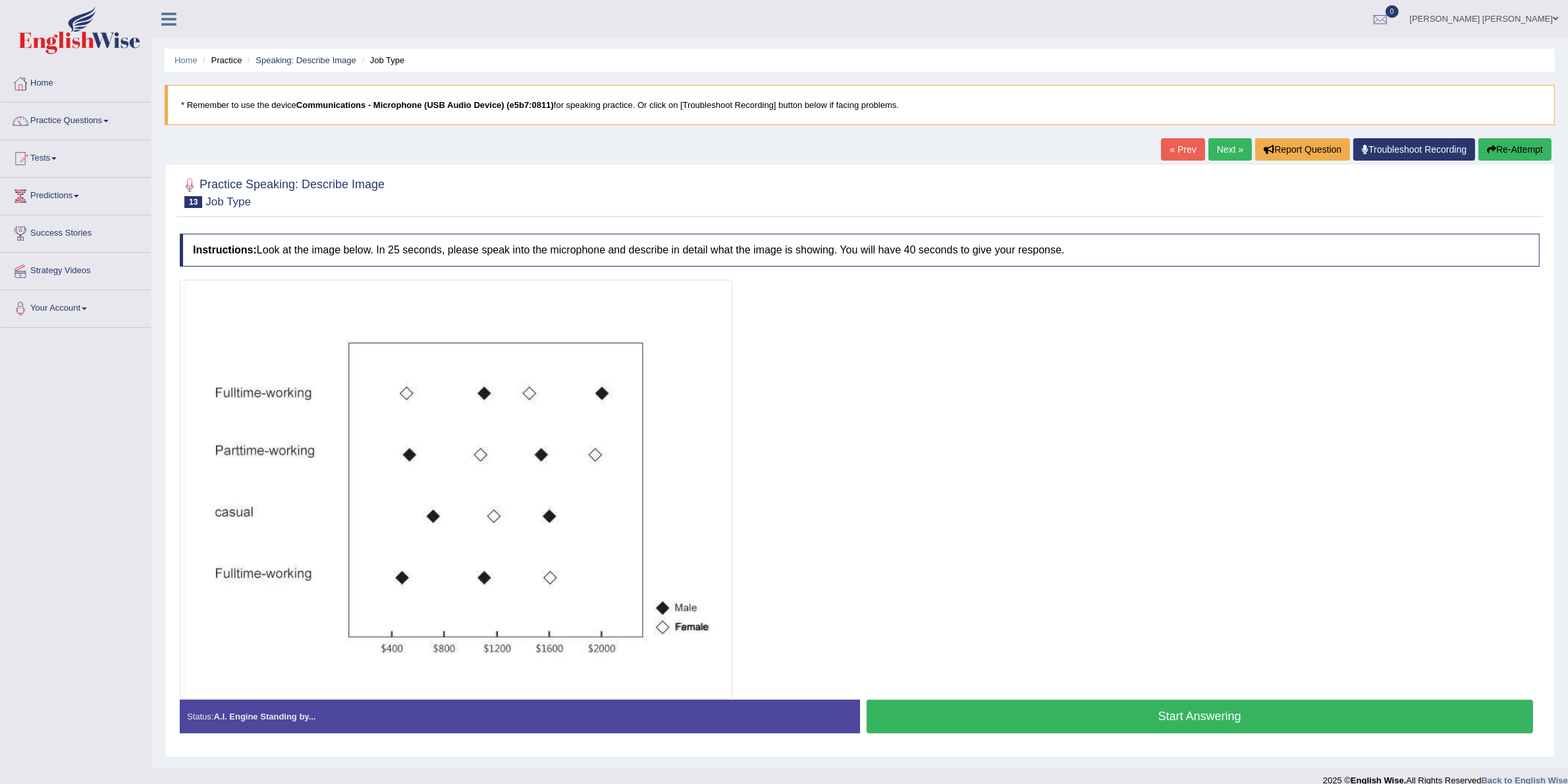
click at [1181, 729] on button "Start Answering" at bounding box center [1199, 716] width 667 height 34
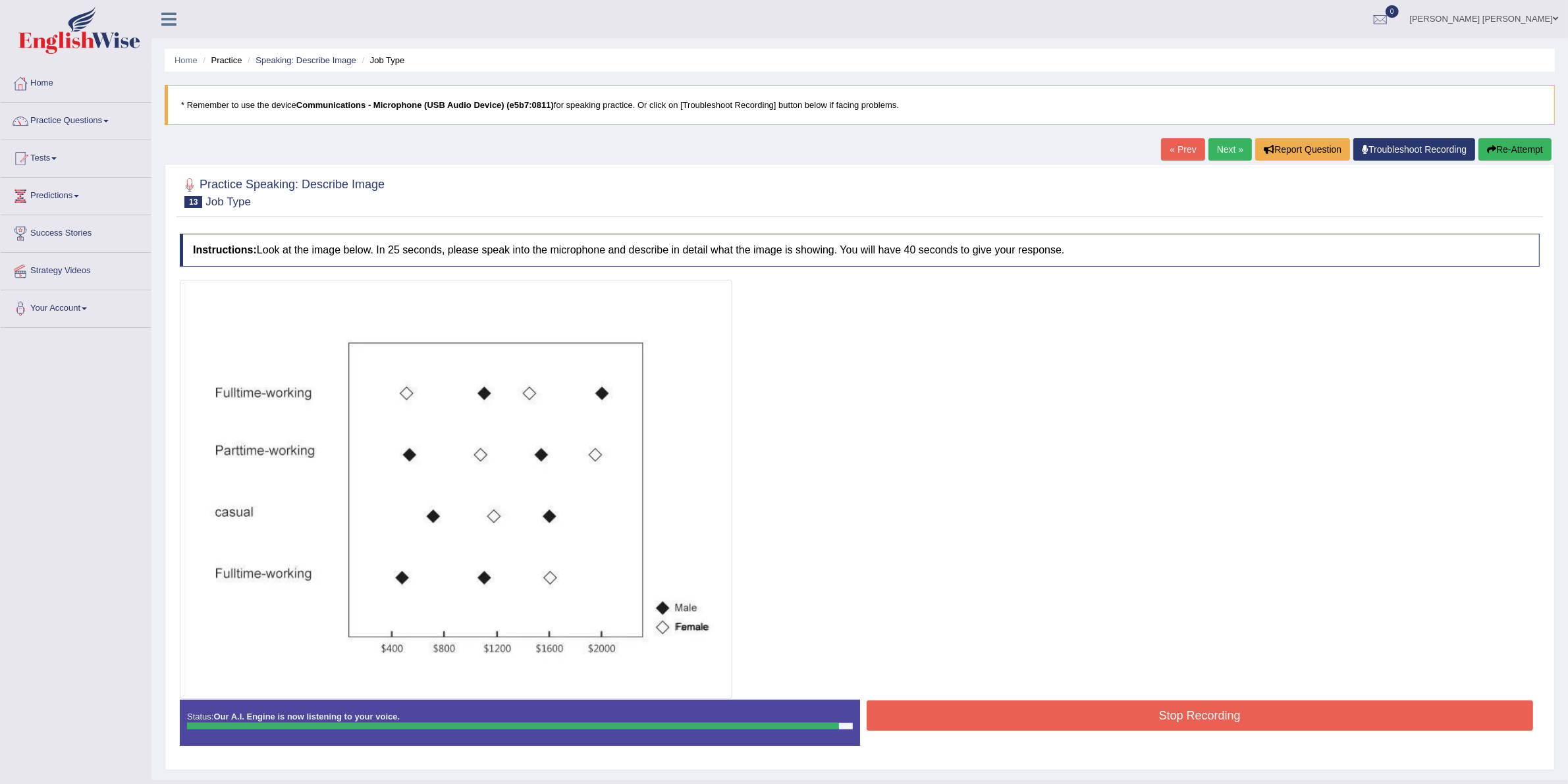
click at [1165, 720] on button "Stop Recording" at bounding box center [1199, 715] width 667 height 31
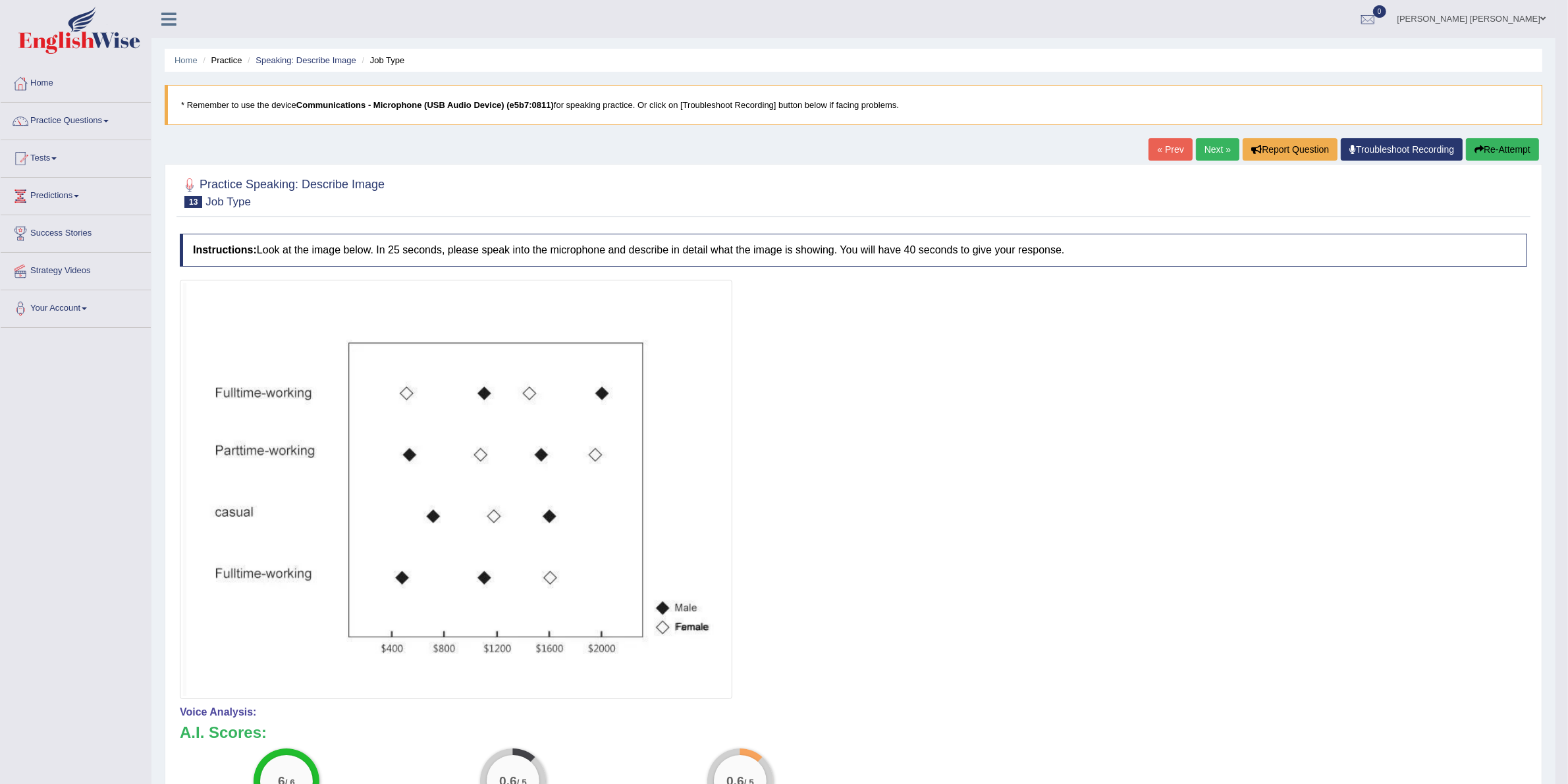
click at [1217, 148] on link "Next »" at bounding box center [1217, 149] width 44 height 23
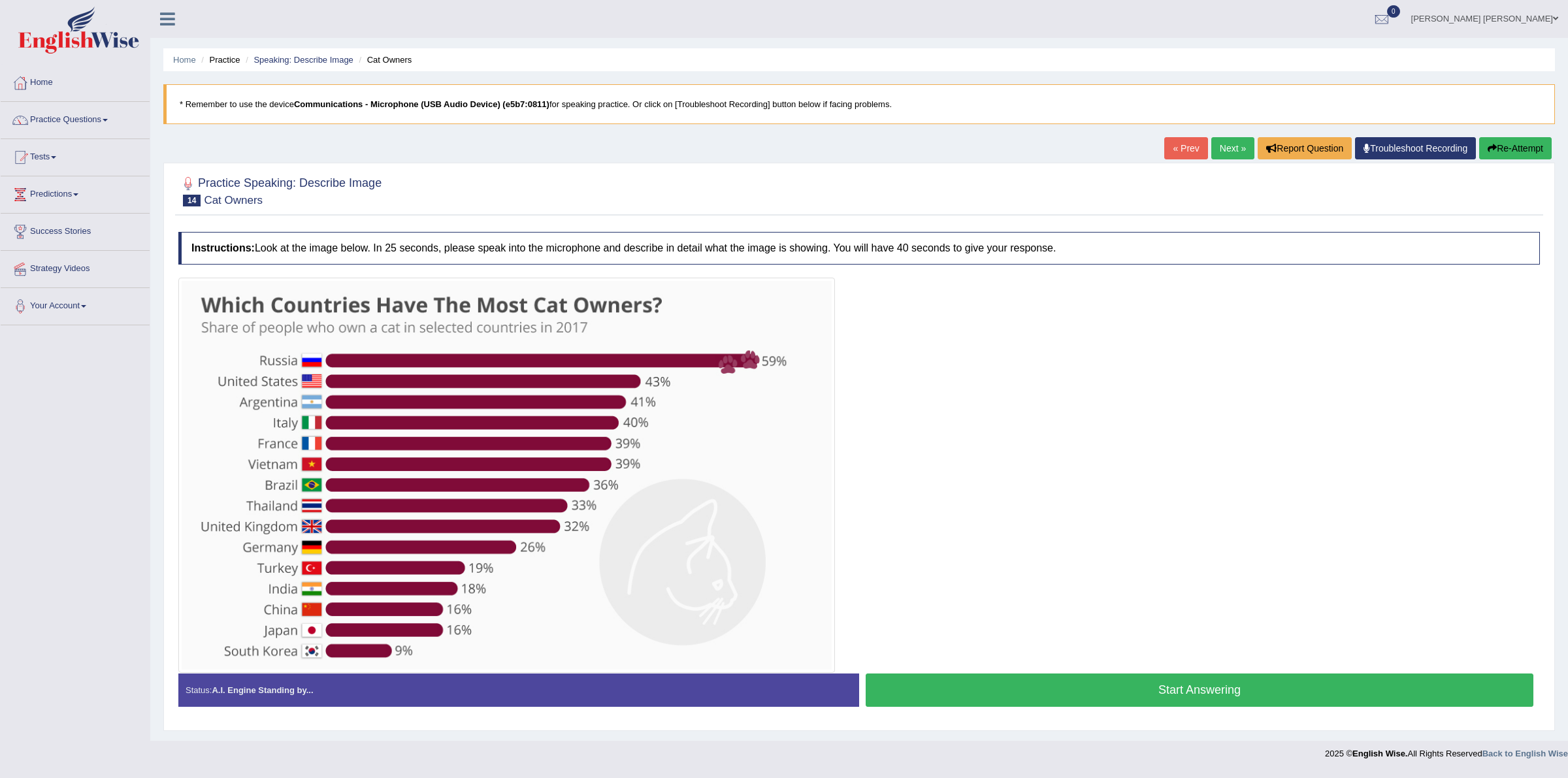
click at [1167, 694] on button "Start Answering" at bounding box center [1199, 690] width 668 height 33
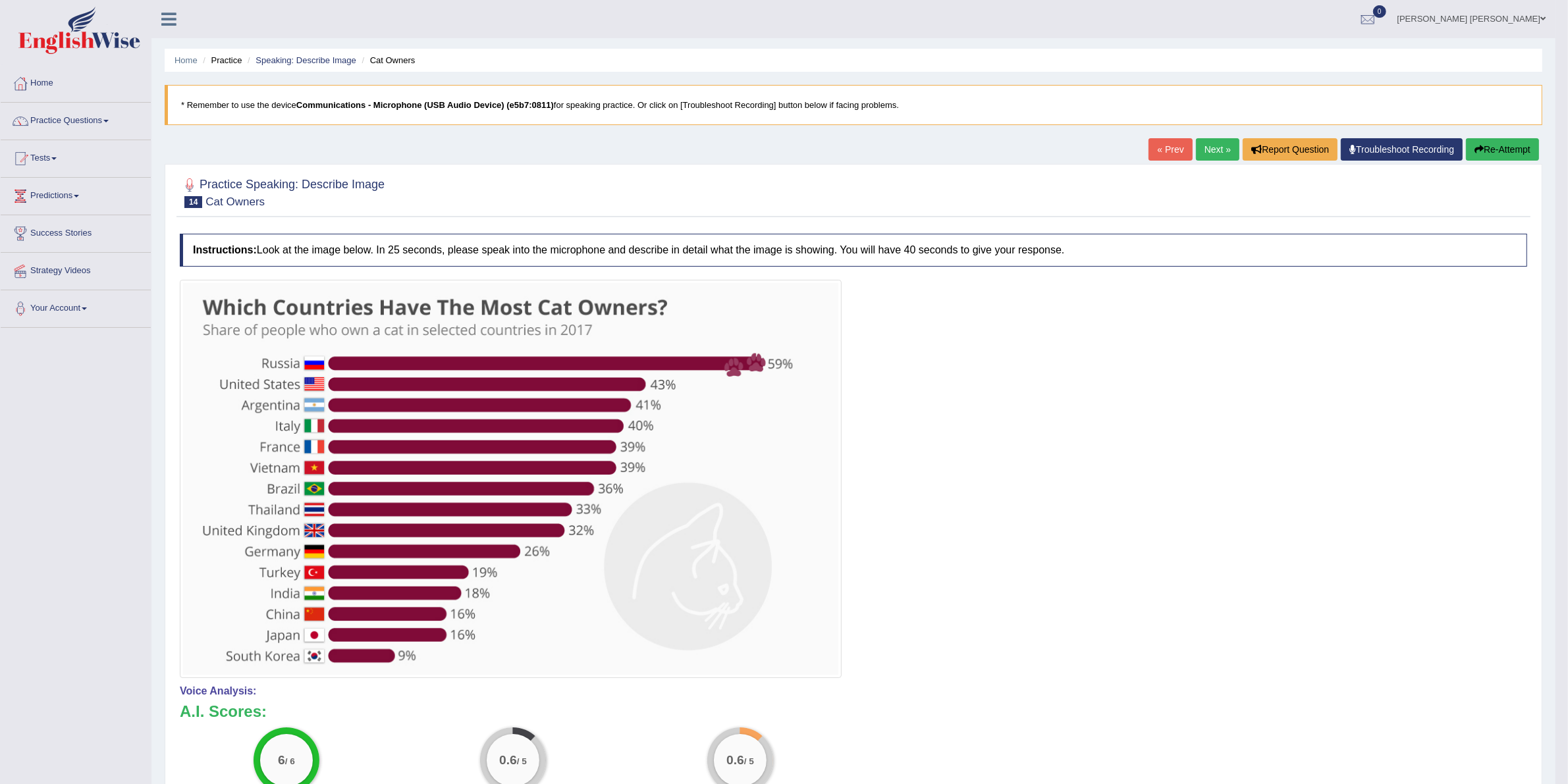
click at [1207, 148] on link "Next »" at bounding box center [1217, 149] width 44 height 23
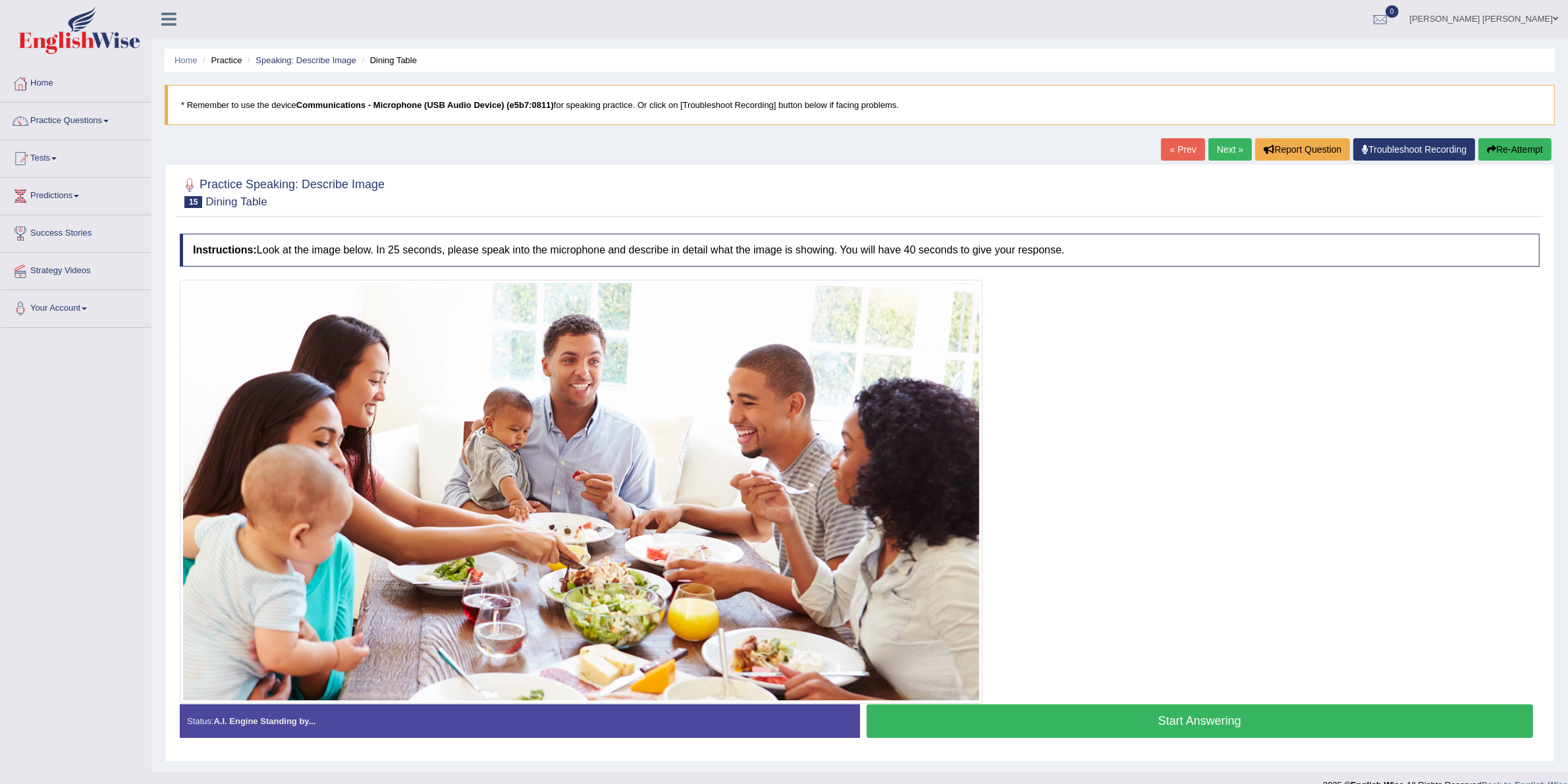
scroll to position [22, 0]
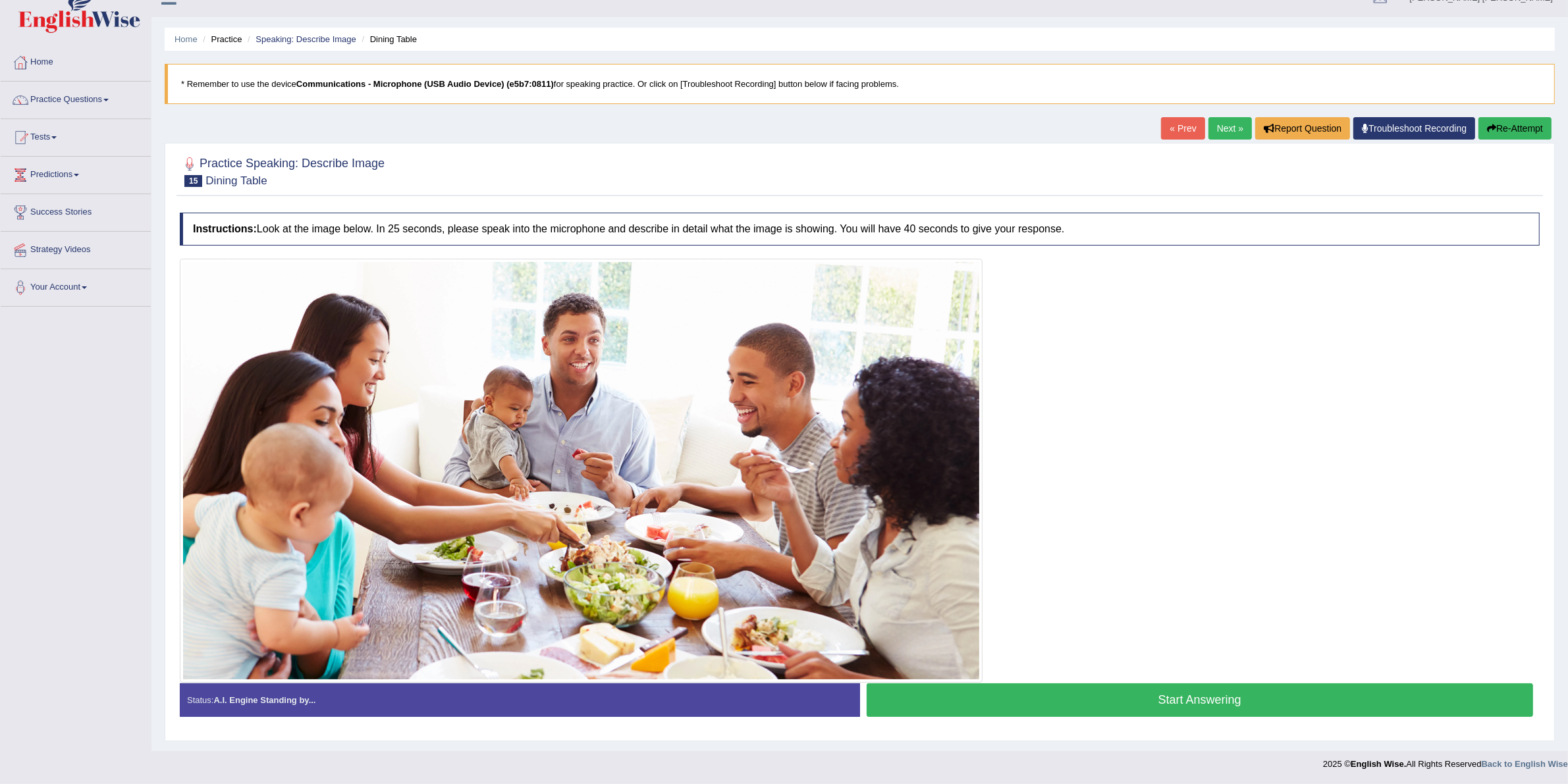
click at [1239, 699] on button "Start Answering" at bounding box center [1199, 699] width 667 height 34
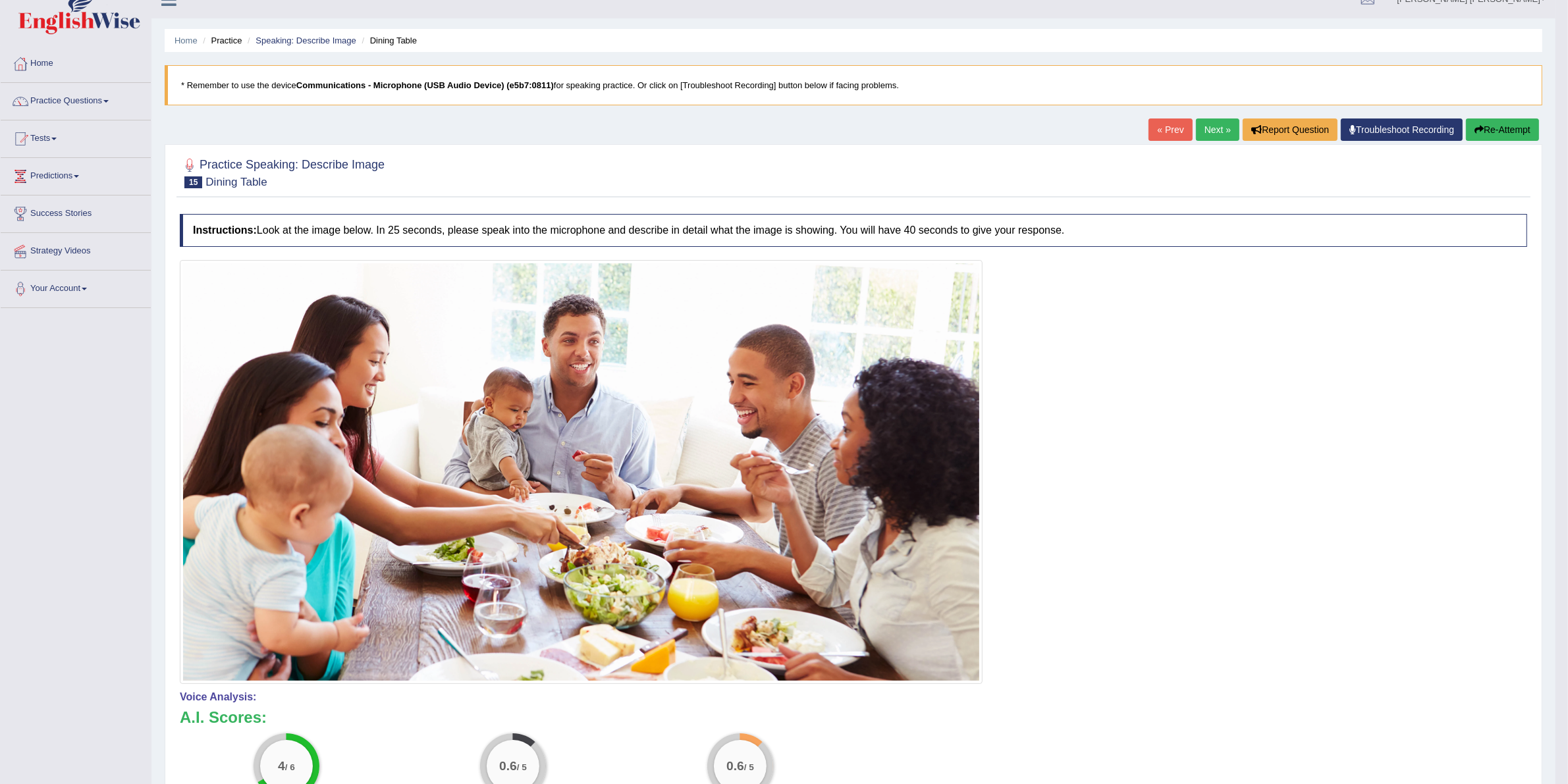
scroll to position [0, 0]
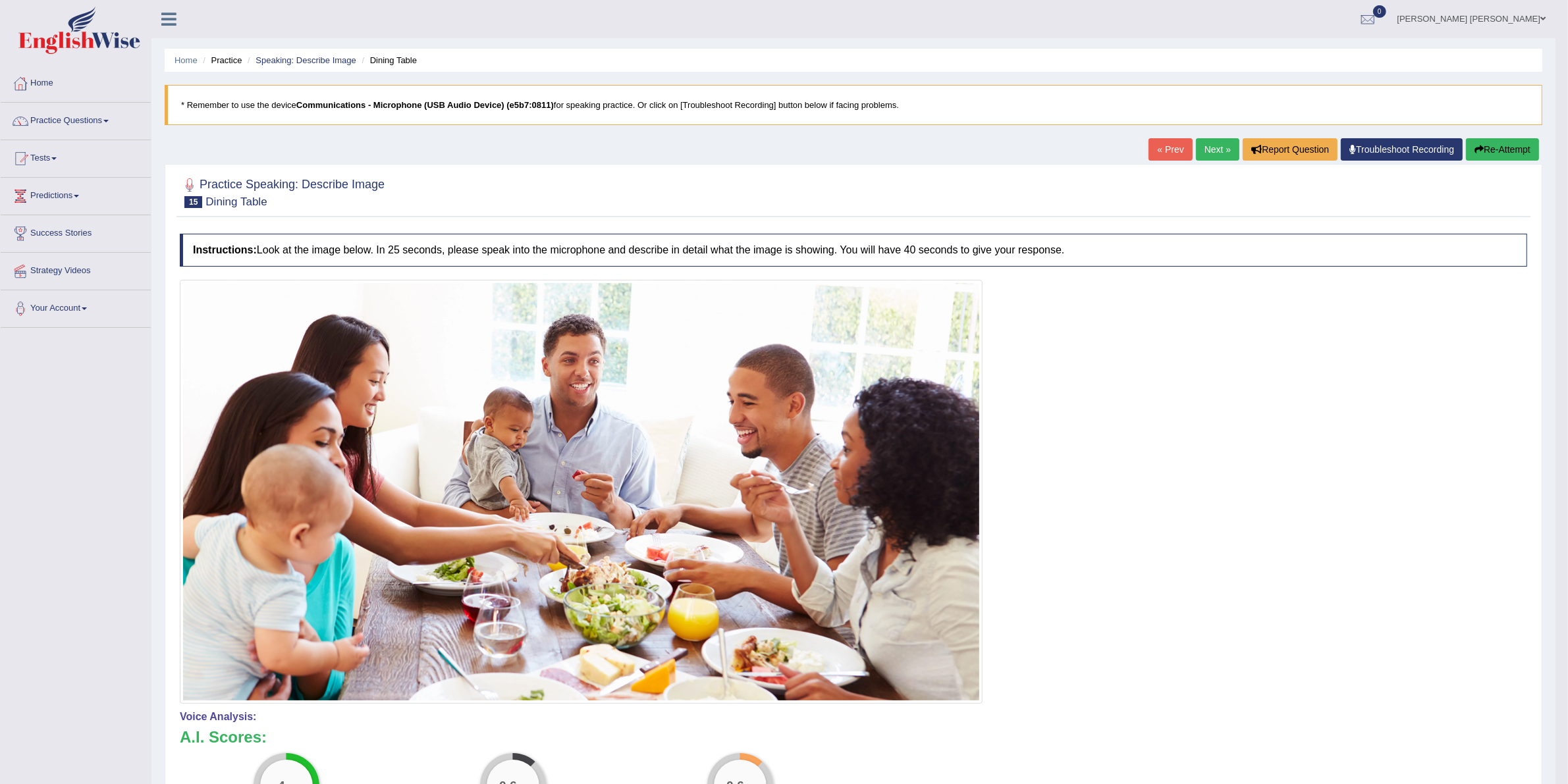
click at [1207, 149] on link "Next »" at bounding box center [1217, 149] width 44 height 23
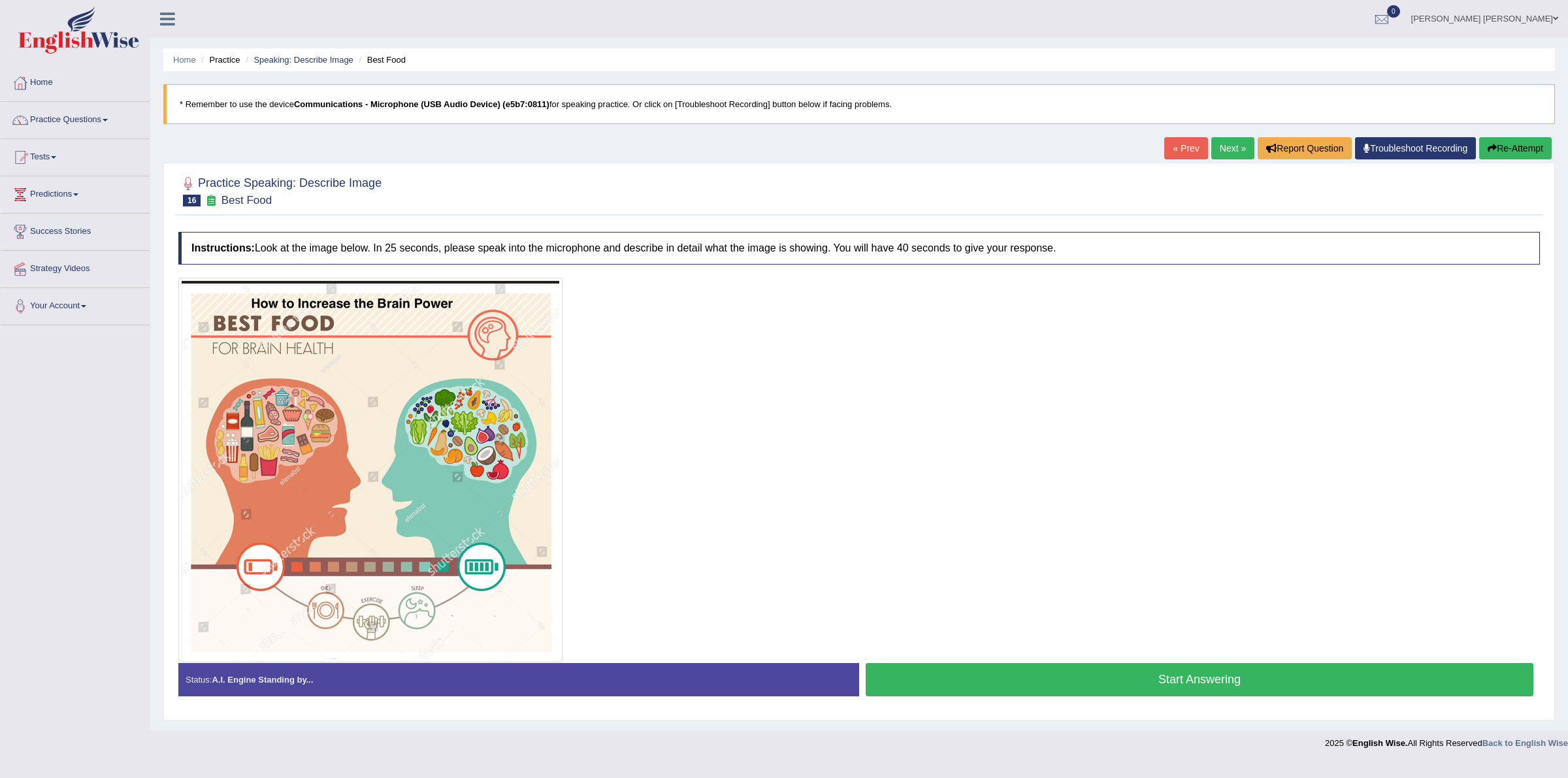
click at [1145, 697] on div "Start Answering" at bounding box center [1199, 681] width 681 height 36
click at [1150, 682] on button "Start Answering" at bounding box center [1199, 679] width 668 height 33
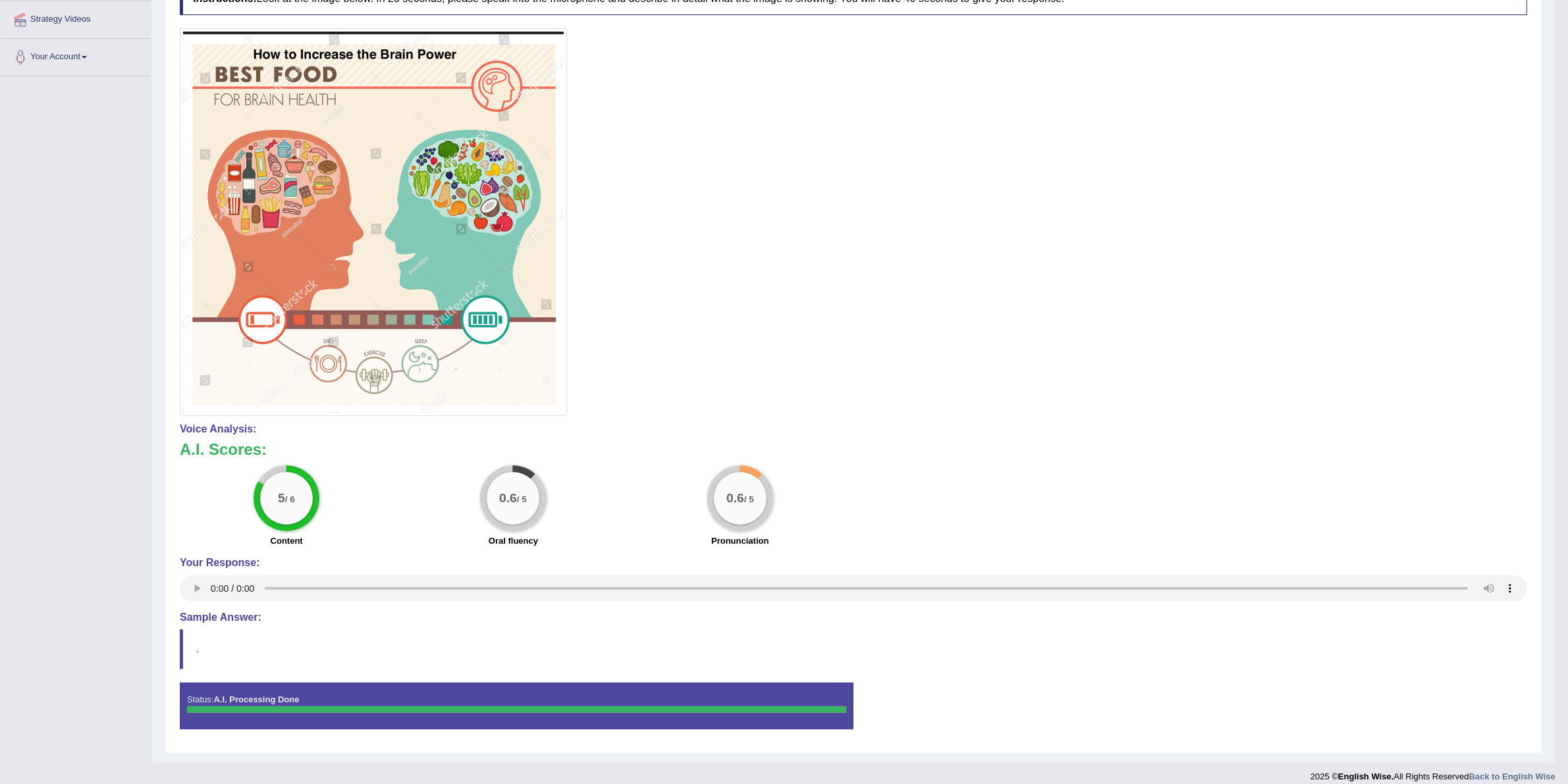
scroll to position [265, 0]
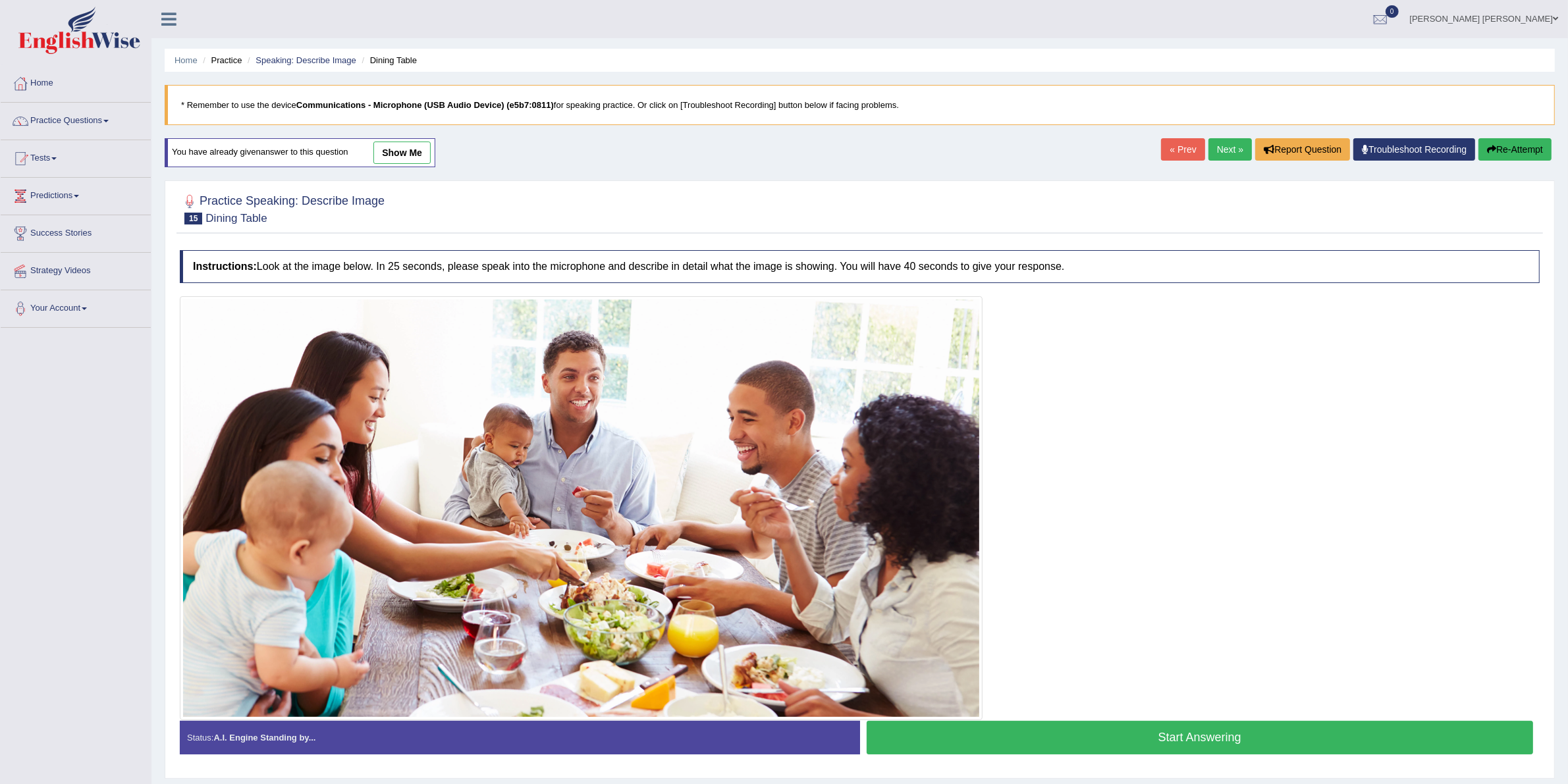
click at [1560, 19] on link "[PERSON_NAME] [PERSON_NAME]" at bounding box center [1483, 17] width 168 height 34
click at [1469, 166] on link "Log out" at bounding box center [1483, 157] width 165 height 31
